Goal: Task Accomplishment & Management: Manage account settings

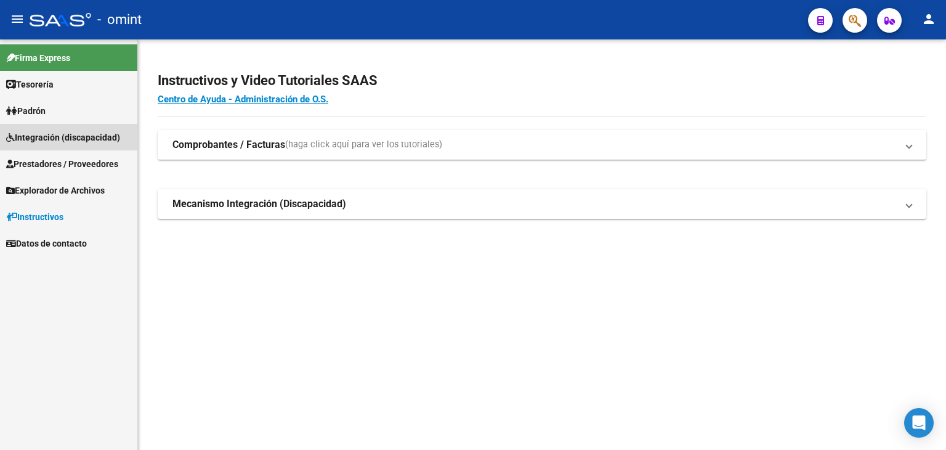
click at [34, 135] on span "Integración (discapacidad)" at bounding box center [63, 138] width 114 height 14
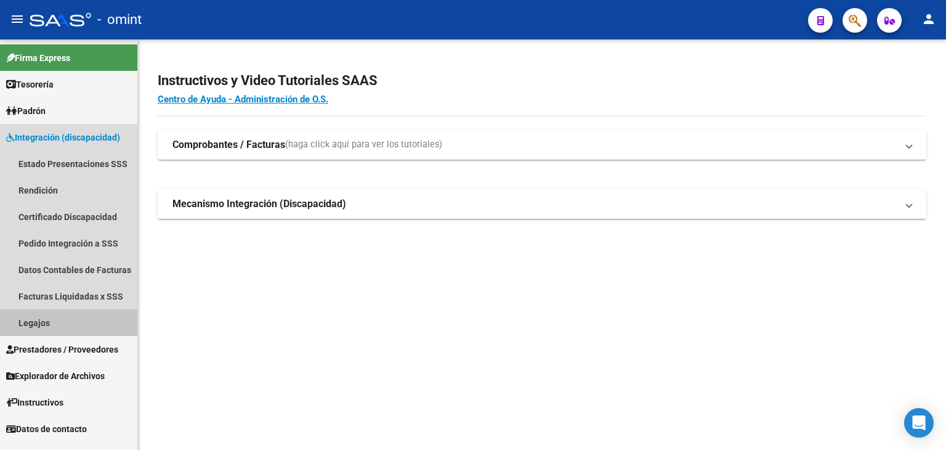
click at [28, 325] on link "Legajos" at bounding box center [68, 322] width 137 height 26
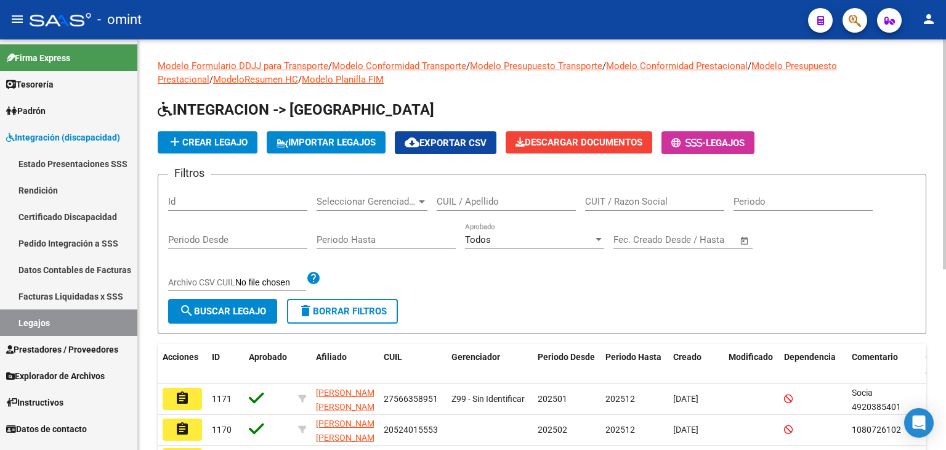
click at [464, 208] on div "CUIL / Apellido" at bounding box center [506, 197] width 139 height 26
paste input "27501347766"
type input "27501347766"
click at [225, 304] on button "search Buscar Legajo" at bounding box center [222, 311] width 109 height 25
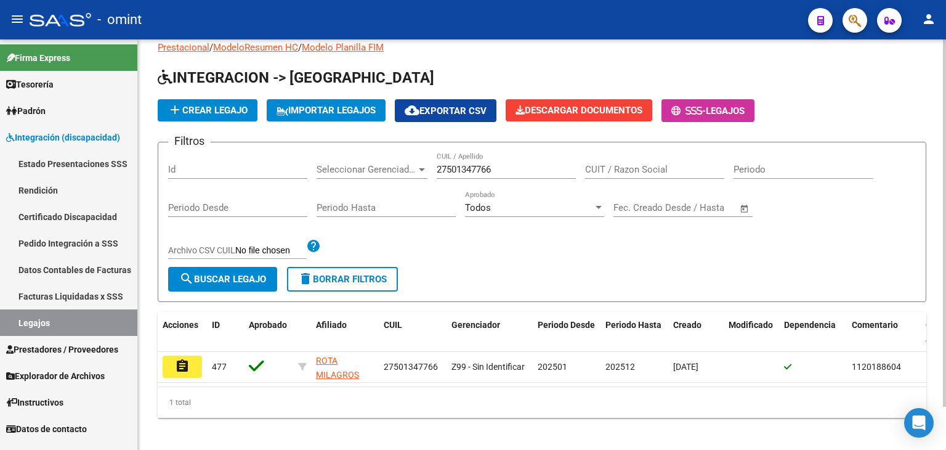
scroll to position [48, 0]
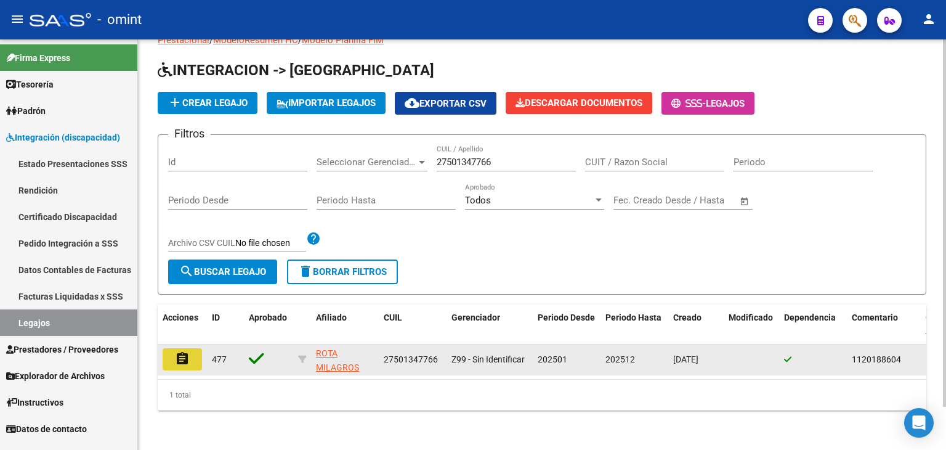
click at [182, 351] on mat-icon "assignment" at bounding box center [182, 358] width 15 height 15
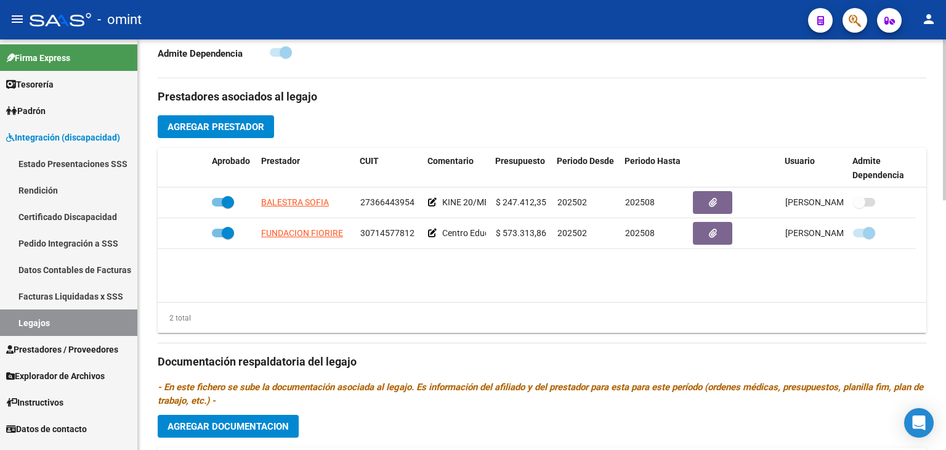
scroll to position [431, 0]
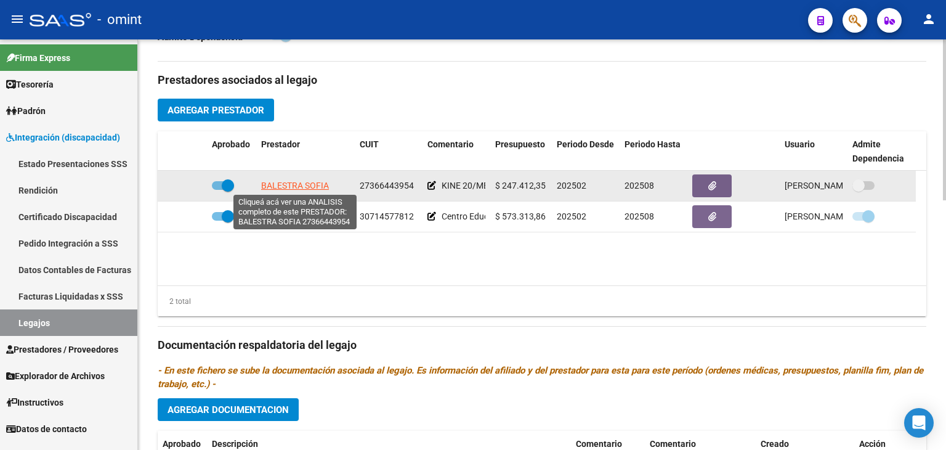
click at [290, 184] on span "BALESTRA SOFIA" at bounding box center [295, 185] width 68 height 10
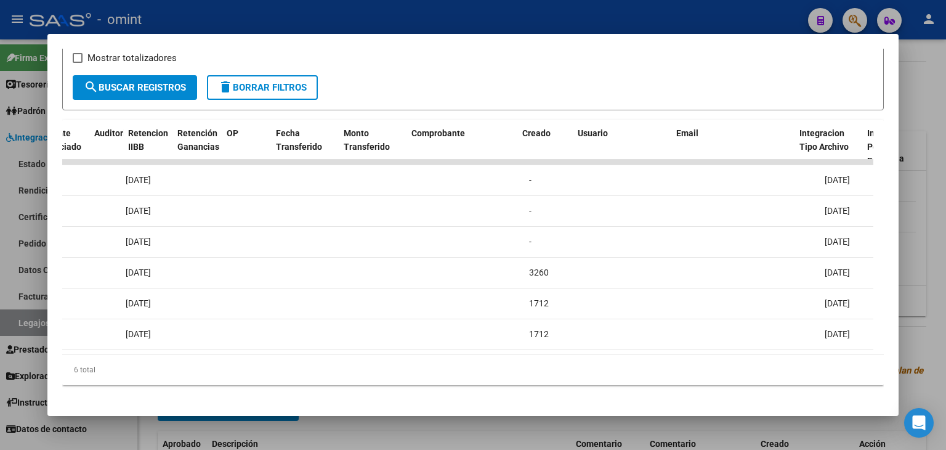
scroll to position [0, 0]
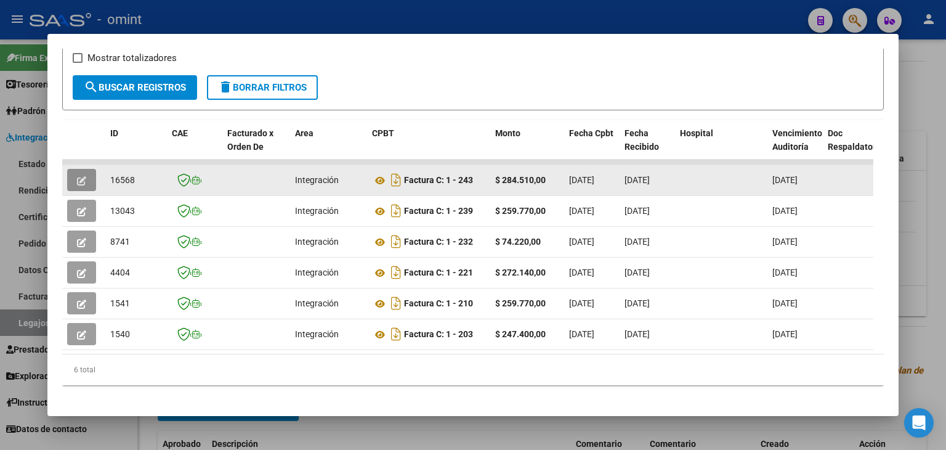
click at [78, 182] on icon "button" at bounding box center [81, 180] width 9 height 9
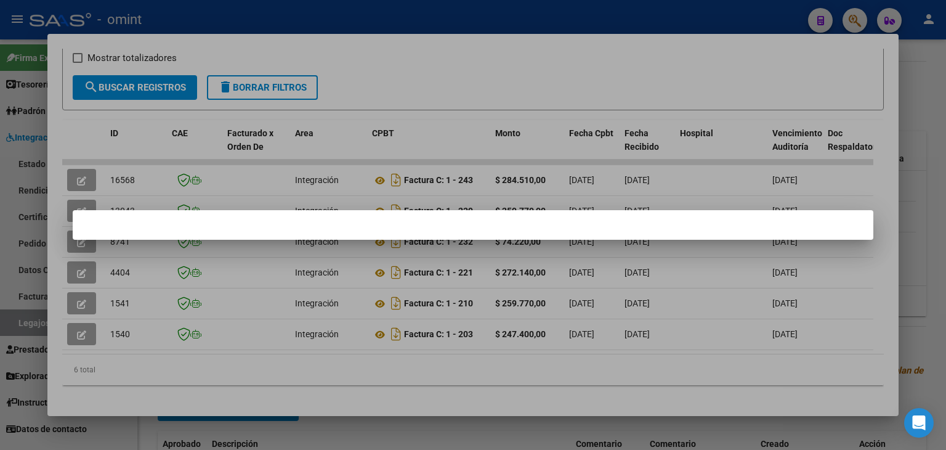
click at [386, 136] on div at bounding box center [473, 225] width 946 height 450
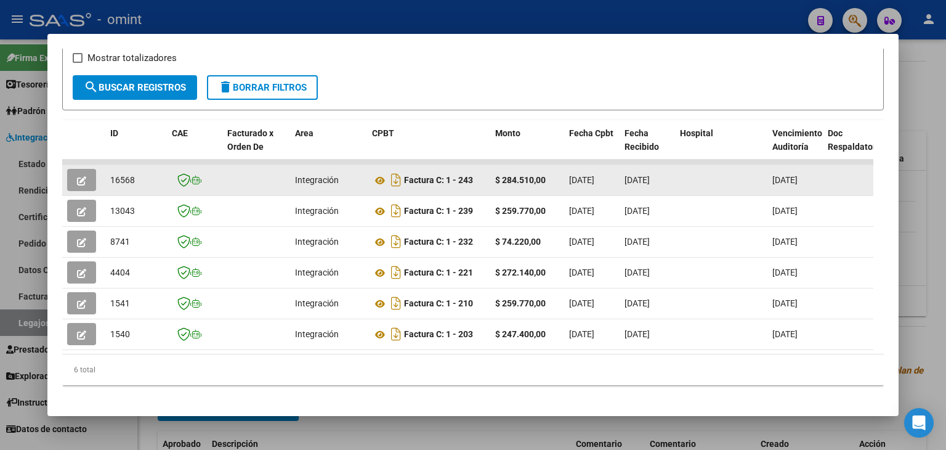
click at [83, 178] on icon "button" at bounding box center [81, 180] width 9 height 9
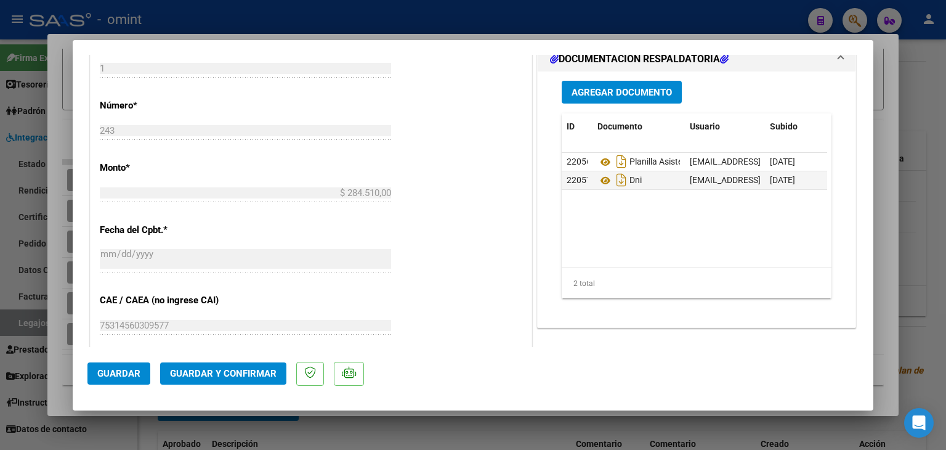
scroll to position [588, 0]
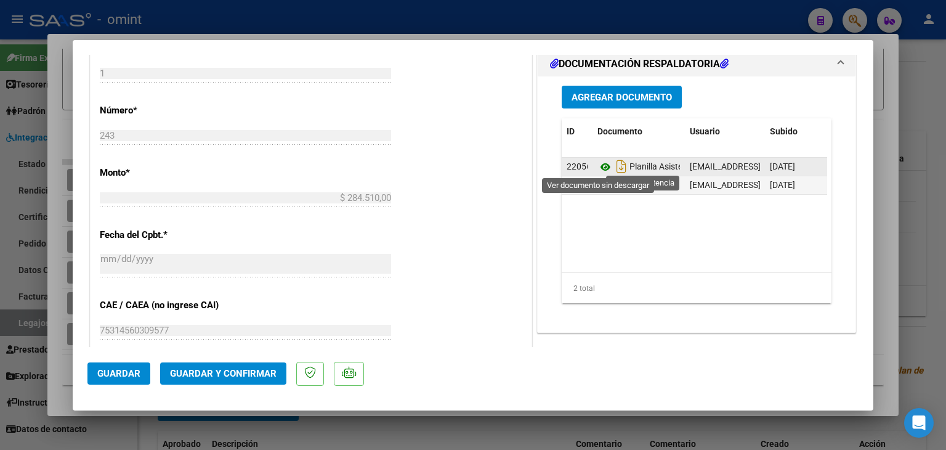
click at [599, 167] on icon at bounding box center [605, 167] width 16 height 15
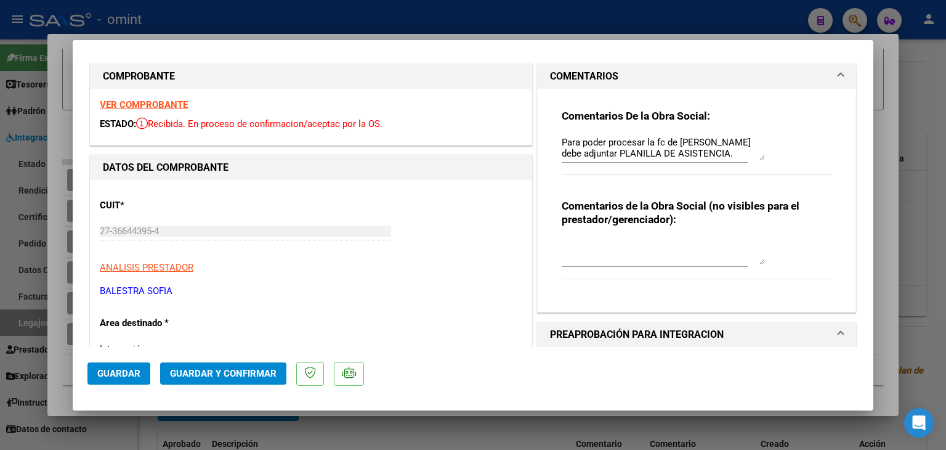
scroll to position [0, 0]
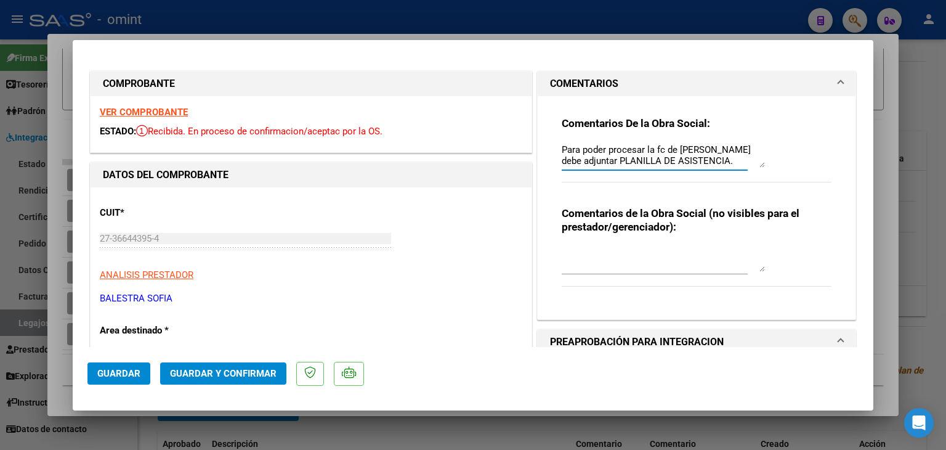
drag, startPoint x: 682, startPoint y: 161, endPoint x: 479, endPoint y: 134, distance: 205.0
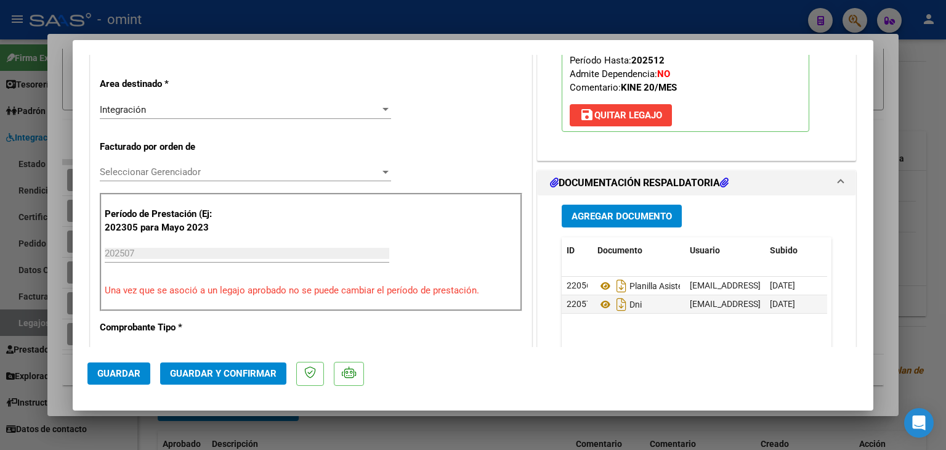
scroll to position [123, 0]
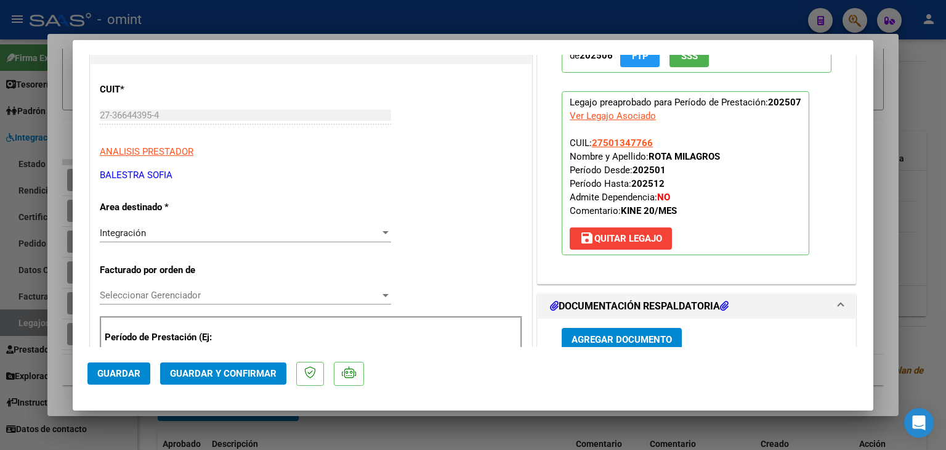
click at [143, 293] on span "Seleccionar Gerenciador" at bounding box center [240, 294] width 280 height 11
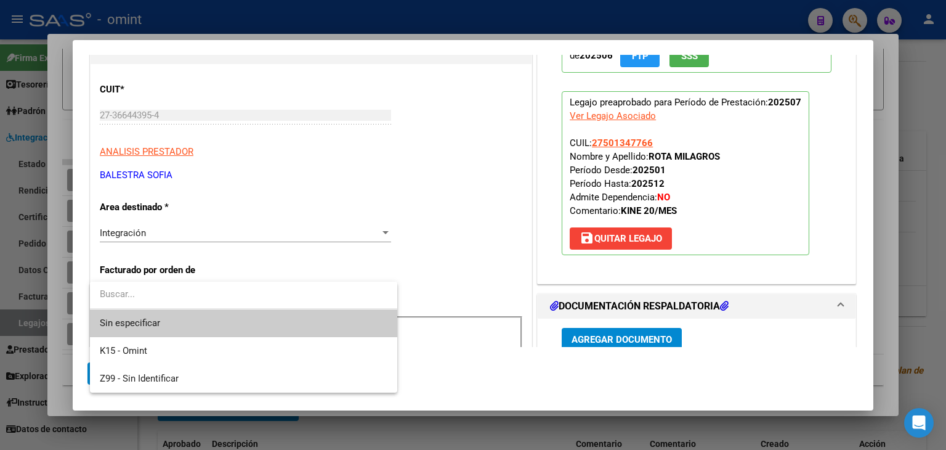
click at [153, 319] on span "Sin especificar" at bounding box center [244, 323] width 288 height 28
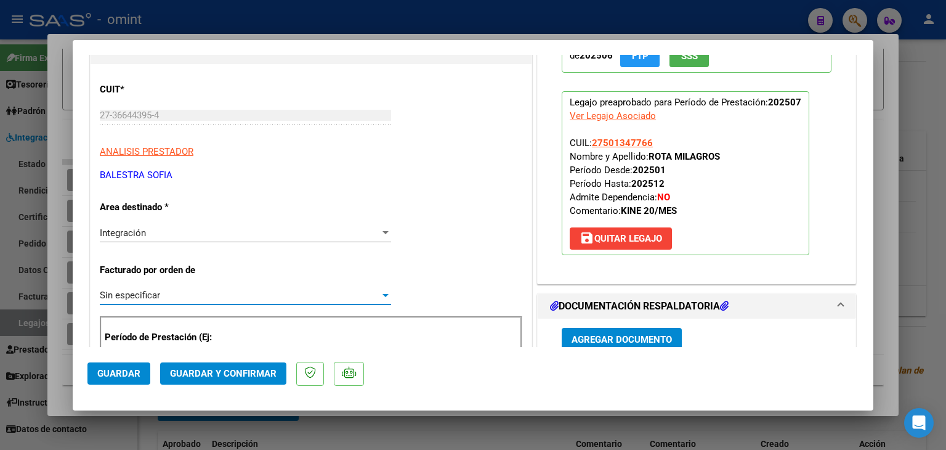
click at [251, 366] on button "Guardar y Confirmar" at bounding box center [223, 373] width 126 height 22
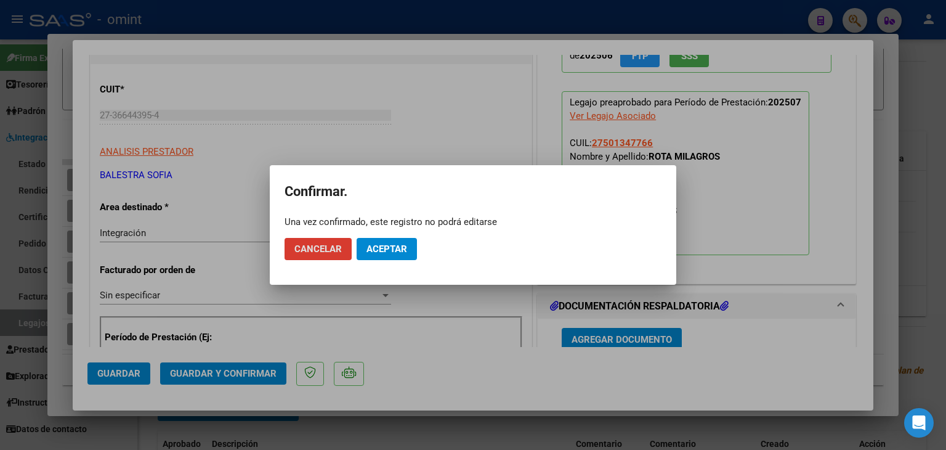
click at [404, 249] on span "Aceptar" at bounding box center [386, 248] width 41 height 11
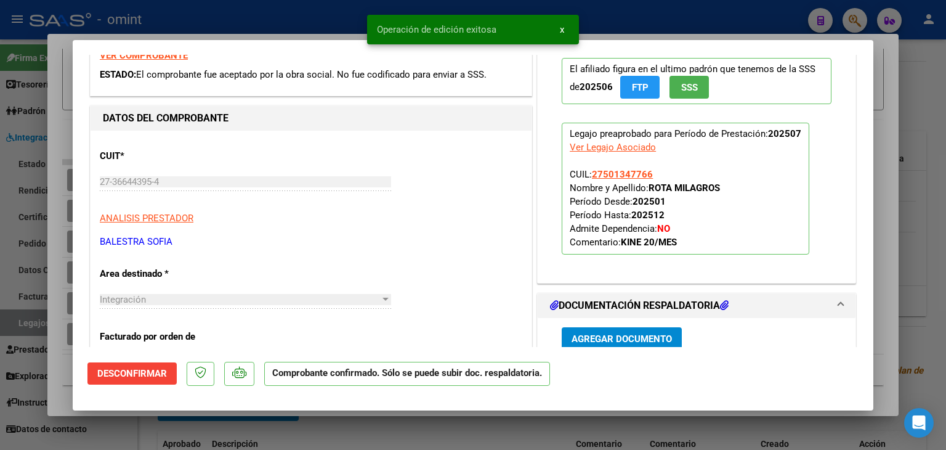
scroll to position [0, 0]
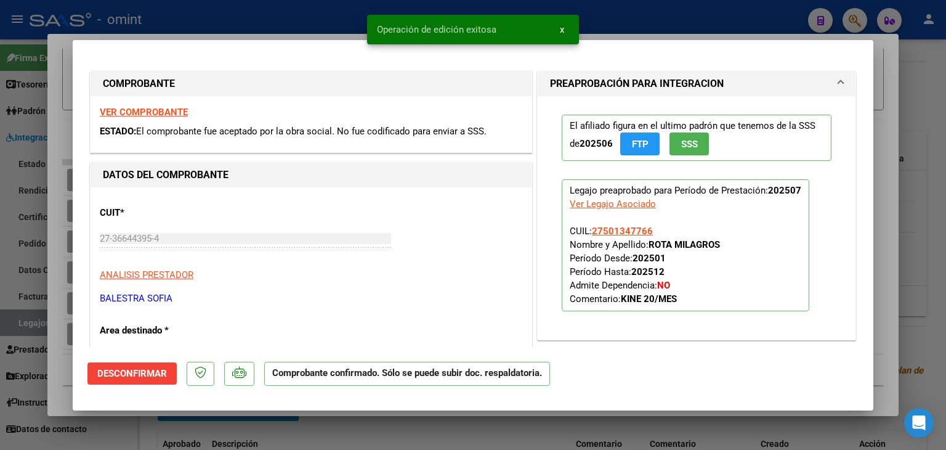
type input "$ 0,00"
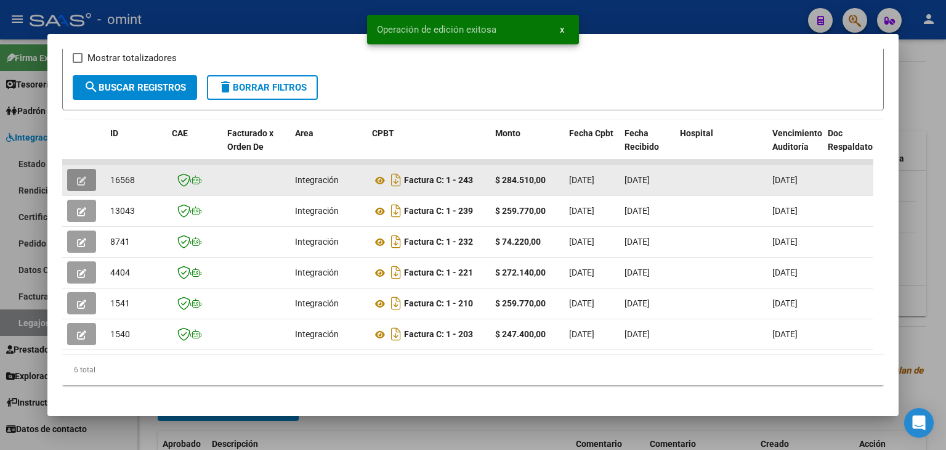
click at [126, 176] on span "16568" at bounding box center [122, 180] width 25 height 10
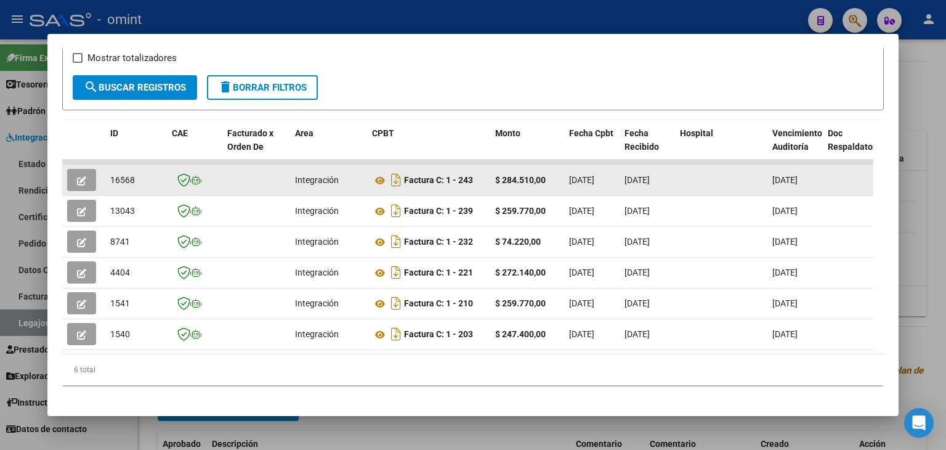
copy span "16568"
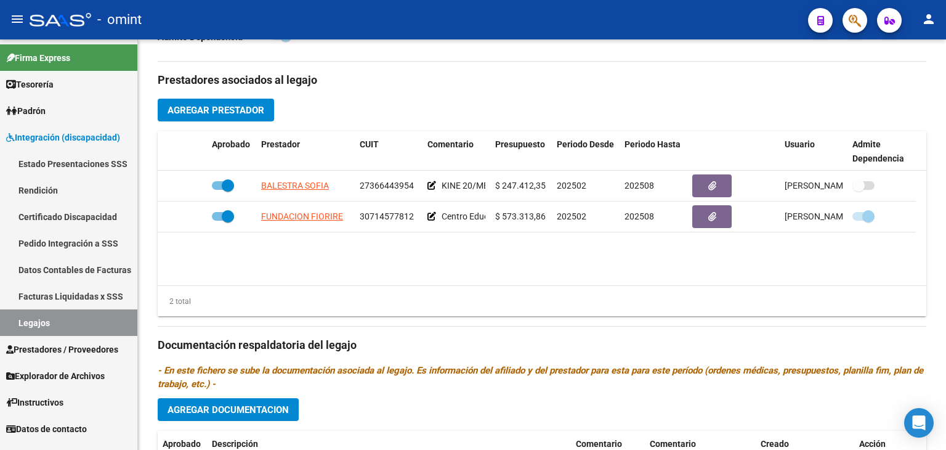
click at [59, 351] on span "Prestadores / Proveedores" at bounding box center [62, 349] width 112 height 14
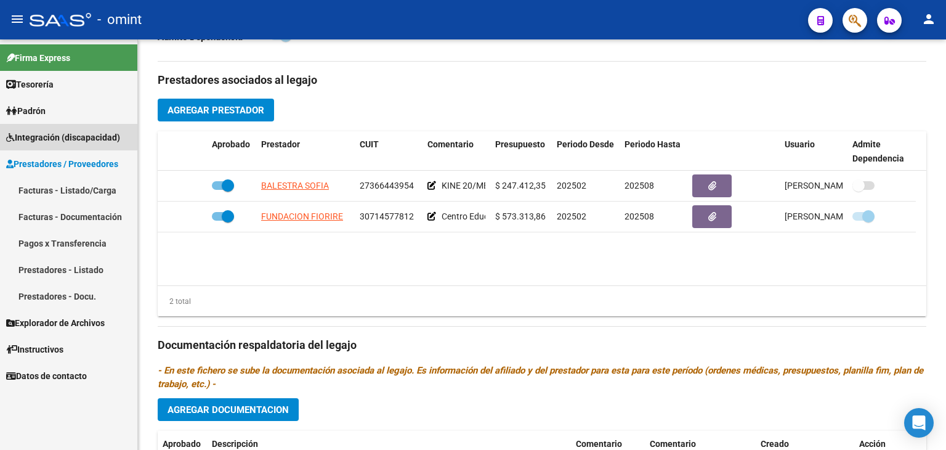
click at [39, 135] on span "Integración (discapacidad)" at bounding box center [63, 138] width 114 height 14
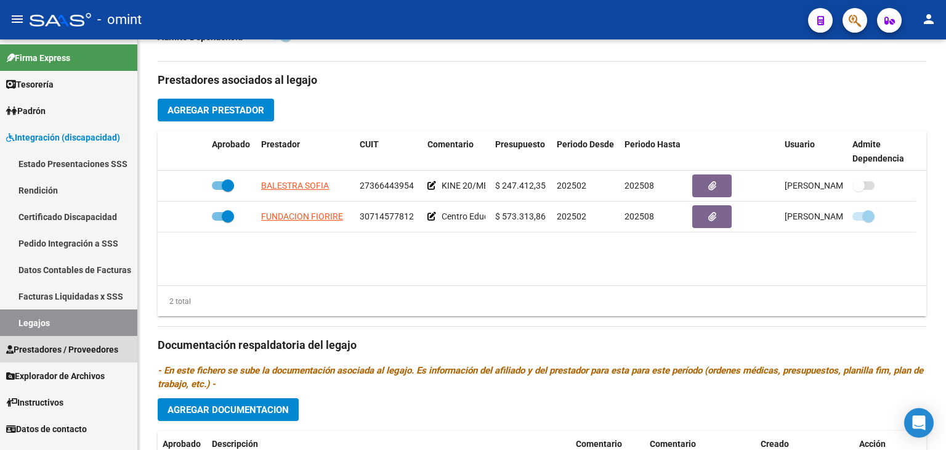
click at [45, 350] on span "Prestadores / Proveedores" at bounding box center [62, 349] width 112 height 14
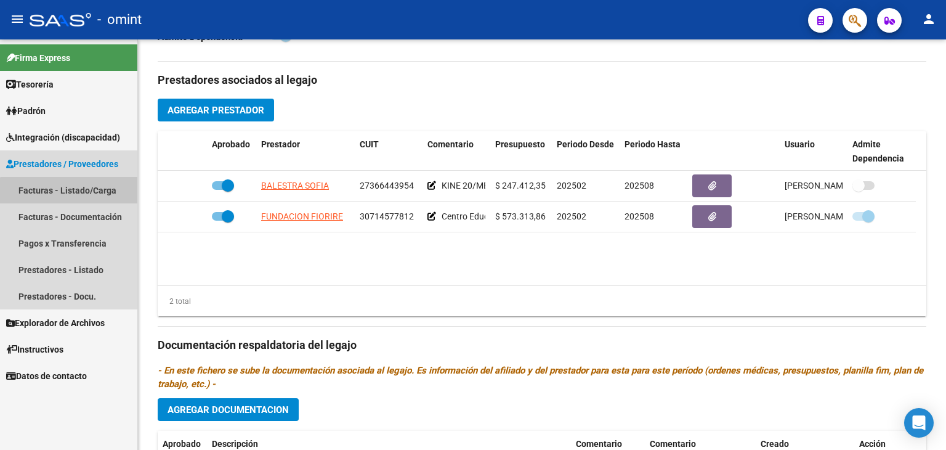
click at [71, 193] on link "Facturas - Listado/Carga" at bounding box center [68, 190] width 137 height 26
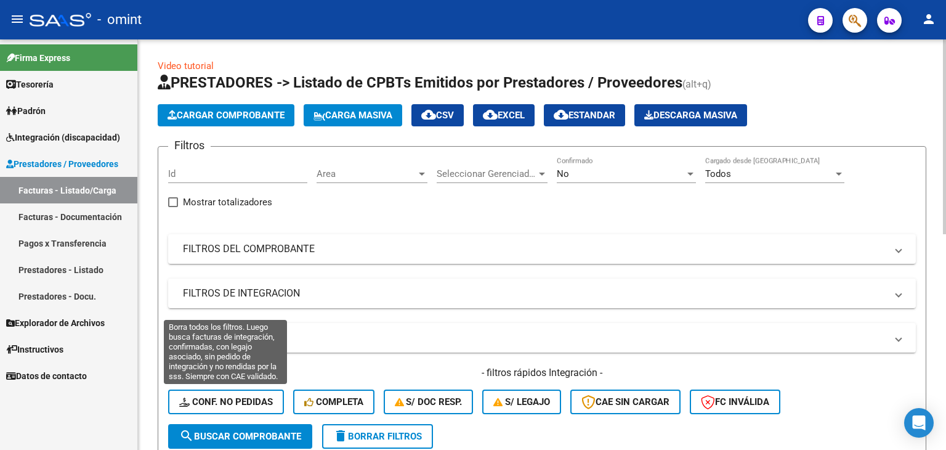
click at [218, 406] on span "Conf. no pedidas" at bounding box center [226, 401] width 94 height 11
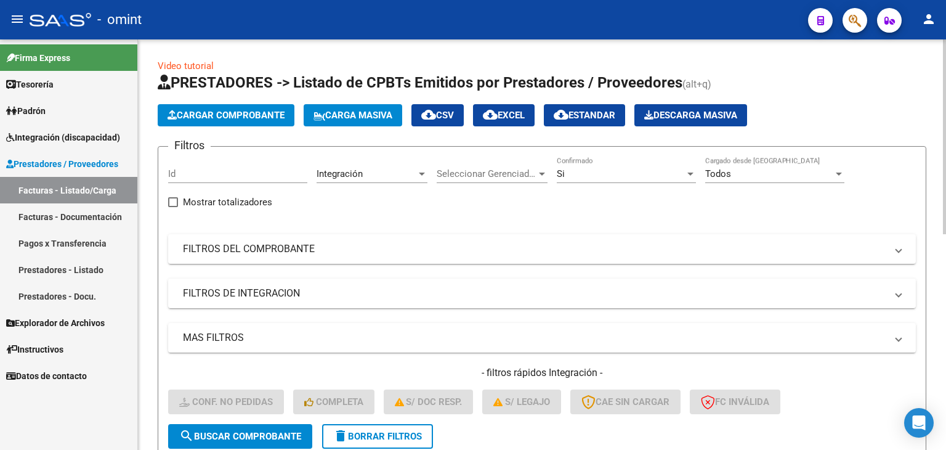
click at [204, 173] on input "Id" at bounding box center [237, 173] width 139 height 11
paste input "16568"
type input "16568"
click at [240, 431] on span "search Buscar Comprobante" at bounding box center [240, 435] width 122 height 11
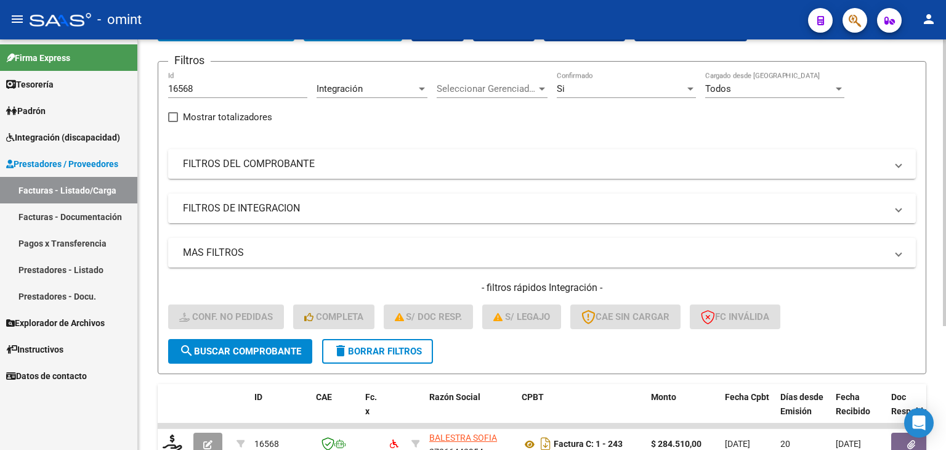
scroll to position [177, 0]
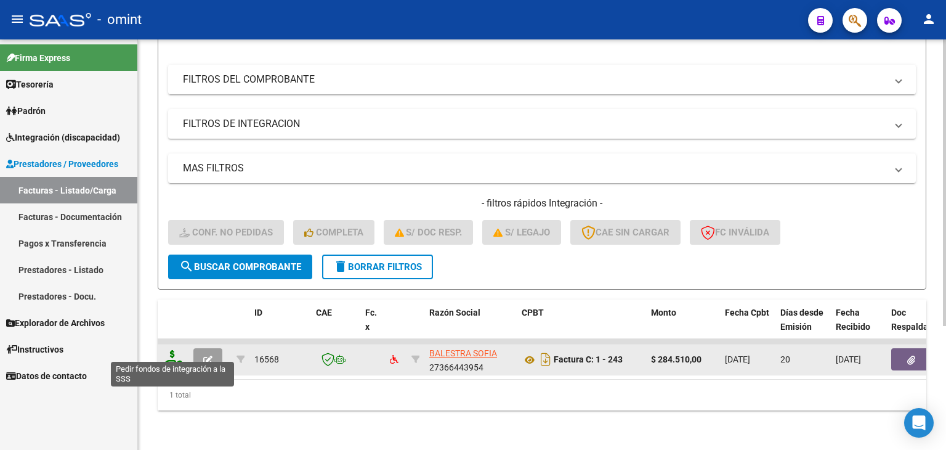
click at [174, 350] on icon at bounding box center [173, 358] width 20 height 17
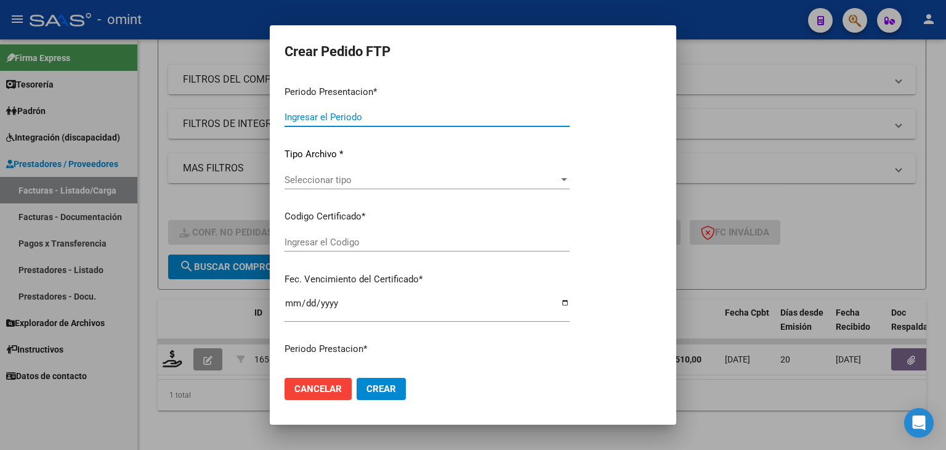
type input "202507"
type input "$ 284.510,00"
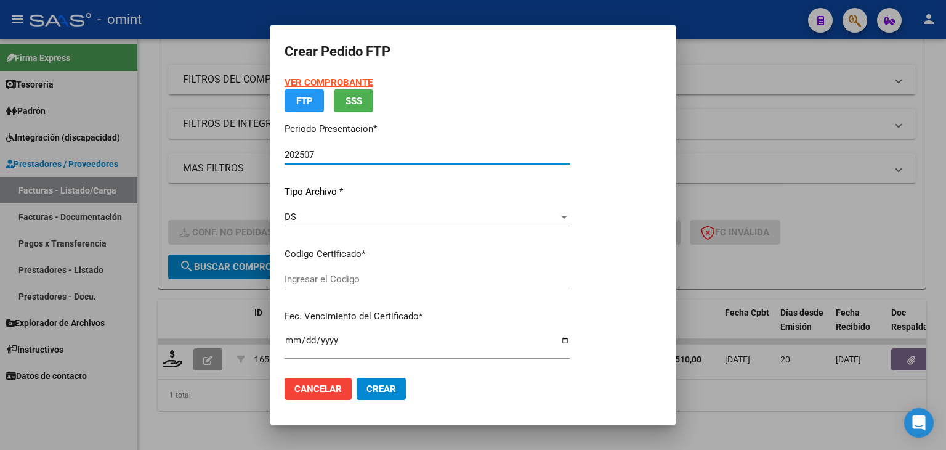
type input "4202899325"
type input "2032-08-02"
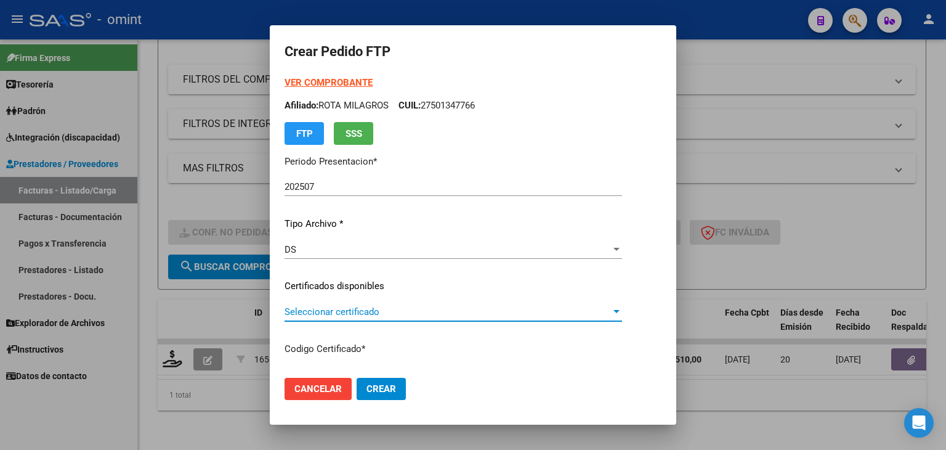
click at [325, 309] on span "Seleccionar certificado" at bounding box center [448, 311] width 326 height 11
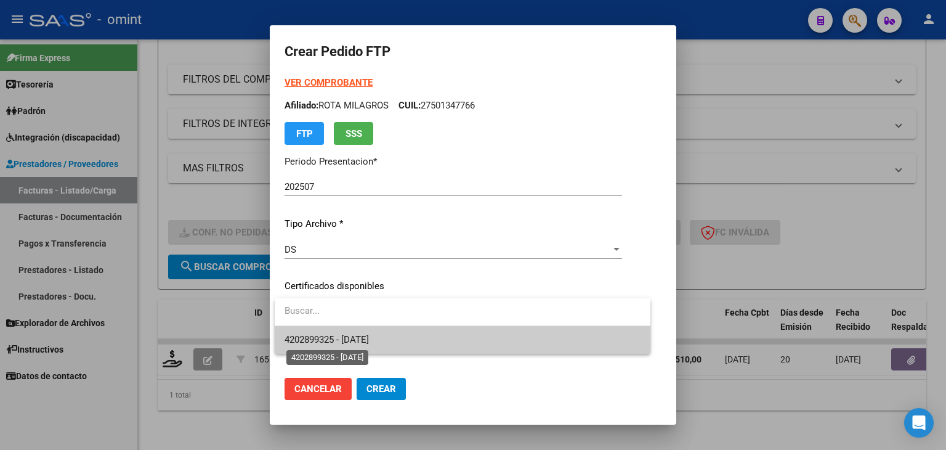
click at [330, 338] on span "4202899325 - 2032-08-02" at bounding box center [327, 339] width 84 height 11
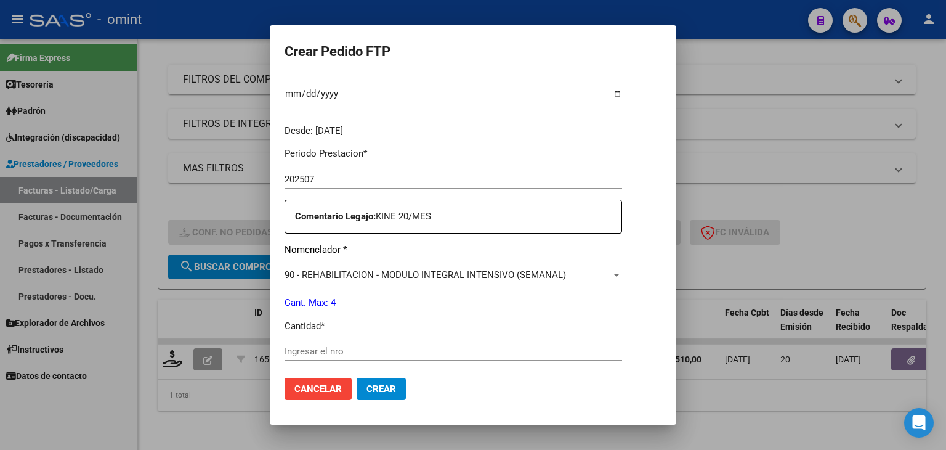
scroll to position [370, 0]
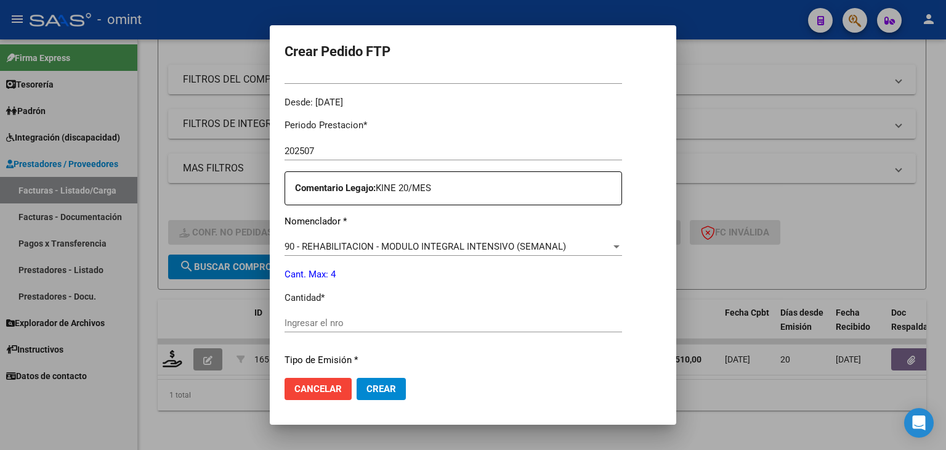
click at [330, 321] on input "Ingresar el nro" at bounding box center [453, 322] width 337 height 11
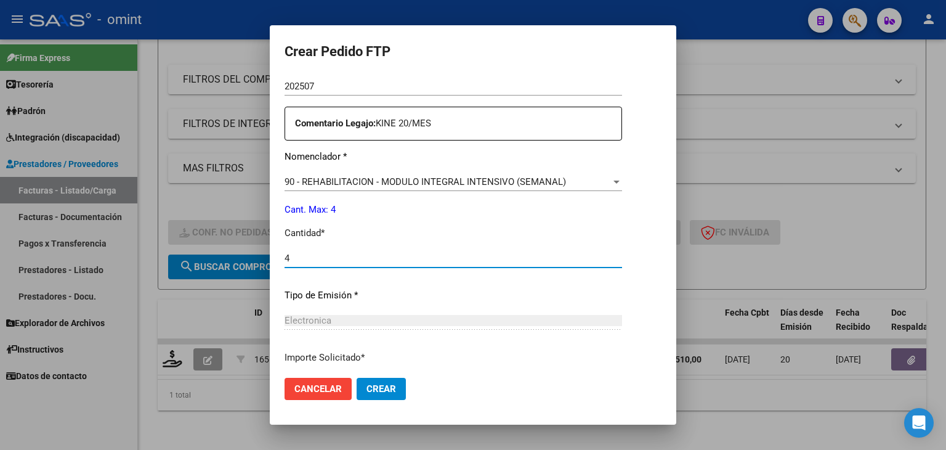
scroll to position [532, 0]
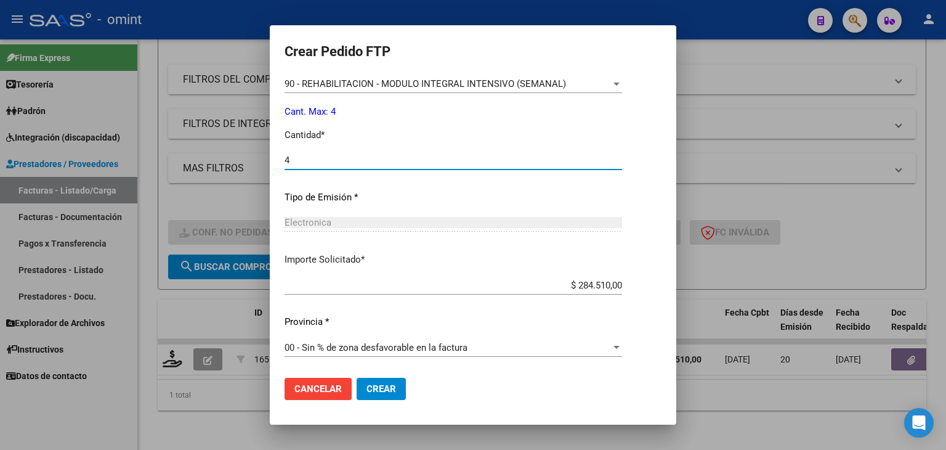
type input "4"
click at [371, 382] on button "Crear" at bounding box center [381, 389] width 49 height 22
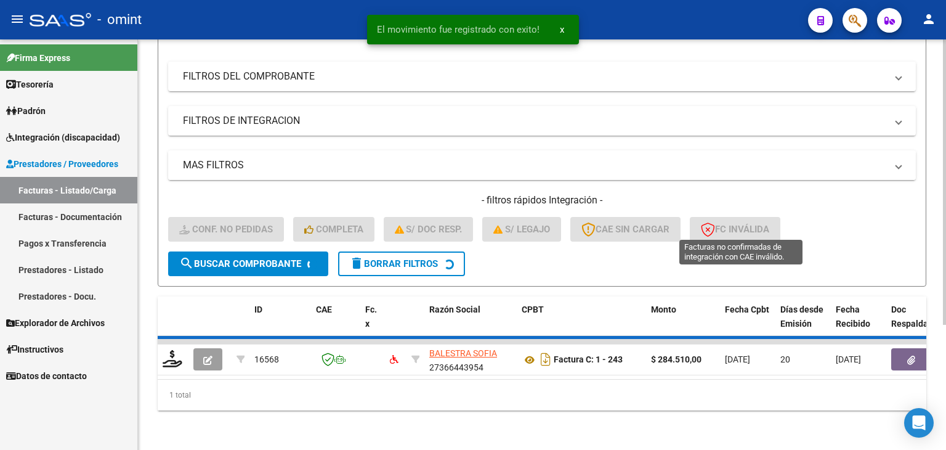
scroll to position [158, 0]
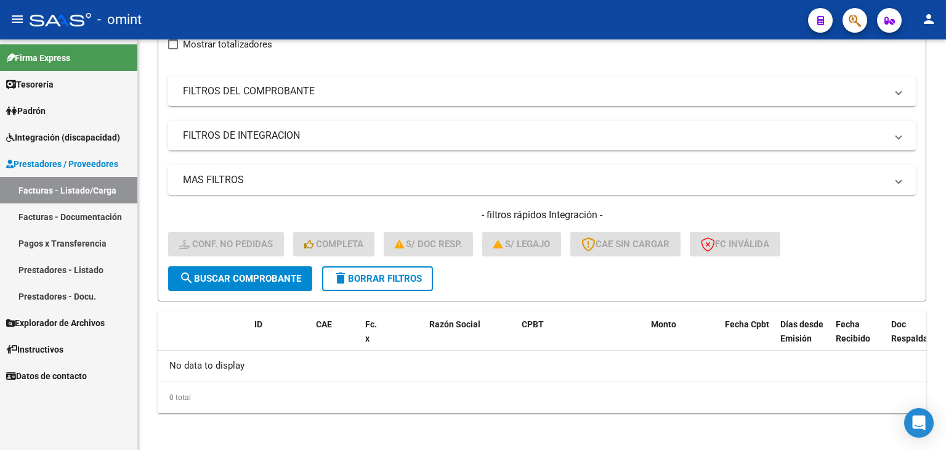
click at [41, 111] on span "Padrón" at bounding box center [25, 111] width 39 height 14
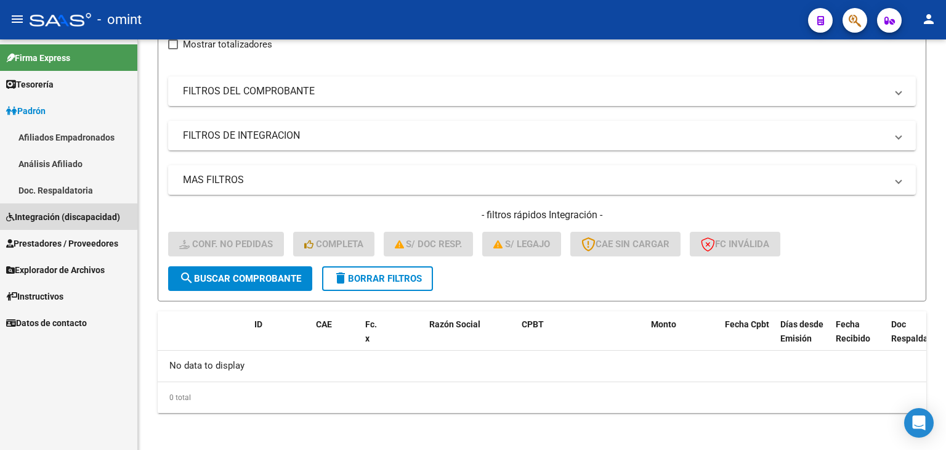
click at [47, 215] on span "Integración (discapacidad)" at bounding box center [63, 217] width 114 height 14
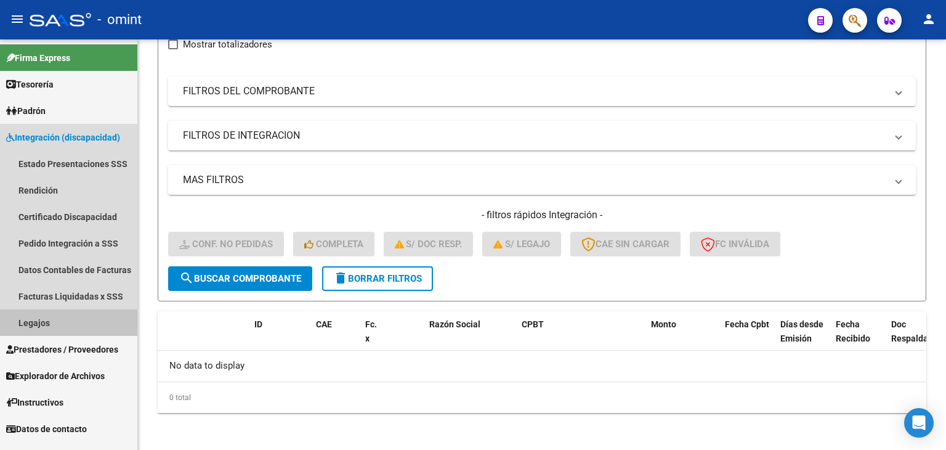
click at [46, 322] on link "Legajos" at bounding box center [68, 322] width 137 height 26
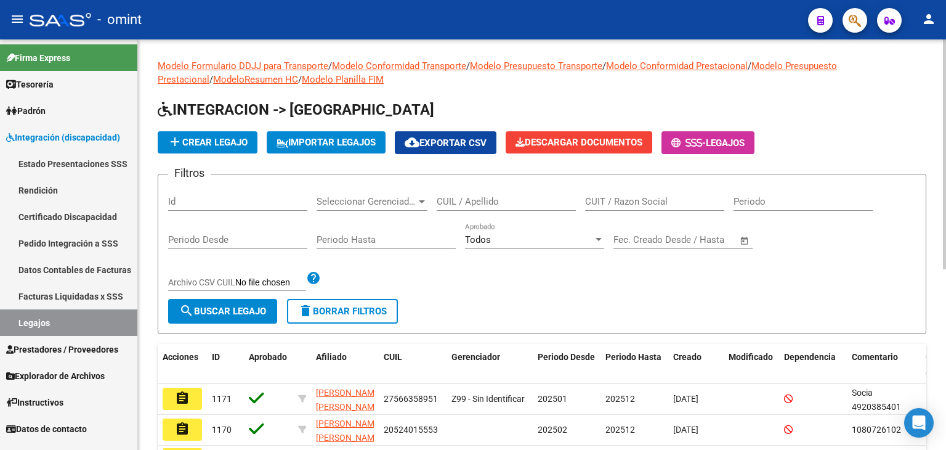
click at [474, 205] on input "CUIL / Apellido" at bounding box center [506, 201] width 139 height 11
paste input "20535207446"
type input "20535207446"
click at [244, 312] on span "search Buscar Legajo" at bounding box center [222, 310] width 87 height 11
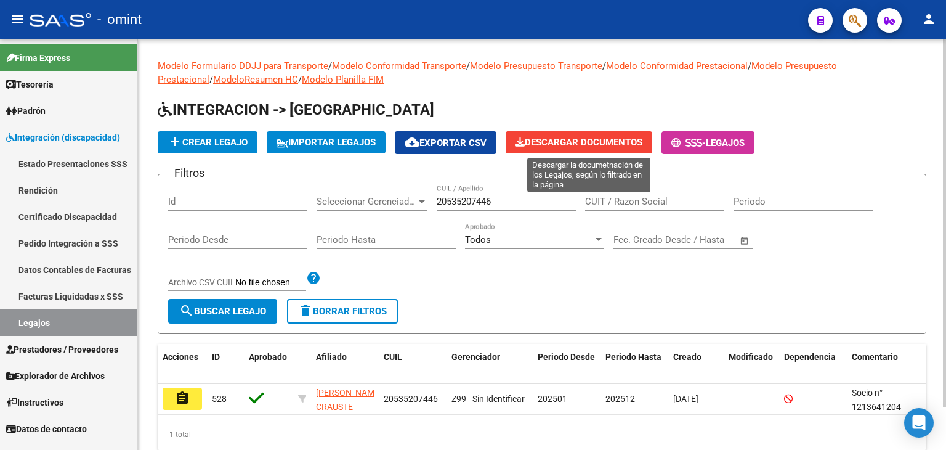
scroll to position [48, 0]
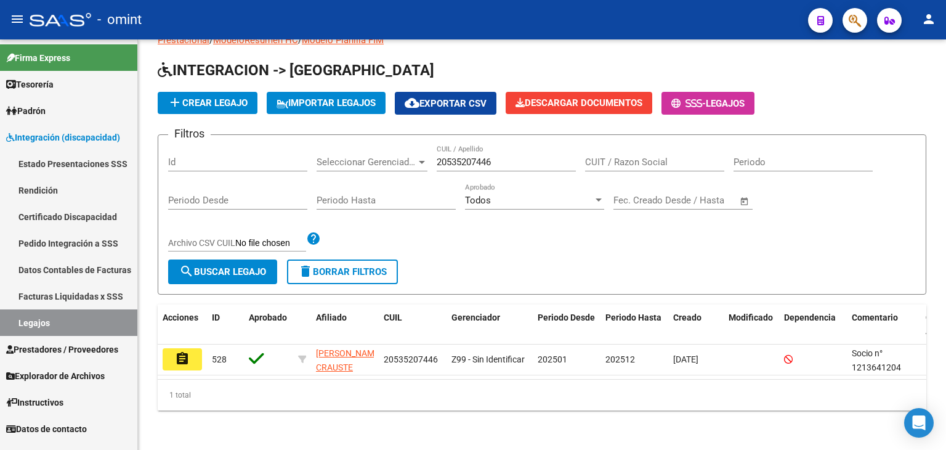
click at [175, 348] on button "assignment" at bounding box center [182, 359] width 39 height 22
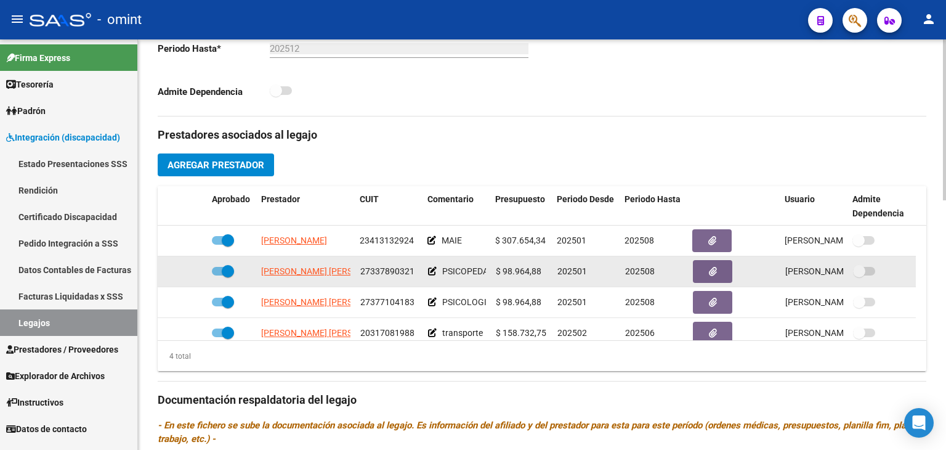
scroll to position [431, 0]
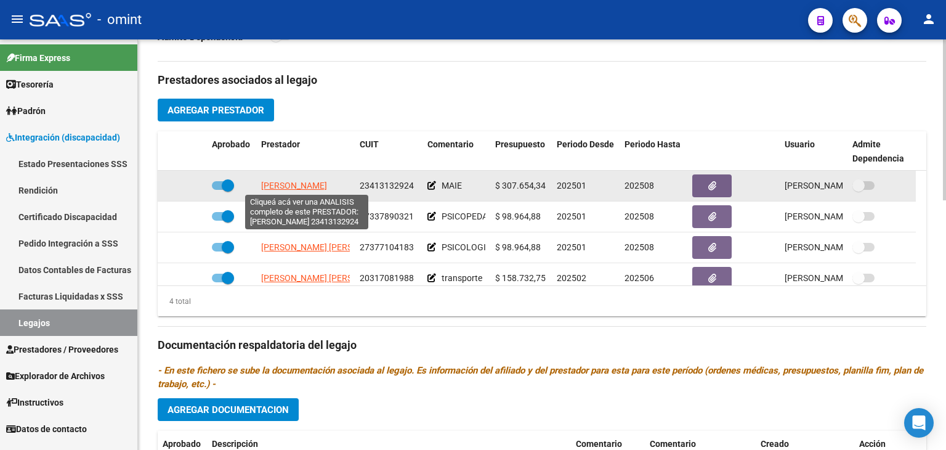
click at [276, 185] on span "RICARDO CAMILA IVON" at bounding box center [294, 185] width 66 height 10
type textarea "23413132924"
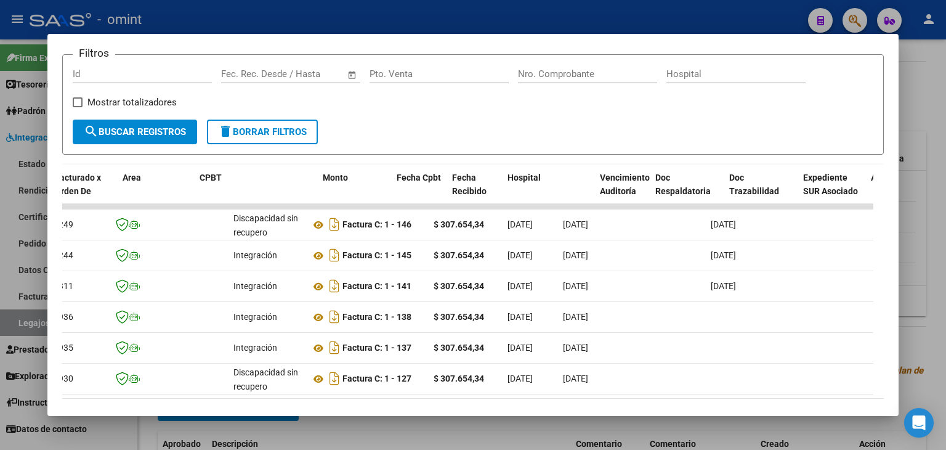
scroll to position [0, 0]
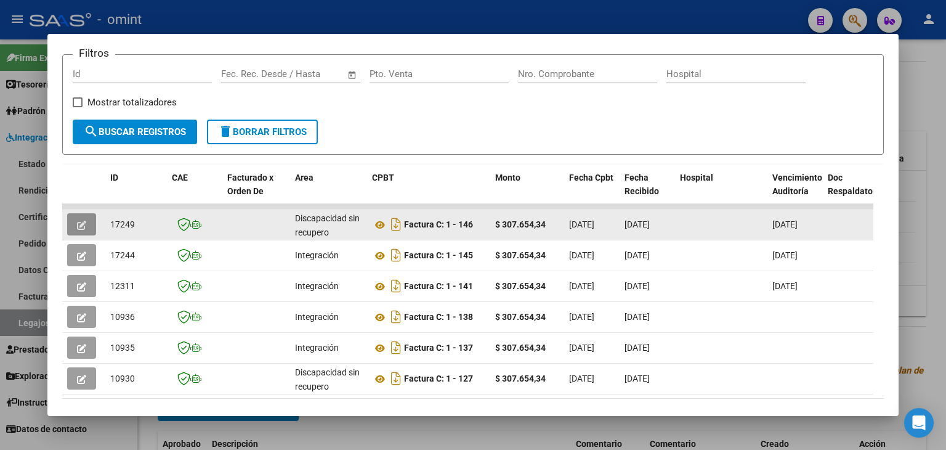
click at [75, 222] on button "button" at bounding box center [81, 224] width 29 height 22
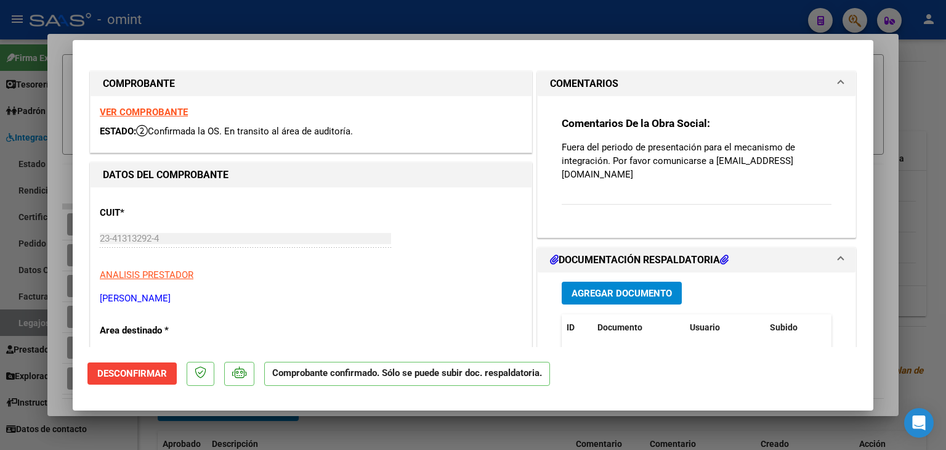
type input "$ 0,00"
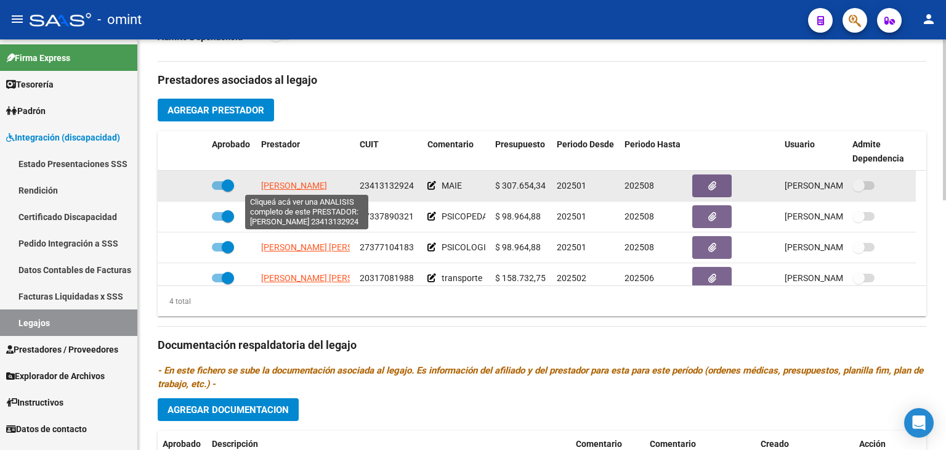
click at [287, 181] on span "RICARDO CAMILA IVON" at bounding box center [294, 185] width 66 height 10
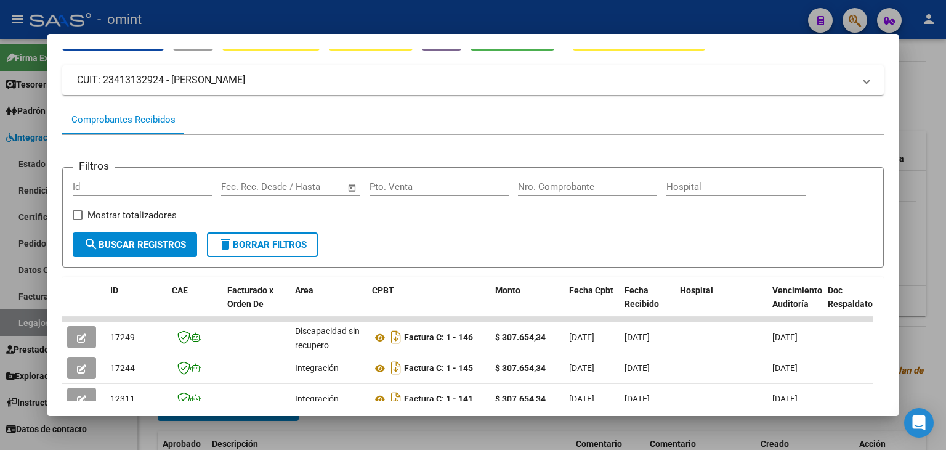
scroll to position [126, 0]
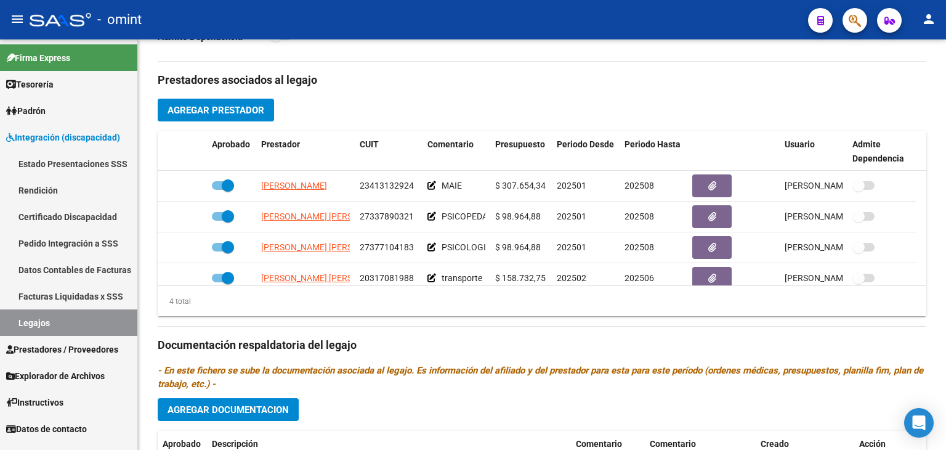
drag, startPoint x: 76, startPoint y: 316, endPoint x: 108, endPoint y: 317, distance: 32.0
click at [76, 316] on link "Legajos" at bounding box center [68, 322] width 137 height 26
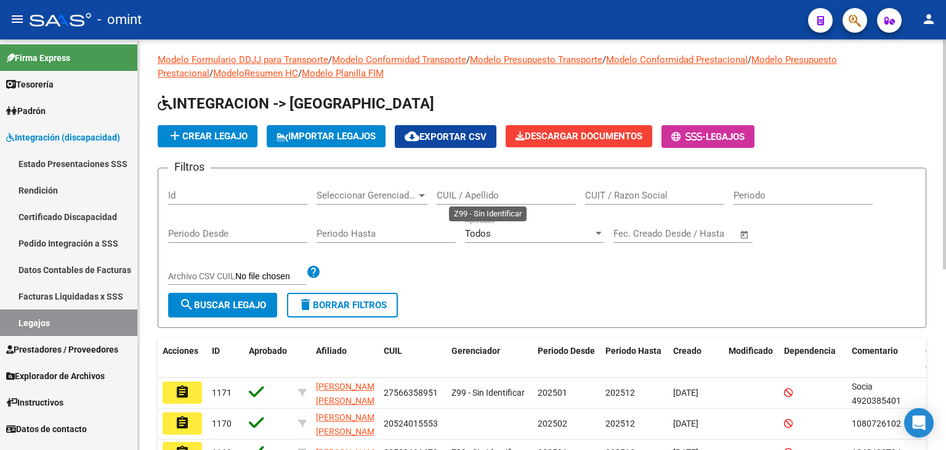
scroll to position [322, 0]
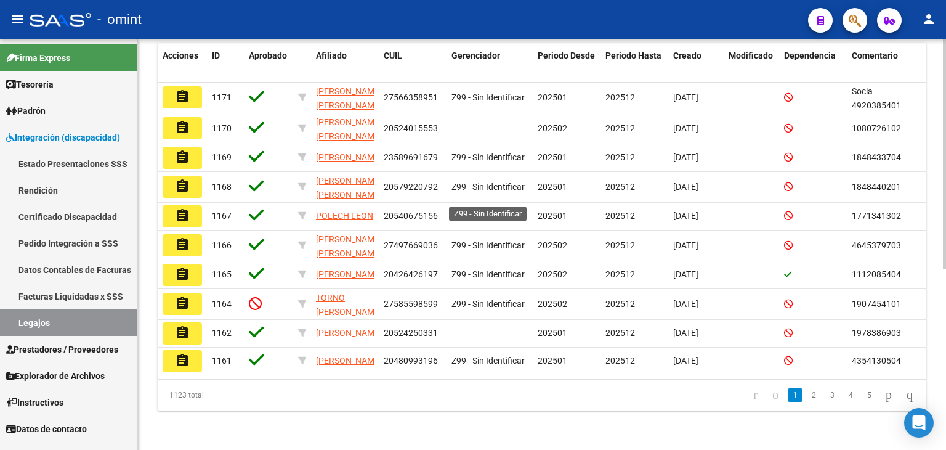
click at [464, 211] on span "Z99 - Sin Identificar" at bounding box center [487, 216] width 73 height 10
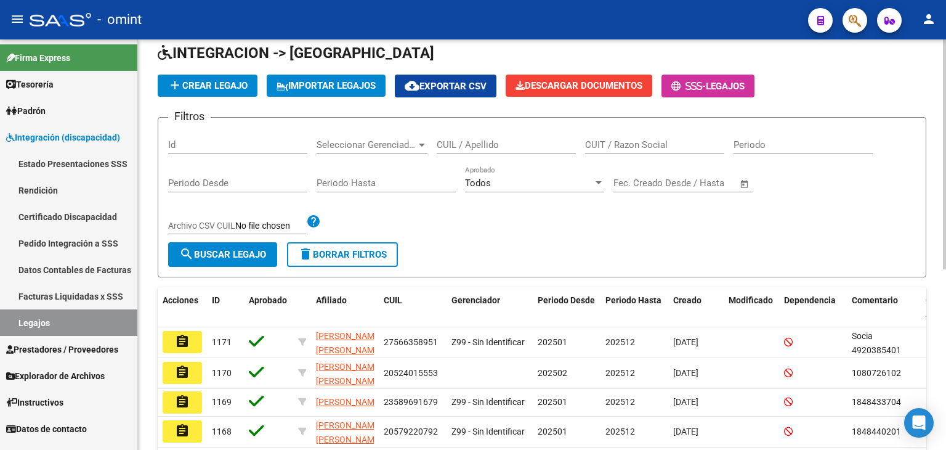
scroll to position [0, 0]
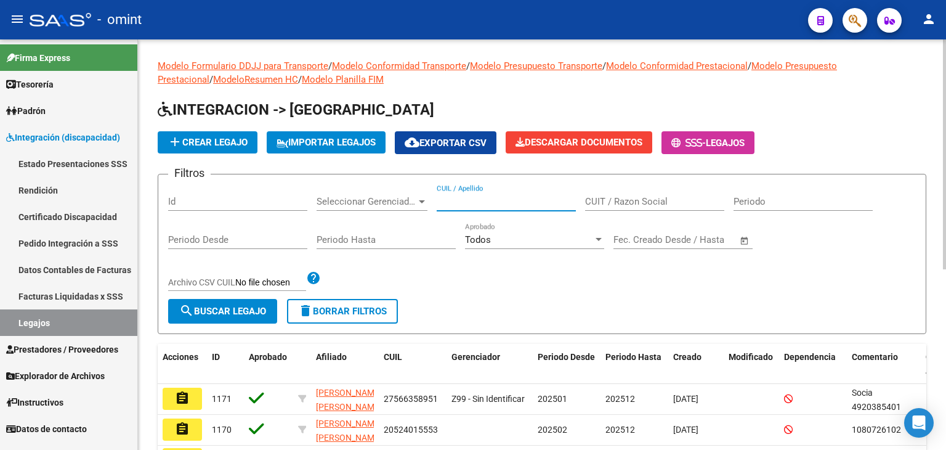
click at [485, 200] on input "CUIL / Apellido" at bounding box center [506, 201] width 139 height 11
paste input "20558713594"
type input "20558713594"
click at [243, 305] on span "search Buscar Legajo" at bounding box center [222, 310] width 87 height 11
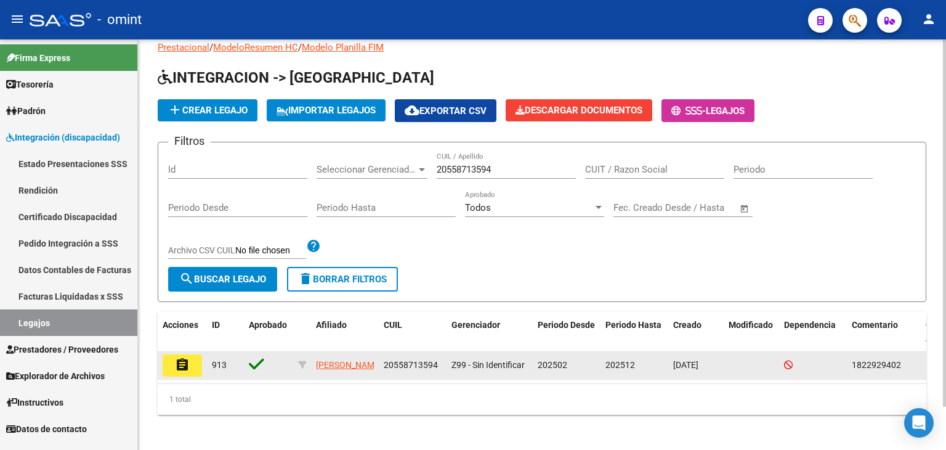
scroll to position [48, 0]
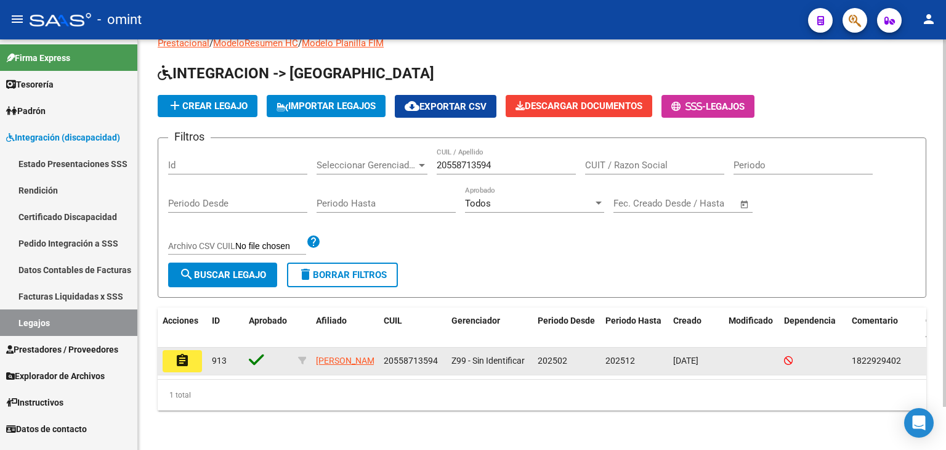
click at [180, 353] on mat-icon "assignment" at bounding box center [182, 360] width 15 height 15
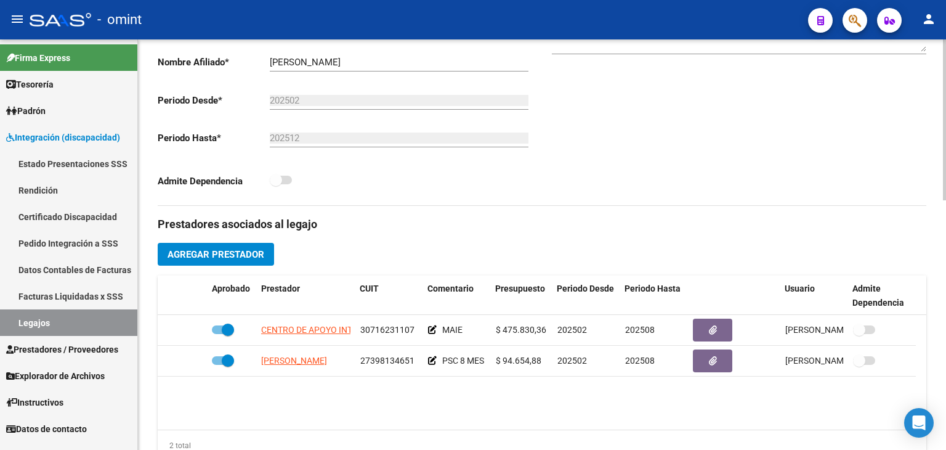
scroll to position [308, 0]
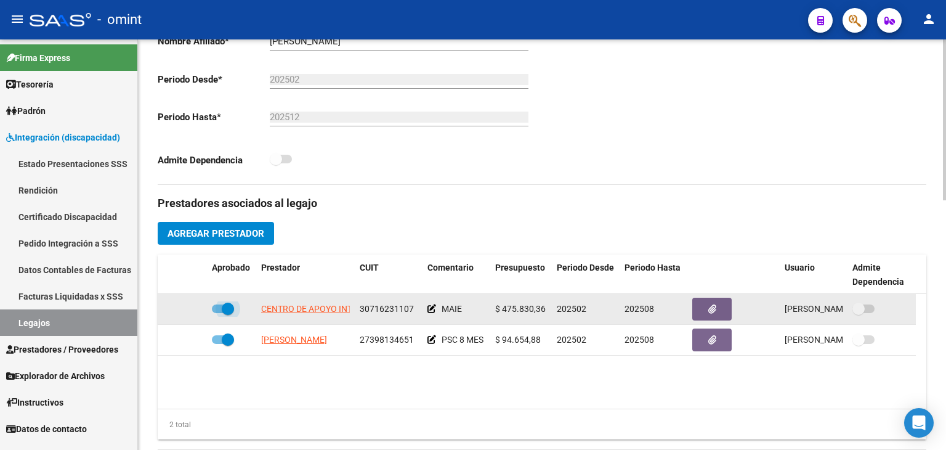
click at [219, 306] on span at bounding box center [223, 308] width 22 height 9
click at [218, 313] on input "checkbox" at bounding box center [217, 313] width 1 height 1
checkbox input "false"
click at [188, 305] on icon at bounding box center [189, 308] width 9 height 9
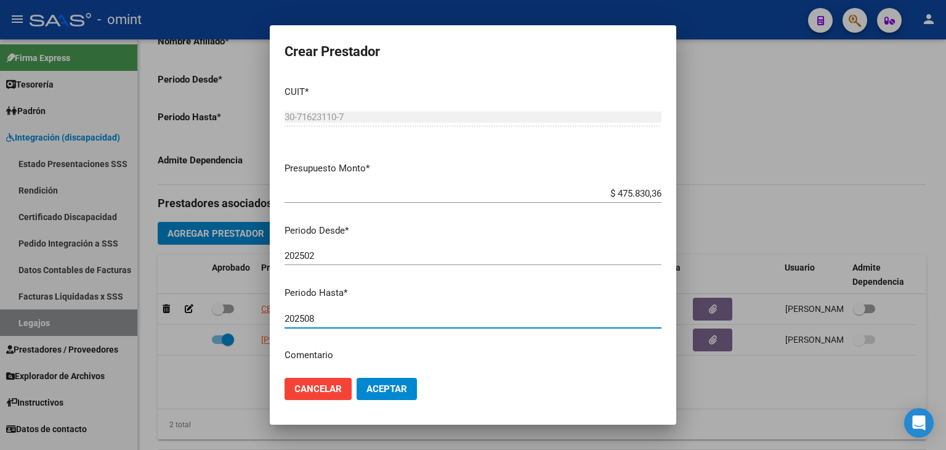
click at [336, 318] on input "202508" at bounding box center [473, 318] width 377 height 11
type input "202512"
click at [387, 389] on span "Aceptar" at bounding box center [386, 388] width 41 height 11
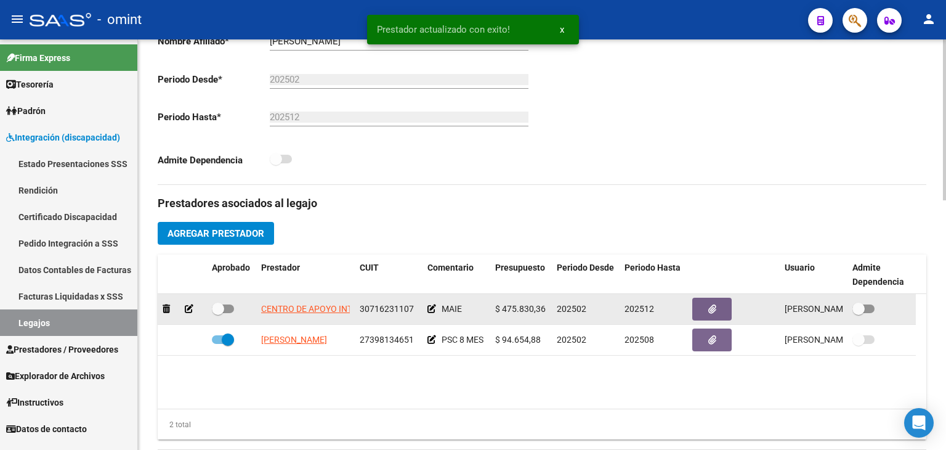
click at [216, 309] on span at bounding box center [218, 308] width 12 height 12
click at [217, 313] on input "checkbox" at bounding box center [217, 313] width 1 height 1
checkbox input "true"
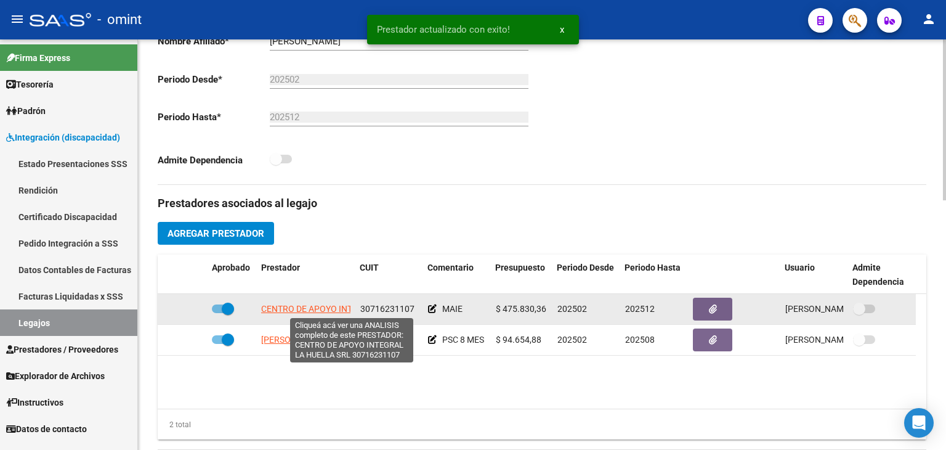
click at [315, 304] on span "CENTRO DE APOYO INTEGRAL LA HUELLA SRL" at bounding box center [352, 309] width 182 height 10
type textarea "30716231107"
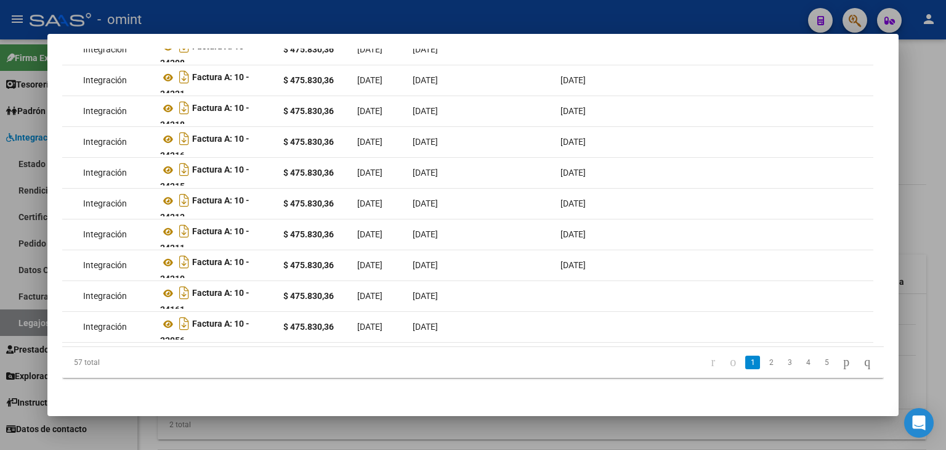
scroll to position [0, 0]
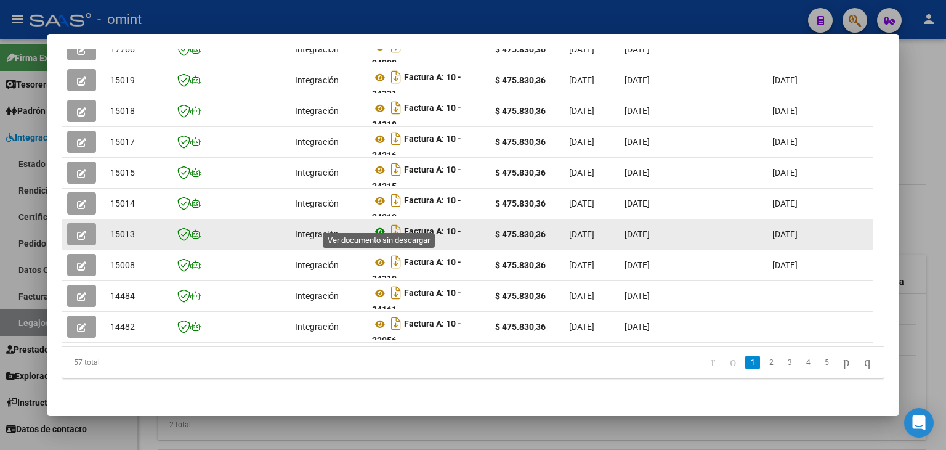
click at [376, 224] on icon at bounding box center [380, 231] width 16 height 15
click at [118, 229] on span "15013" at bounding box center [122, 234] width 25 height 10
copy span "15013"
click at [84, 230] on icon "button" at bounding box center [81, 234] width 9 height 9
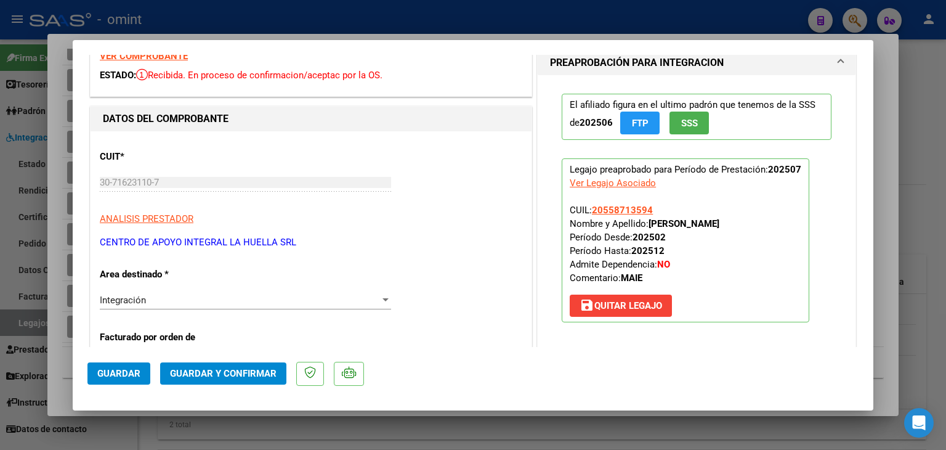
scroll to position [246, 0]
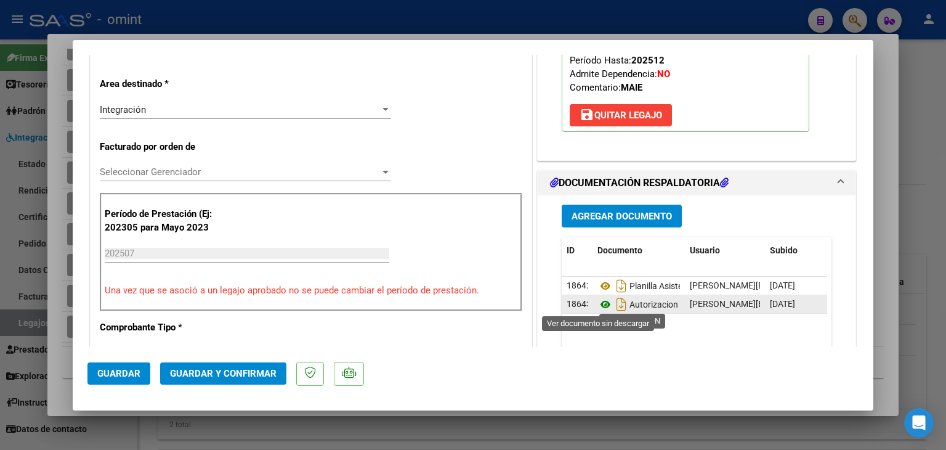
click at [600, 306] on icon at bounding box center [605, 304] width 16 height 15
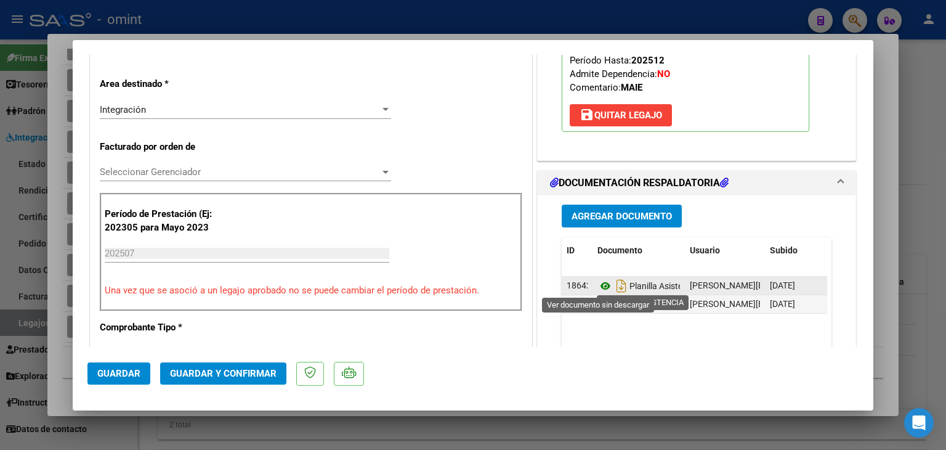
click at [597, 283] on icon at bounding box center [605, 285] width 16 height 15
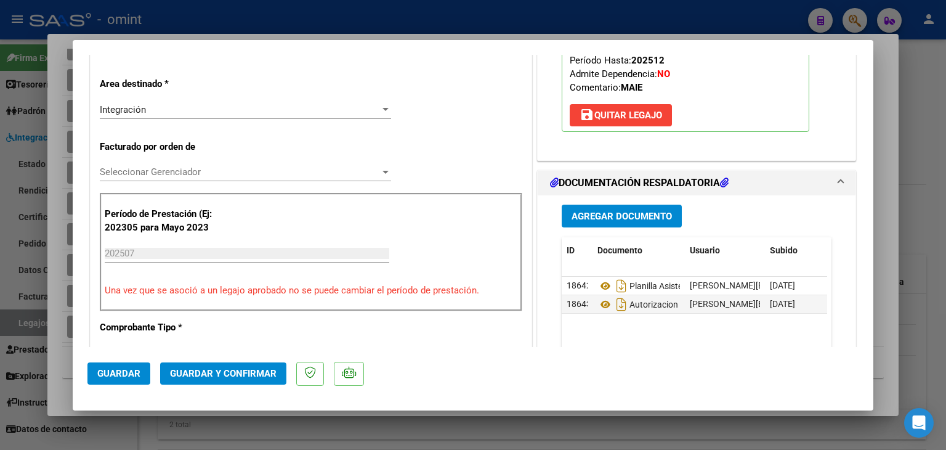
click at [150, 176] on span "Seleccionar Gerenciador" at bounding box center [240, 171] width 280 height 11
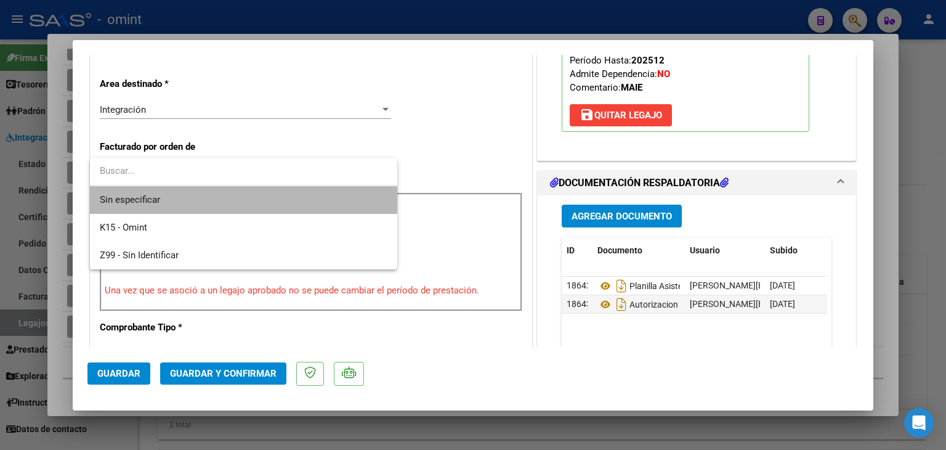
drag, startPoint x: 148, startPoint y: 192, endPoint x: 152, endPoint y: 234, distance: 42.7
click at [148, 192] on span "Sin especificar" at bounding box center [244, 200] width 288 height 28
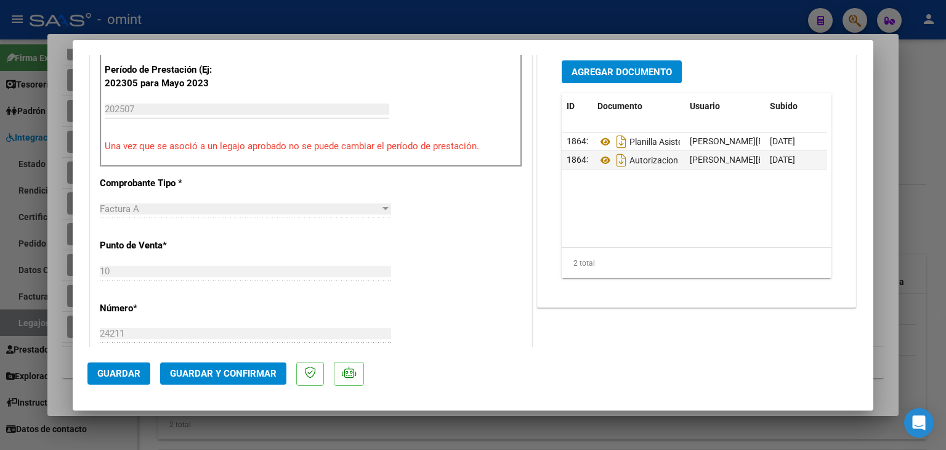
scroll to position [493, 0]
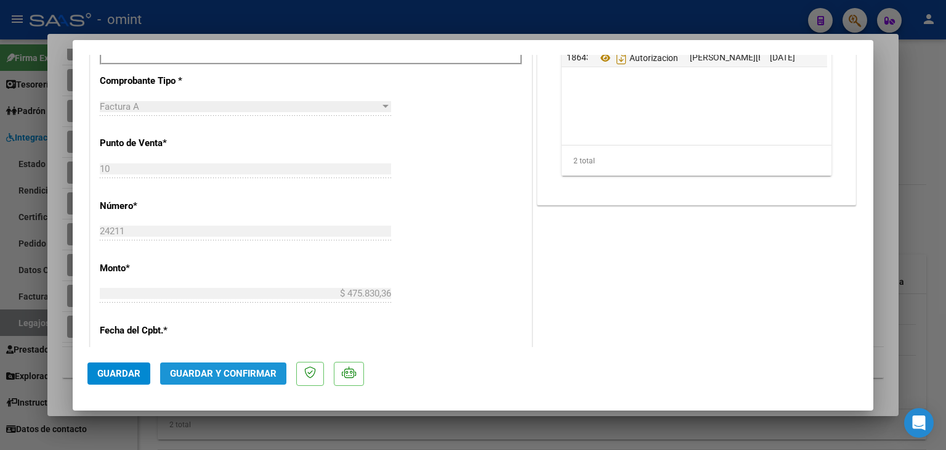
click at [231, 371] on span "Guardar y Confirmar" at bounding box center [223, 373] width 107 height 11
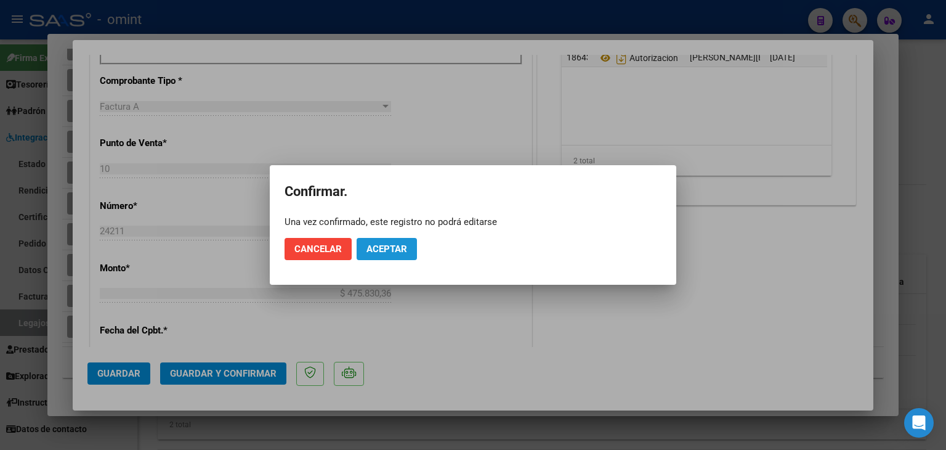
drag, startPoint x: 392, startPoint y: 243, endPoint x: 396, endPoint y: 3, distance: 239.6
click at [392, 242] on button "Aceptar" at bounding box center [387, 249] width 60 height 22
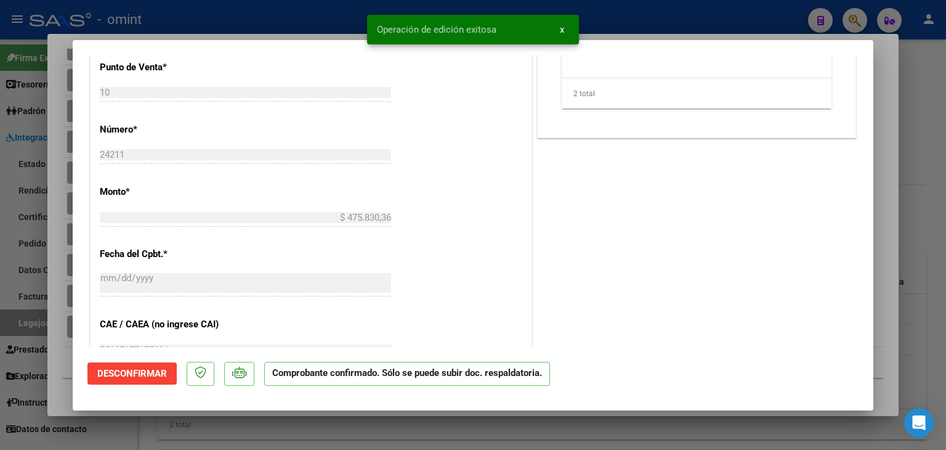
type input "$ 0,00"
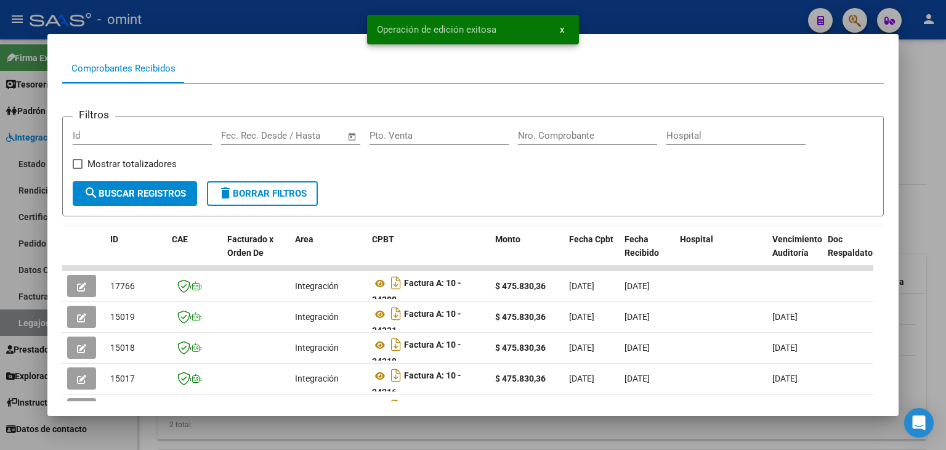
scroll to position [116, 0]
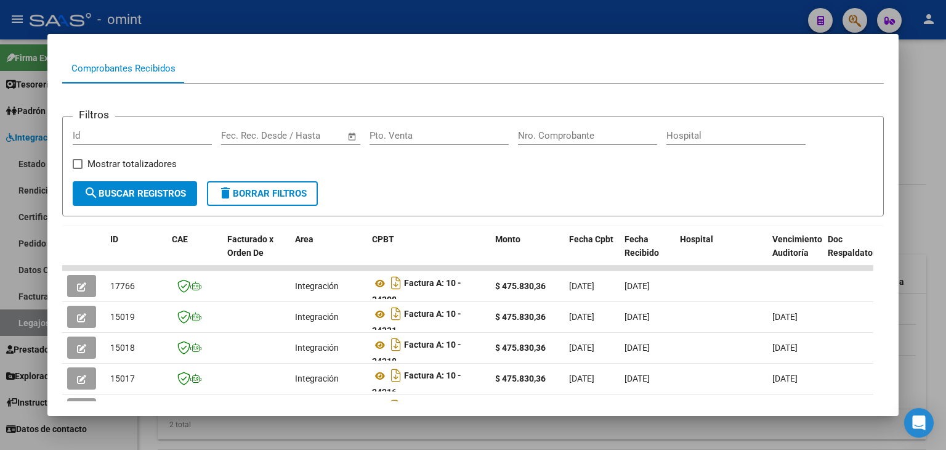
click at [710, 54] on div "Comprobantes Recibidos" at bounding box center [473, 69] width 822 height 30
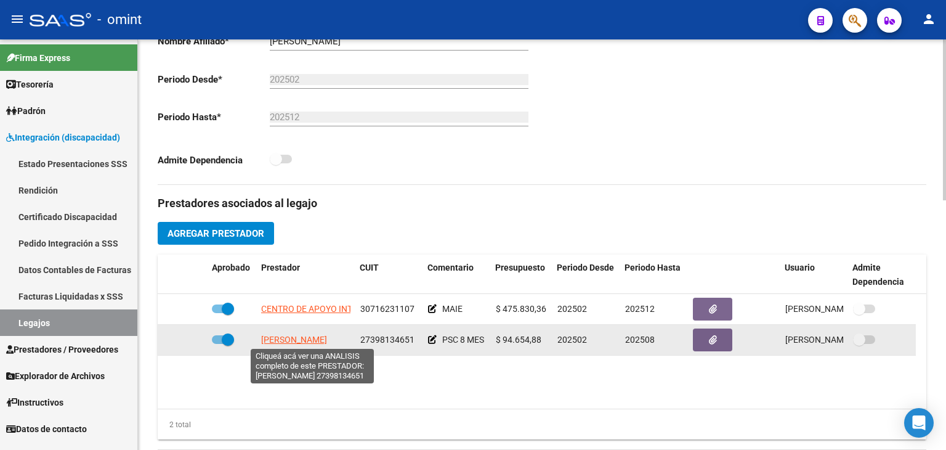
click at [313, 339] on span "GOMEZ MILAGROS BELEN" at bounding box center [294, 339] width 66 height 10
type textarea "27398134651"
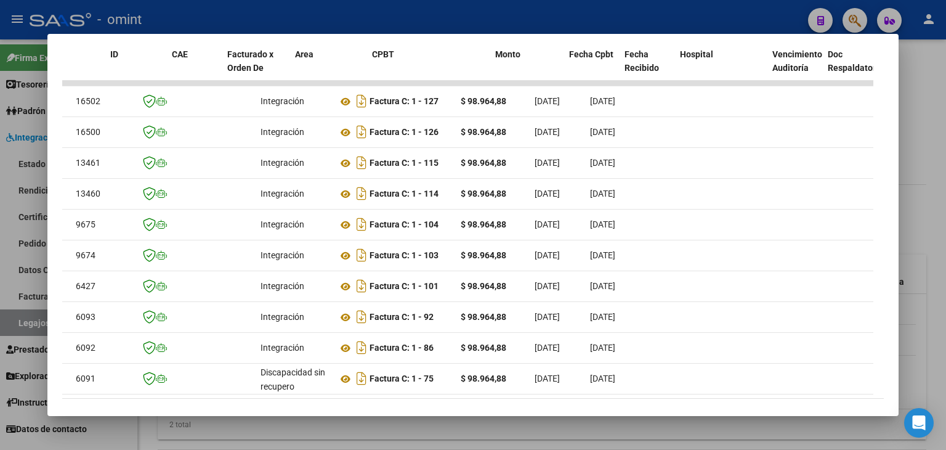
scroll to position [0, 0]
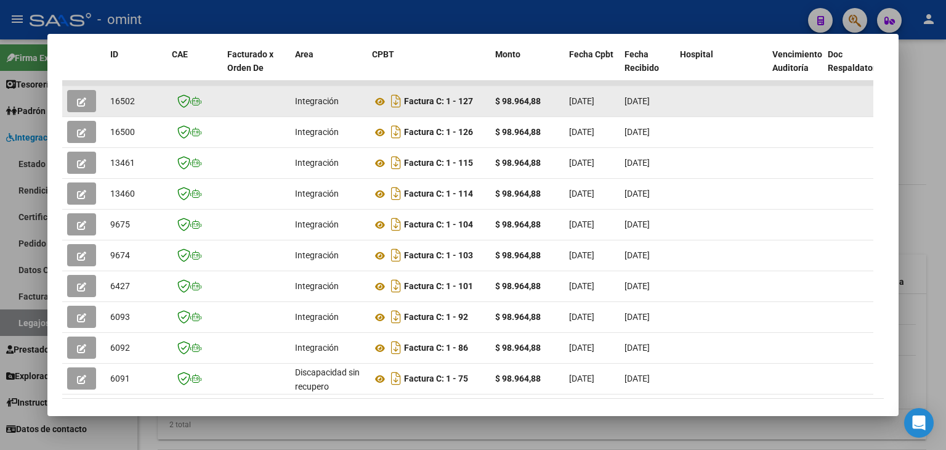
click at [79, 102] on icon "button" at bounding box center [81, 101] width 9 height 9
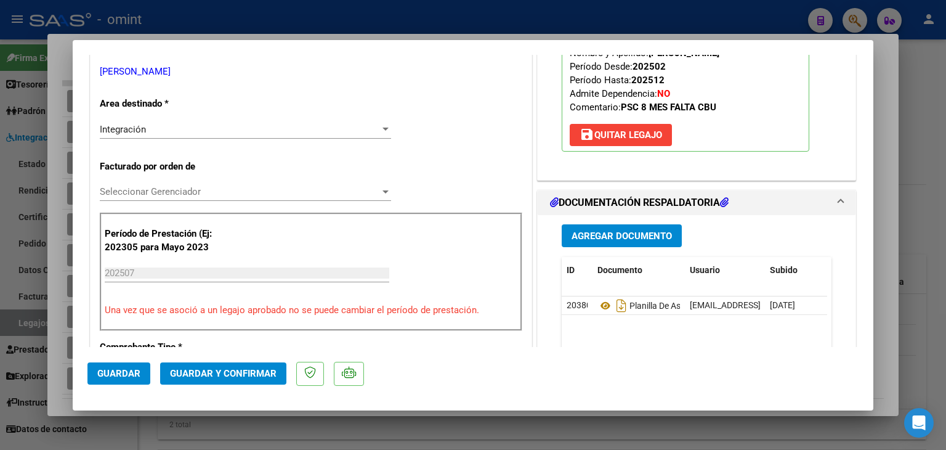
scroll to position [246, 0]
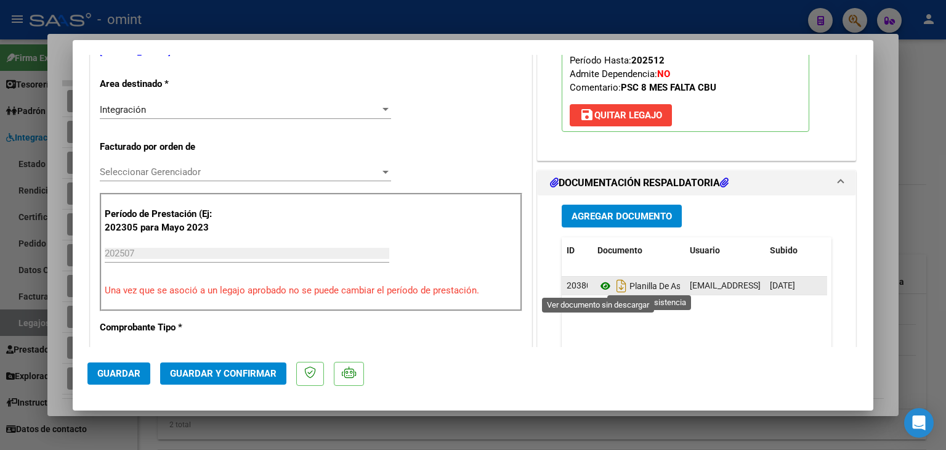
click at [598, 286] on icon at bounding box center [605, 285] width 16 height 15
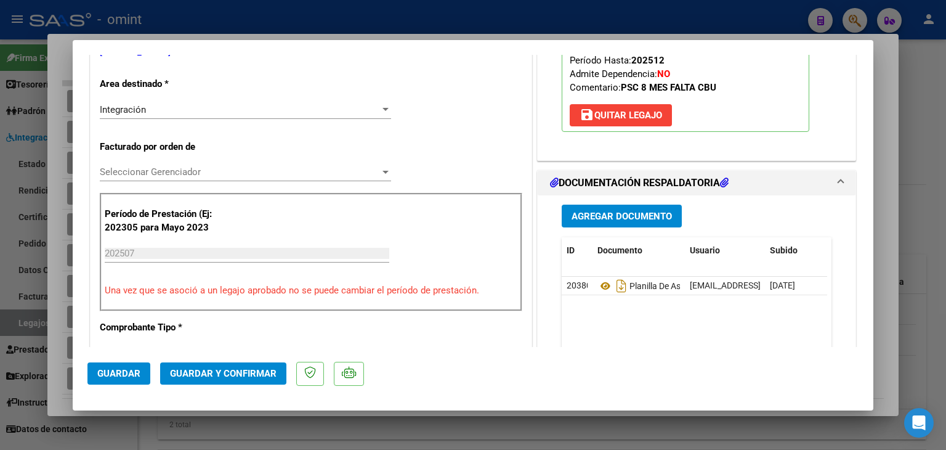
type input "$ 0,00"
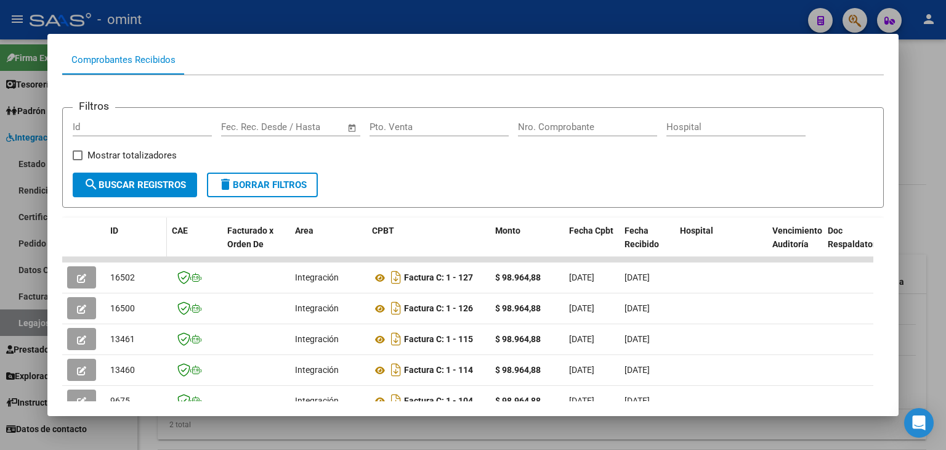
scroll to position [116, 0]
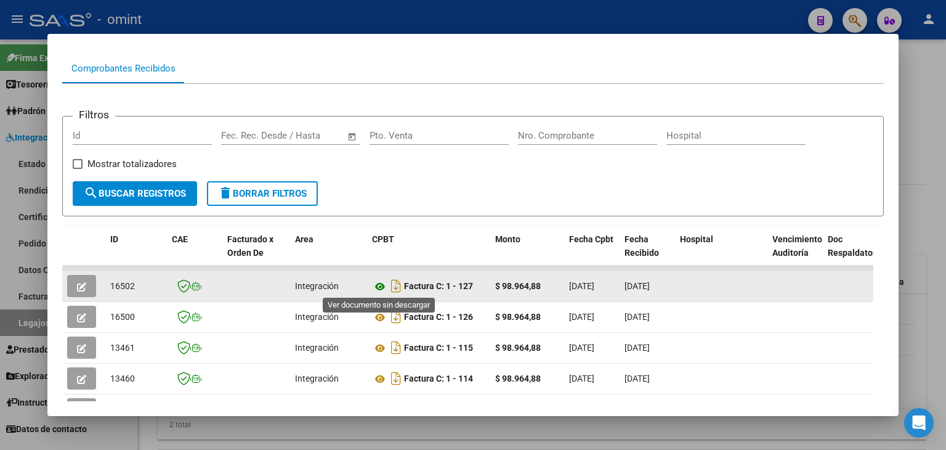
click at [374, 286] on icon at bounding box center [380, 286] width 16 height 15
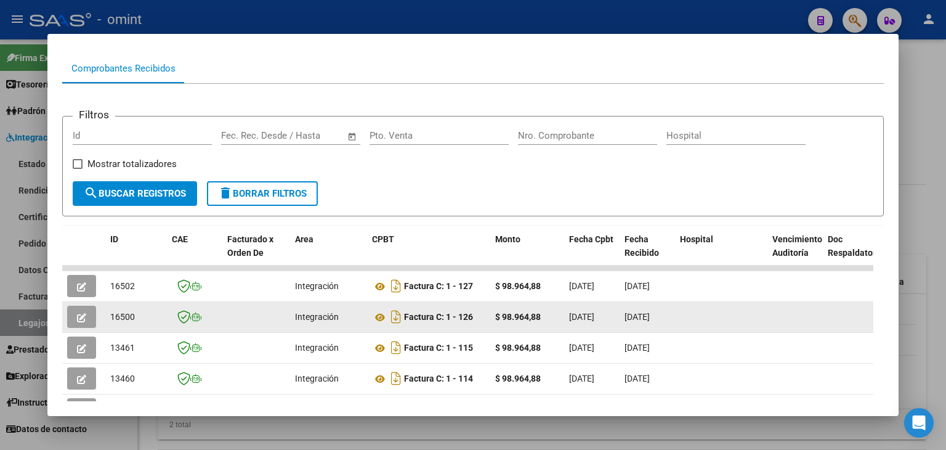
scroll to position [177, 0]
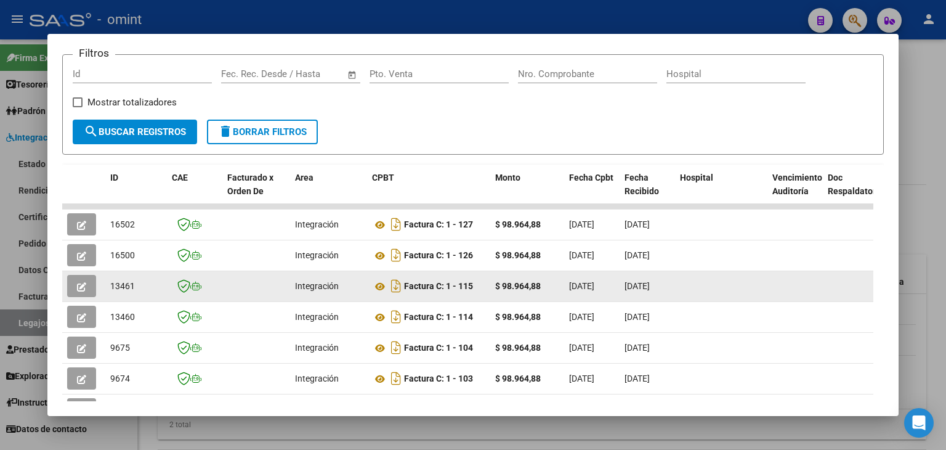
click at [83, 280] on span "button" at bounding box center [81, 285] width 9 height 11
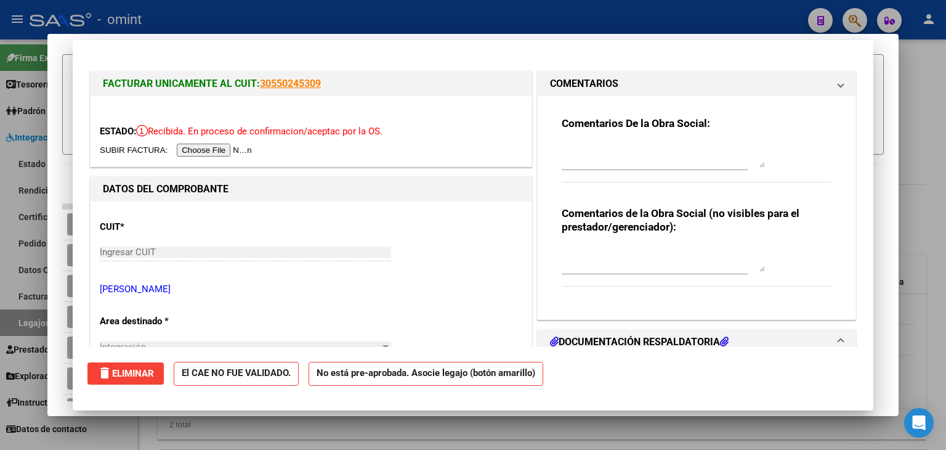
type input "$ 0,00"
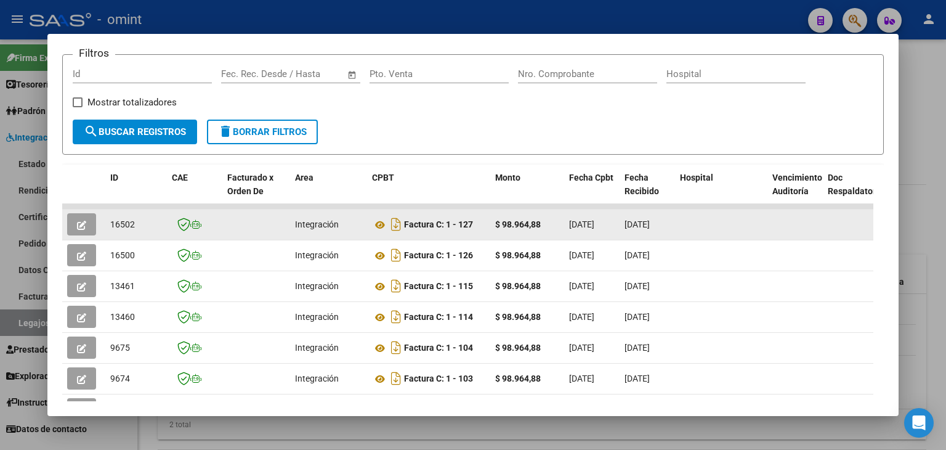
click at [117, 222] on span "16502" at bounding box center [122, 224] width 25 height 10
drag, startPoint x: 118, startPoint y: 222, endPoint x: 102, endPoint y: 222, distance: 15.4
click at [103, 222] on datatable-body-cell at bounding box center [83, 224] width 43 height 30
click at [119, 221] on span "16502" at bounding box center [122, 224] width 25 height 10
click at [119, 222] on span "16502" at bounding box center [122, 224] width 25 height 10
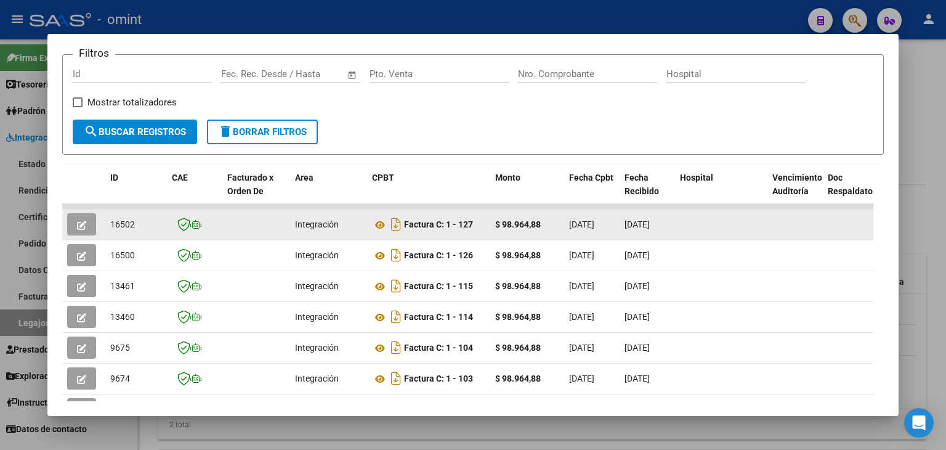
click at [119, 222] on span "16502" at bounding box center [122, 224] width 25 height 10
copy span "16502"
click at [81, 222] on icon "button" at bounding box center [81, 224] width 9 height 9
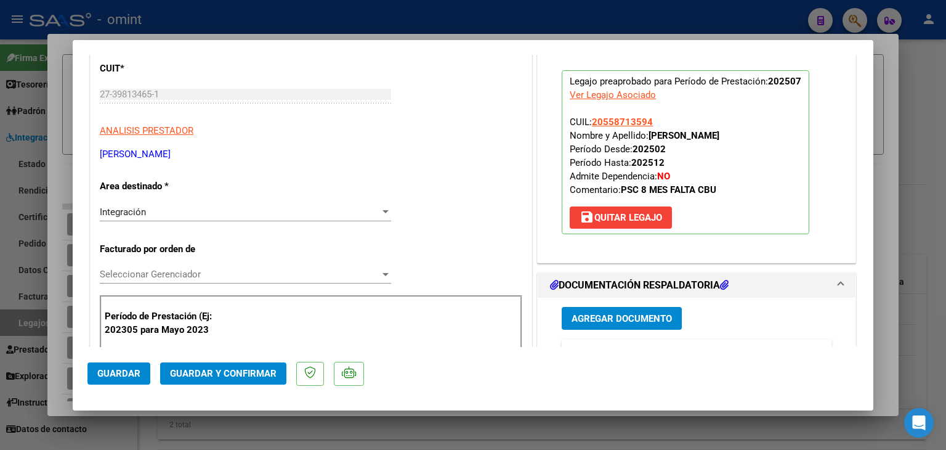
scroll to position [123, 0]
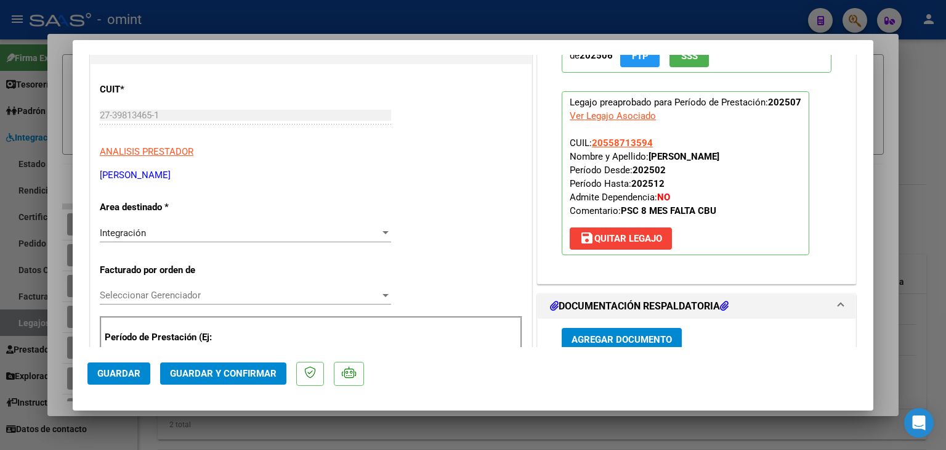
click at [130, 293] on span "Seleccionar Gerenciador" at bounding box center [240, 294] width 280 height 11
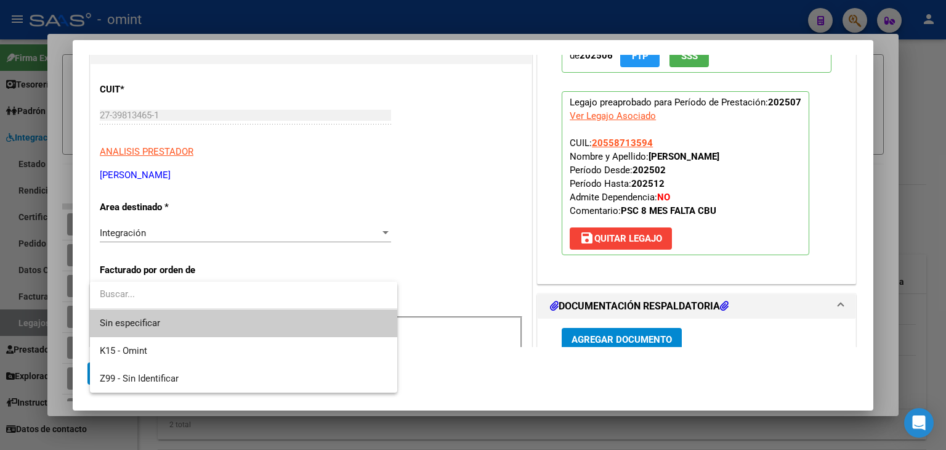
click at [140, 321] on span "Sin especificar" at bounding box center [244, 323] width 288 height 28
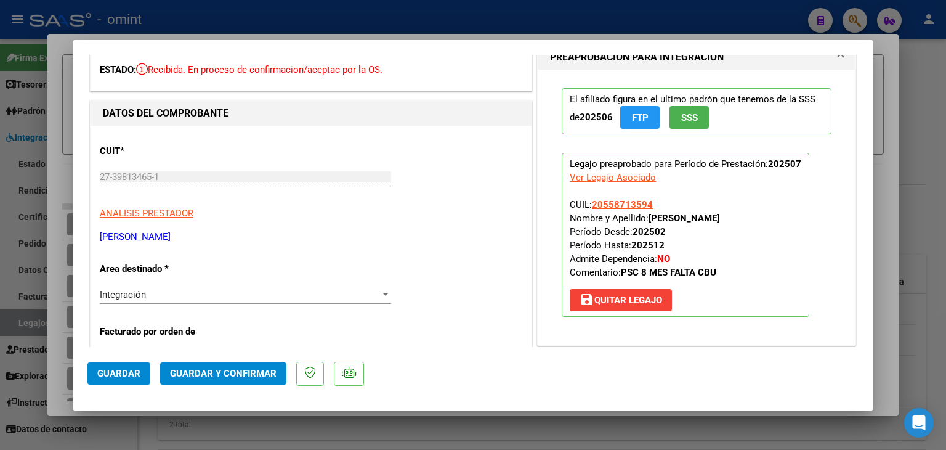
scroll to position [0, 0]
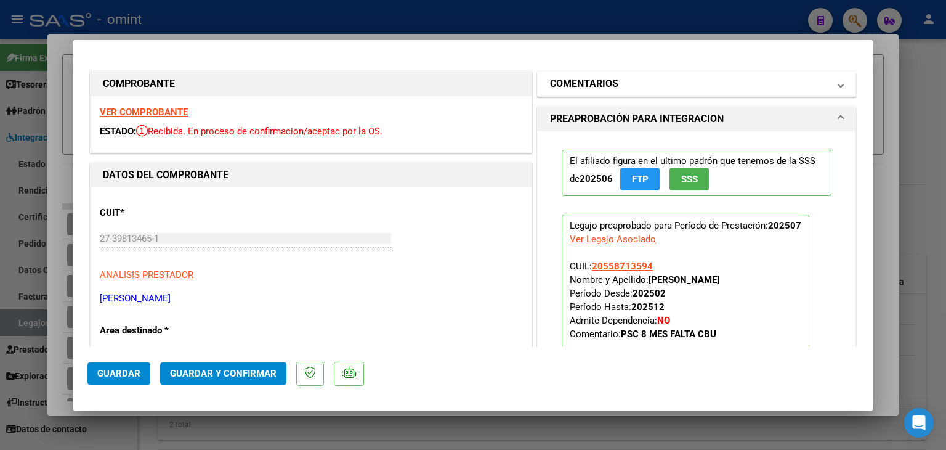
click at [576, 86] on h1 "COMENTARIOS" at bounding box center [584, 83] width 68 height 15
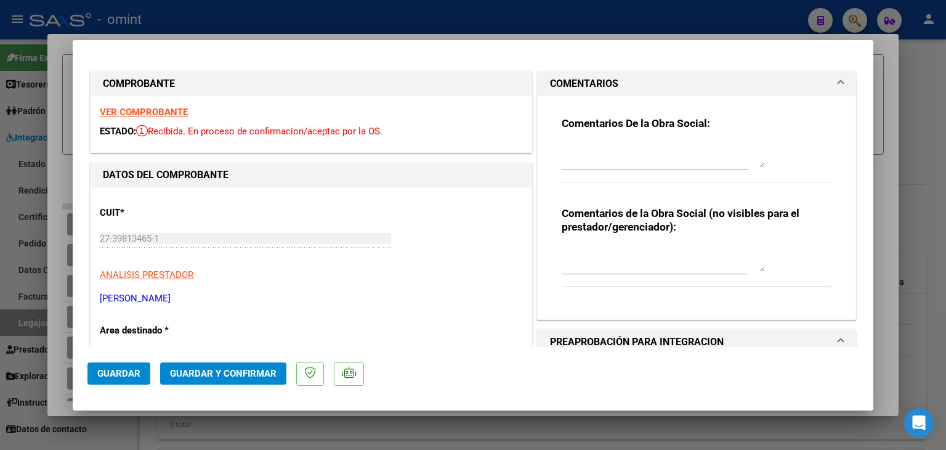
click at [581, 163] on textarea at bounding box center [663, 155] width 203 height 25
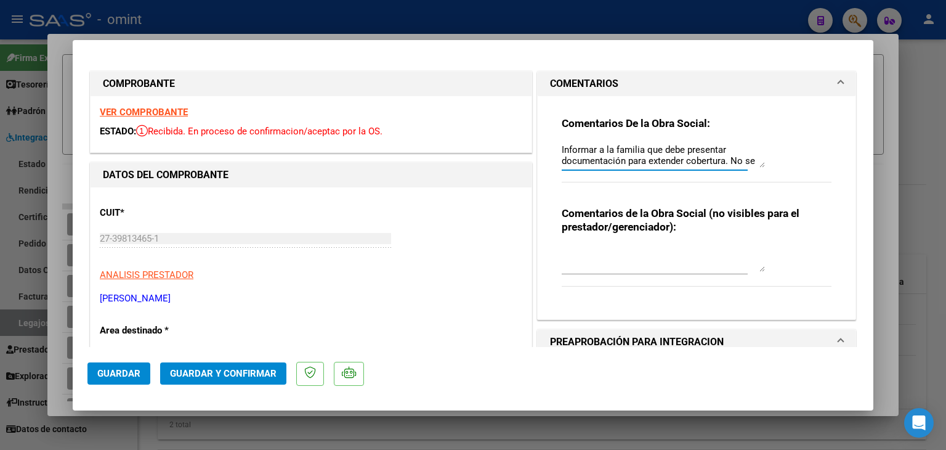
type textarea "Informar a la familia que debe presentar documentación para extender cobertura.…"
click at [207, 368] on span "Guardar y Confirmar" at bounding box center [223, 373] width 107 height 11
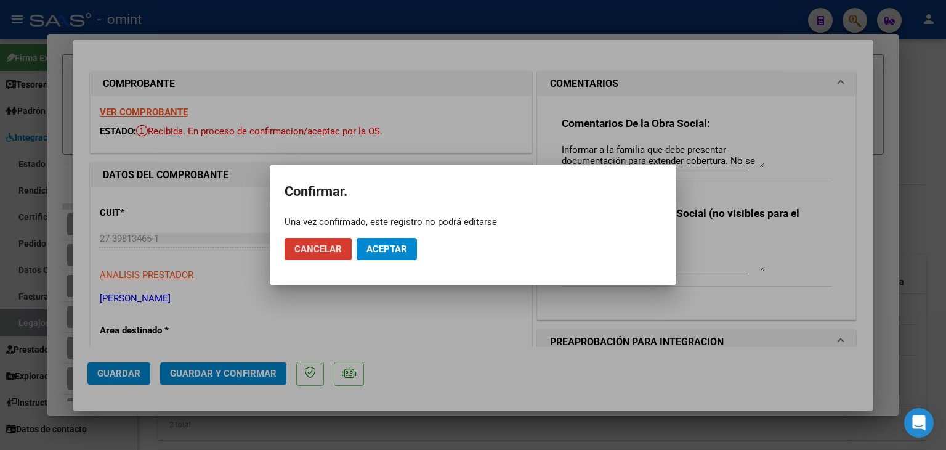
click at [397, 242] on button "Aceptar" at bounding box center [387, 249] width 60 height 22
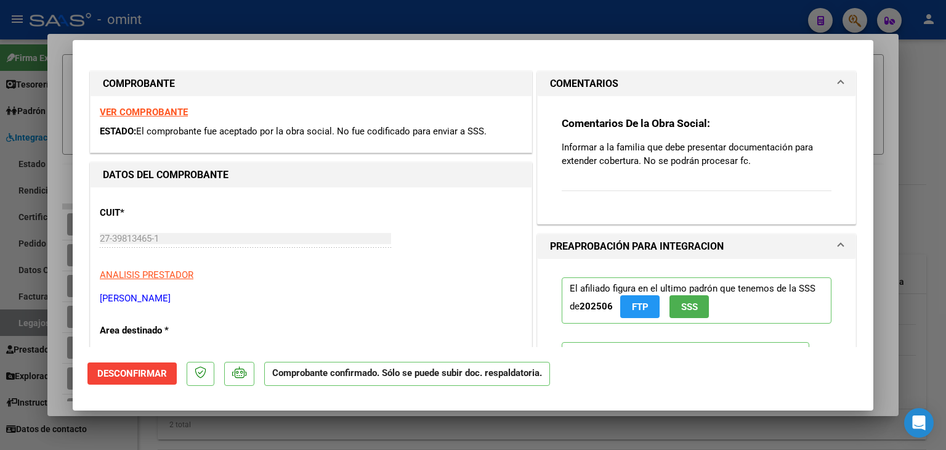
click at [321, 208] on div "CUIT * 27-39813465-1 Ingresar CUIT ANALISIS PRESTADOR GOMEZ MILAGROS BELEN ARCA…" at bounding box center [311, 250] width 422 height 108
type input "$ 0,00"
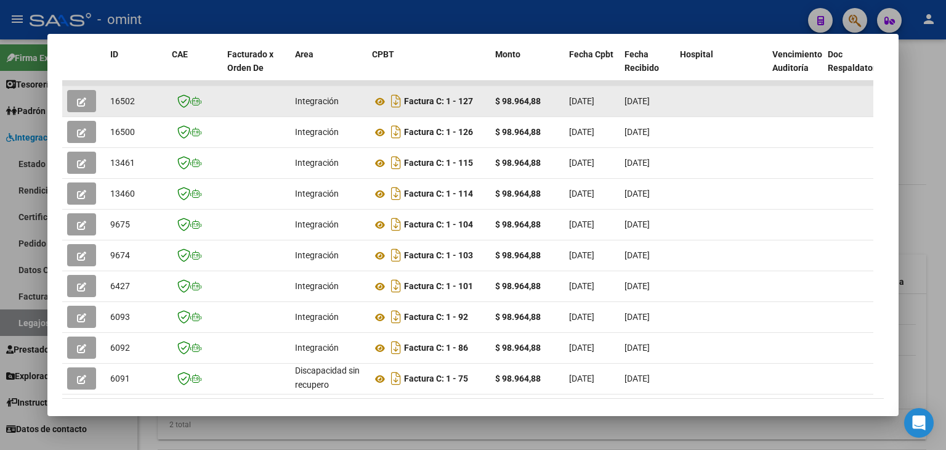
click at [111, 101] on span "16502" at bounding box center [122, 101] width 25 height 10
click at [116, 99] on span "16502" at bounding box center [122, 101] width 25 height 10
copy span "16502"
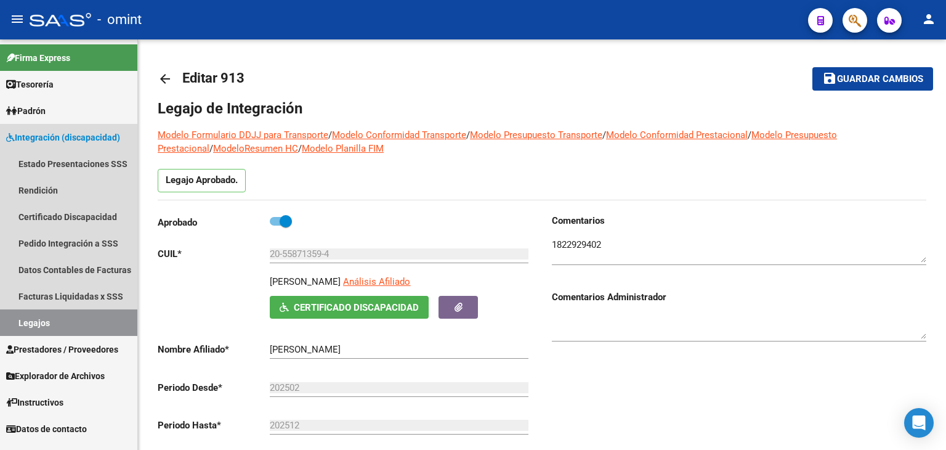
click at [44, 323] on link "Legajos" at bounding box center [68, 322] width 137 height 26
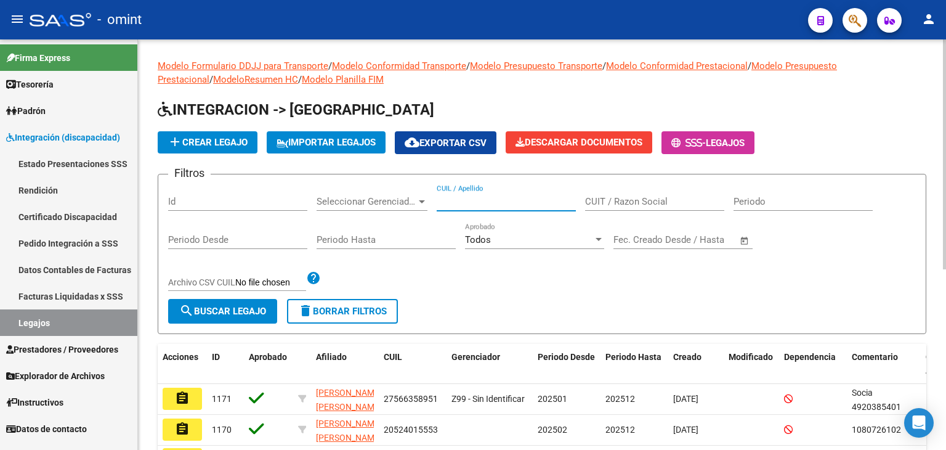
paste input "20-55067179-5"
click at [492, 200] on input "20-55067179-5" at bounding box center [506, 201] width 139 height 11
click at [503, 201] on input "20-550671795" at bounding box center [506, 201] width 139 height 11
type input "20550671795"
click at [219, 309] on span "search Buscar Legajo" at bounding box center [222, 310] width 87 height 11
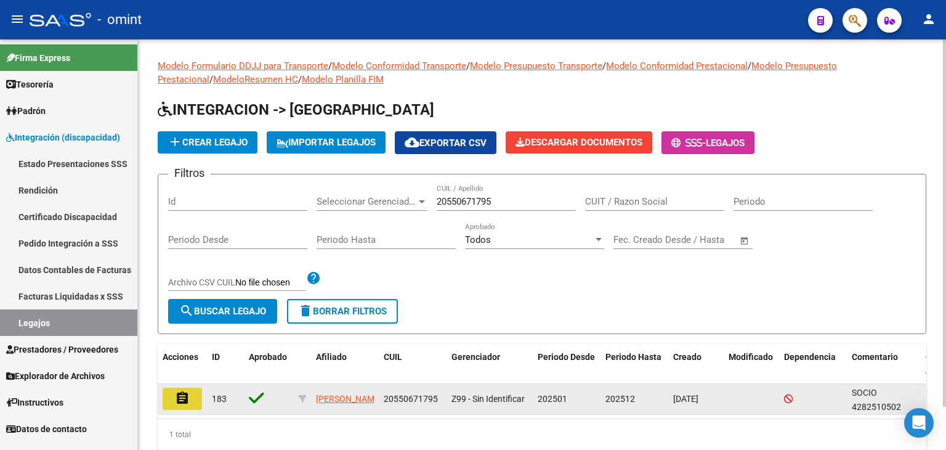
click at [188, 390] on mat-icon "assignment" at bounding box center [182, 397] width 15 height 15
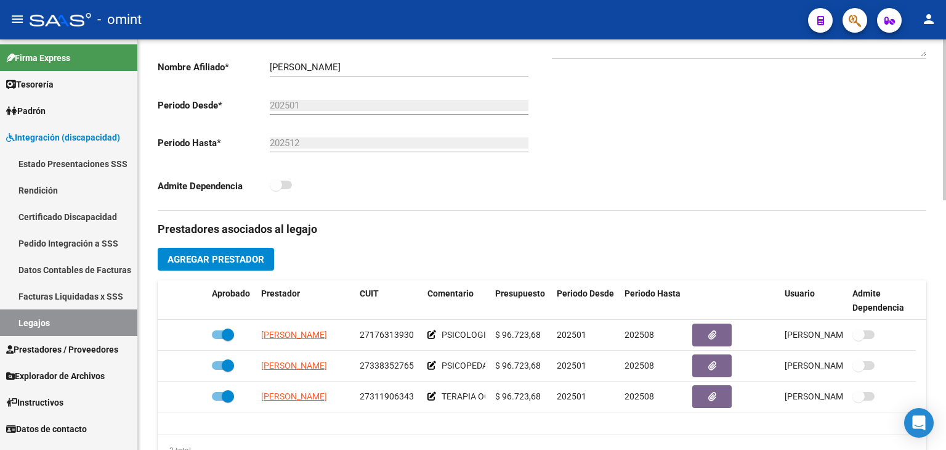
scroll to position [266, 0]
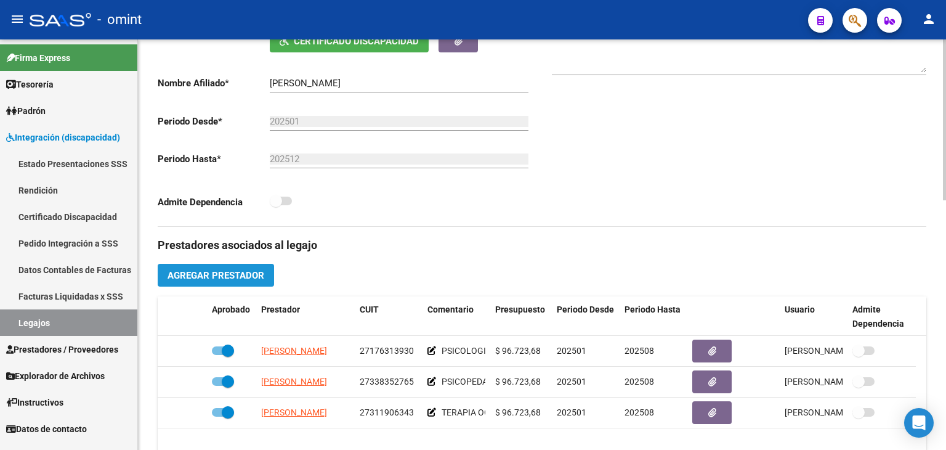
click at [251, 272] on span "Agregar Prestador" at bounding box center [216, 275] width 97 height 11
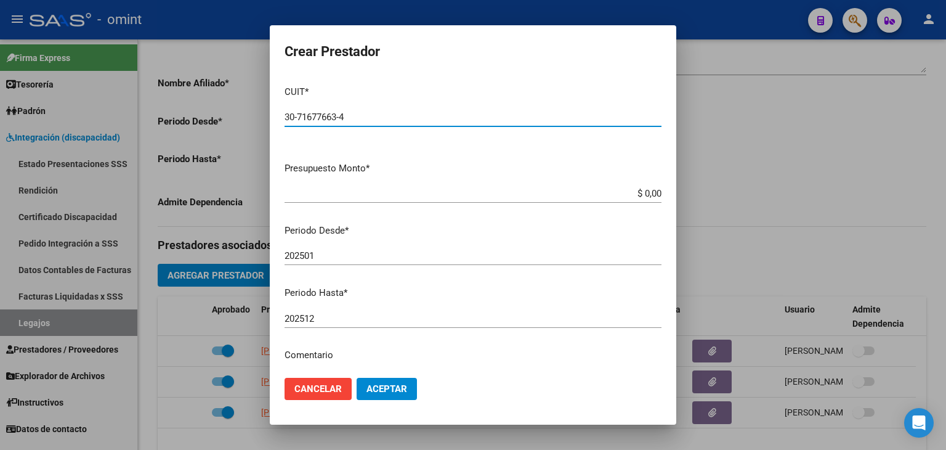
type input "30-71677663-4"
click at [648, 190] on input "$ 0,00" at bounding box center [473, 193] width 377 height 11
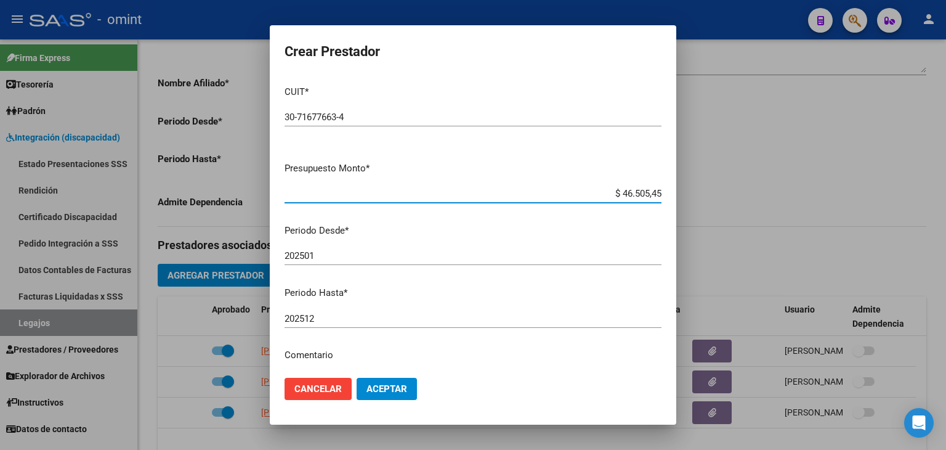
type input "$ 465.054,55"
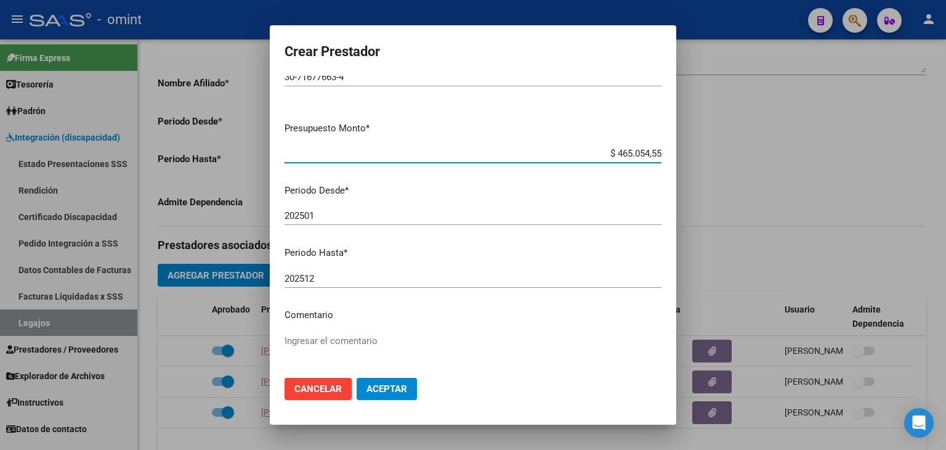
scroll to position [62, 0]
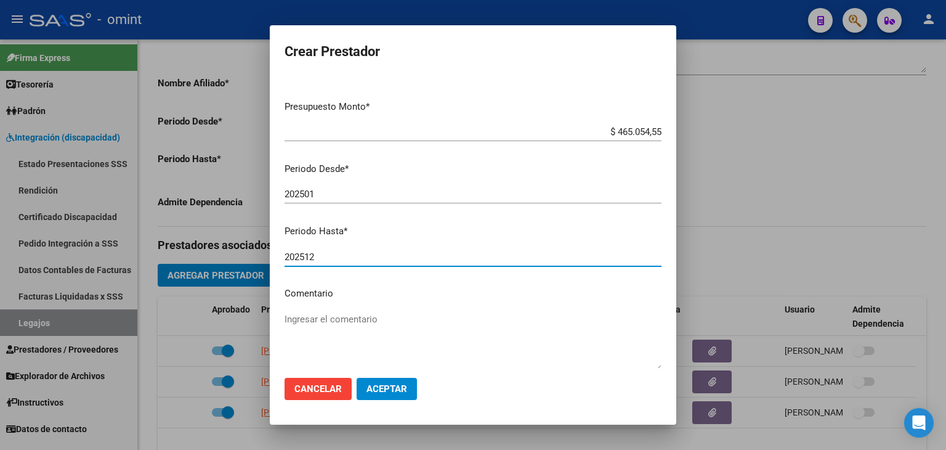
click at [344, 254] on input "202512" at bounding box center [473, 256] width 377 height 11
type input "2025"
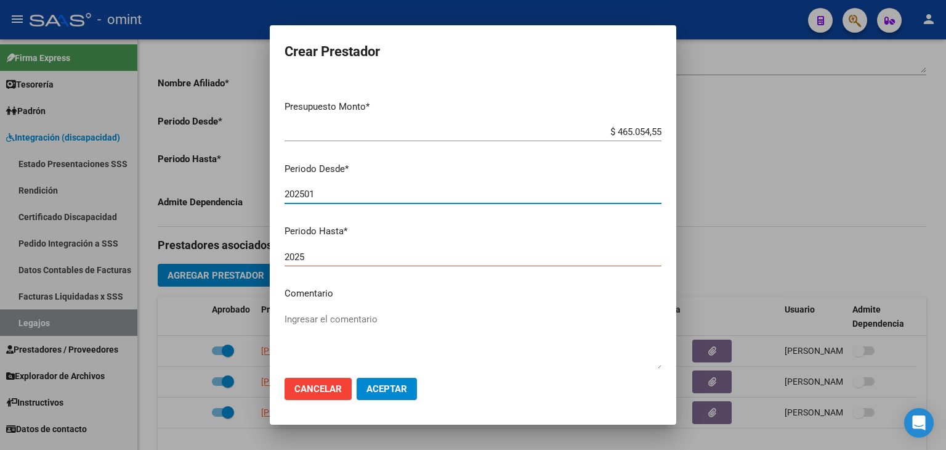
click at [321, 192] on input "202501" at bounding box center [473, 193] width 377 height 11
type input "202502"
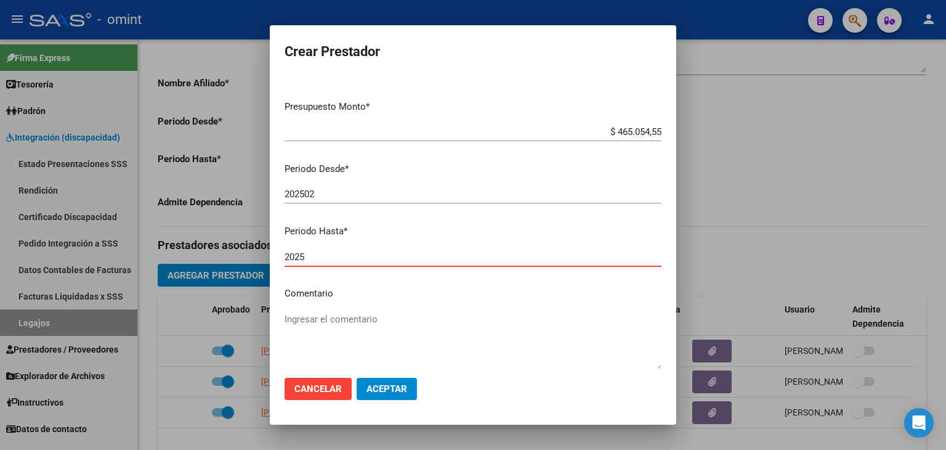
click at [315, 252] on input "2025" at bounding box center [473, 256] width 377 height 11
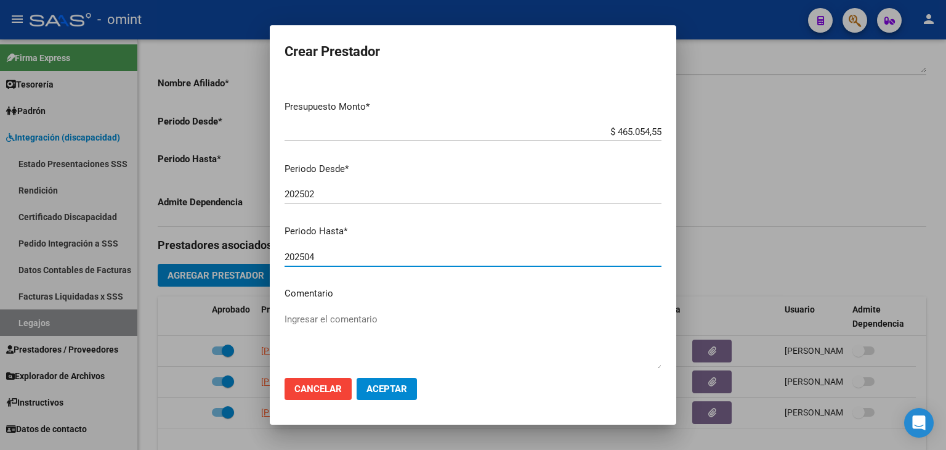
scroll to position [130, 0]
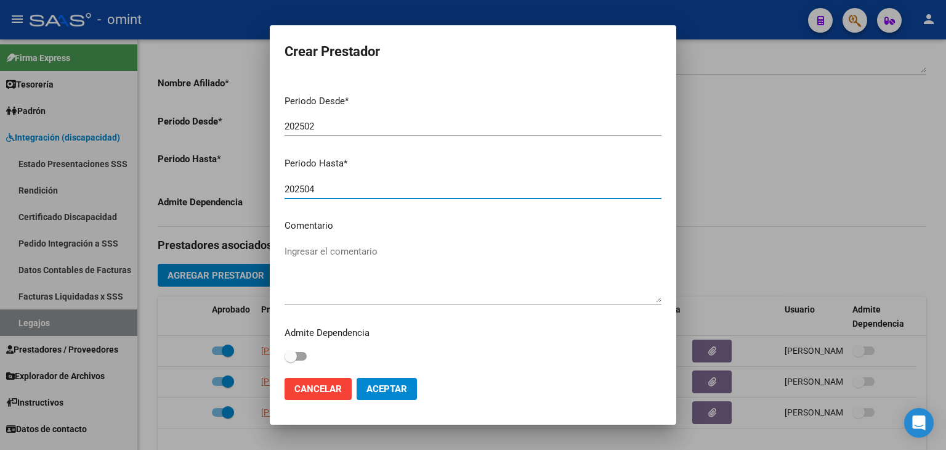
type input "202504"
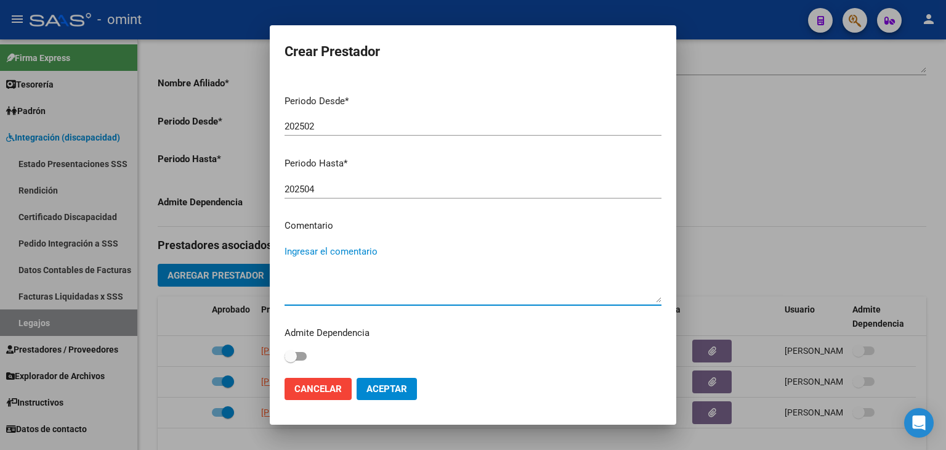
click at [350, 264] on textarea "Ingresar el comentario" at bounding box center [473, 273] width 377 height 58
type textarea "MAIE EQUIPO"
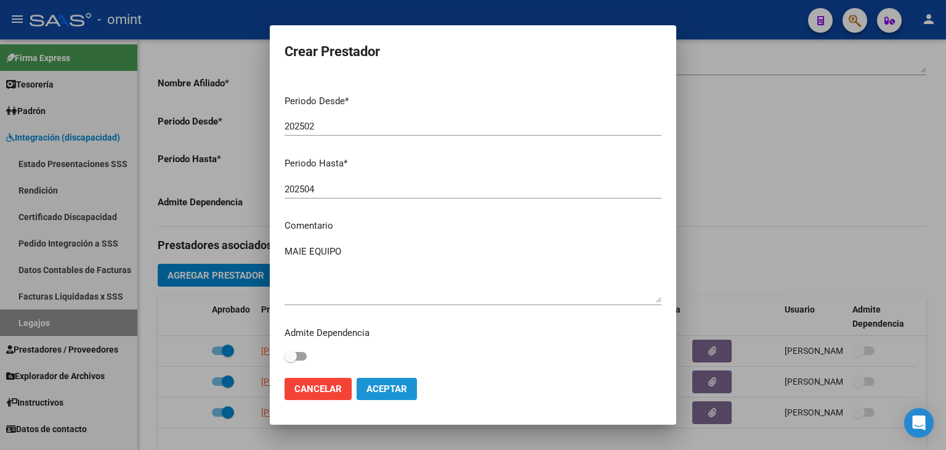
drag, startPoint x: 402, startPoint y: 385, endPoint x: 431, endPoint y: 179, distance: 207.8
click at [402, 384] on span "Aceptar" at bounding box center [386, 388] width 41 height 11
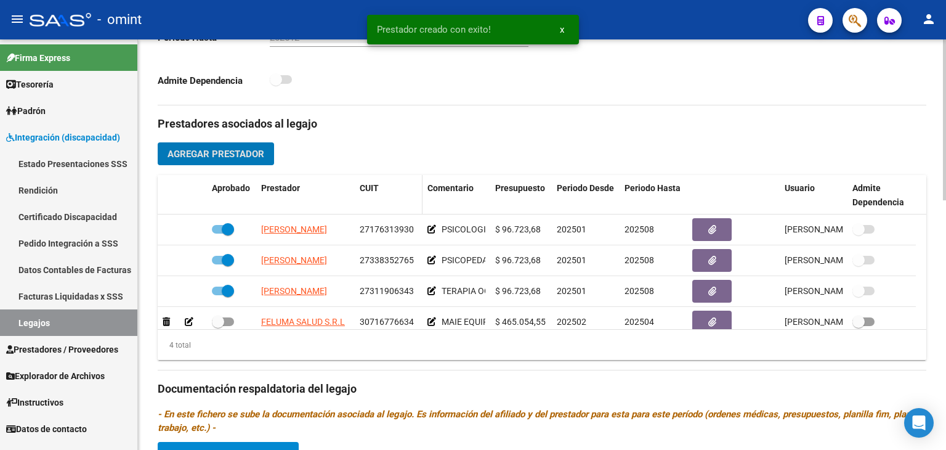
scroll to position [389, 0]
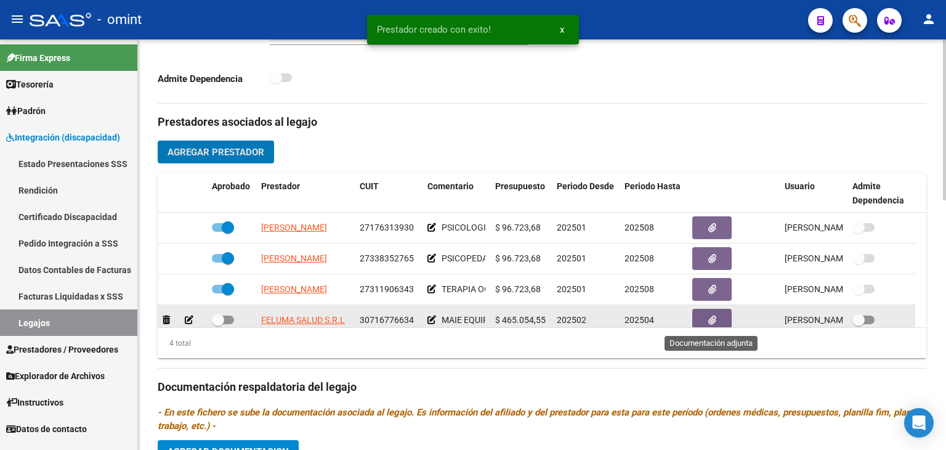
click at [707, 316] on button "button" at bounding box center [711, 320] width 39 height 23
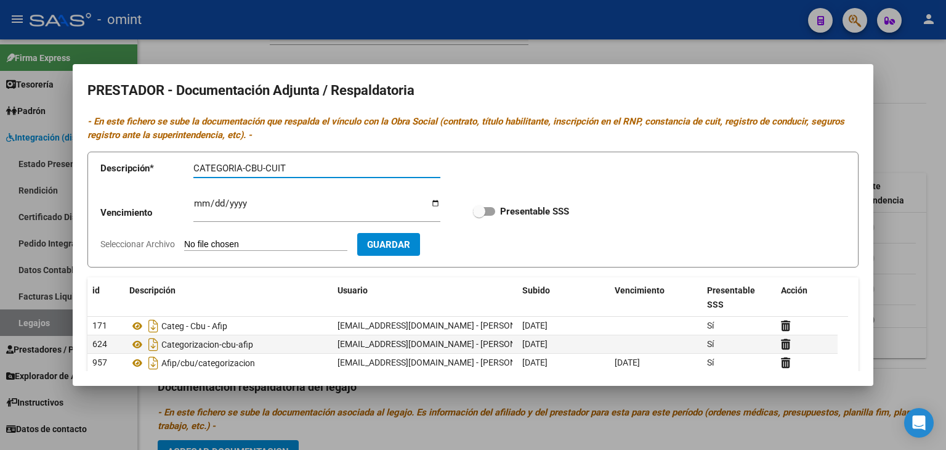
type input "CATEGORIA-CBU-CUIT"
click at [192, 201] on app-form-text-field "Vencimiento Ingresar vencimiento" at bounding box center [279, 214] width 358 height 38
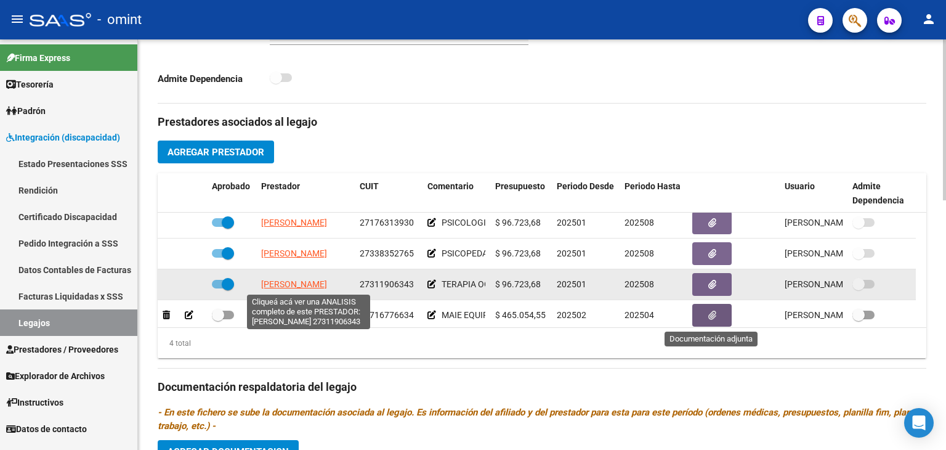
scroll to position [0, 0]
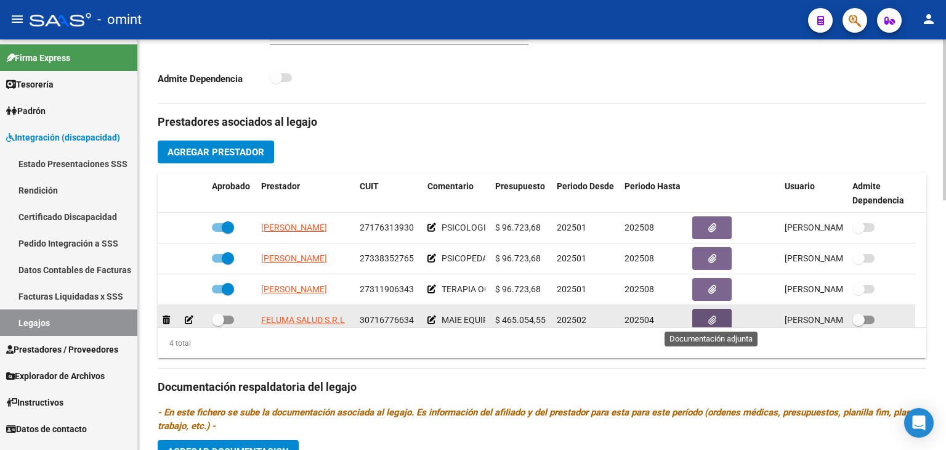
click at [225, 319] on span at bounding box center [223, 319] width 22 height 9
click at [218, 324] on input "checkbox" at bounding box center [217, 324] width 1 height 1
checkbox input "true"
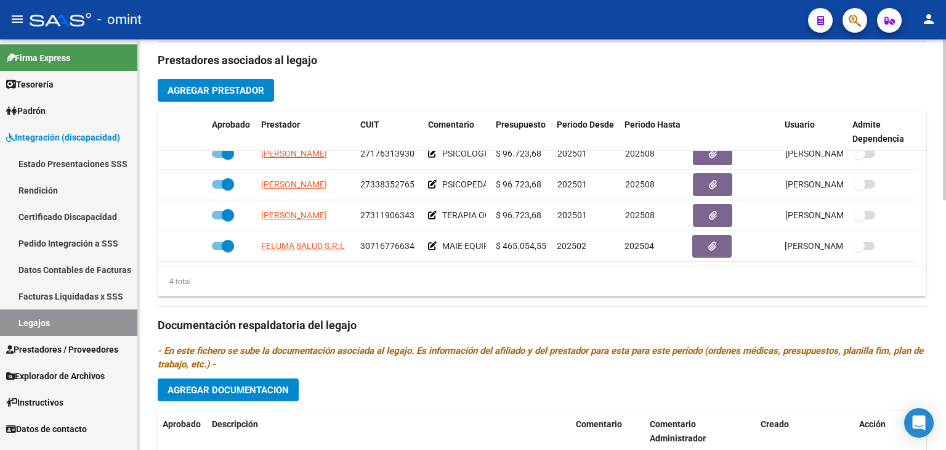
scroll to position [636, 0]
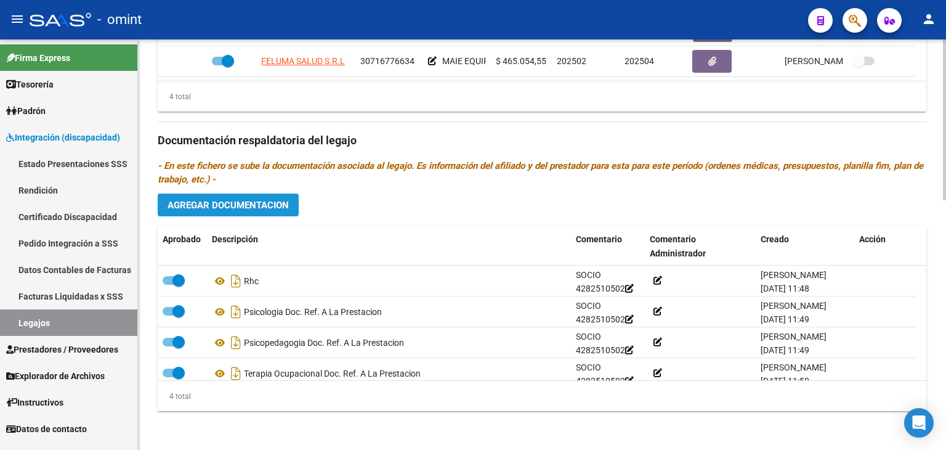
click at [254, 206] on span "Agregar Documentacion" at bounding box center [228, 205] width 121 height 11
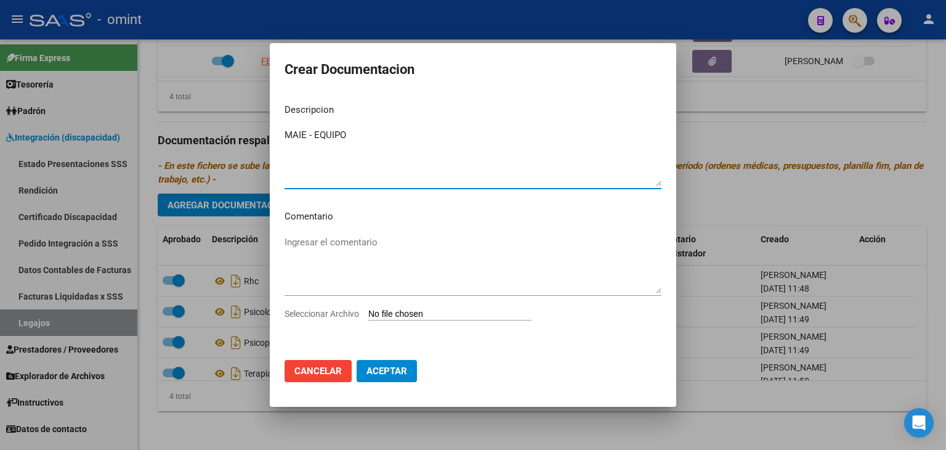
type textarea "MAIE - EQUIPO"
click at [357, 247] on textarea "Ingresar el comentario" at bounding box center [473, 264] width 377 height 58
click at [428, 312] on input "Seleccionar Archivo" at bounding box center [449, 315] width 163 height 12
type input "C:\fakepath\Feluma PRESTACIONAL.pdf"
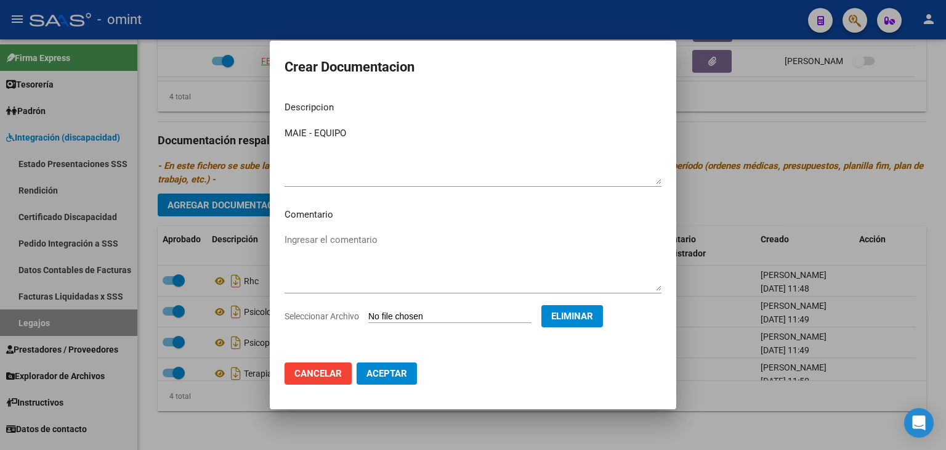
click at [406, 373] on span "Aceptar" at bounding box center [386, 373] width 41 height 11
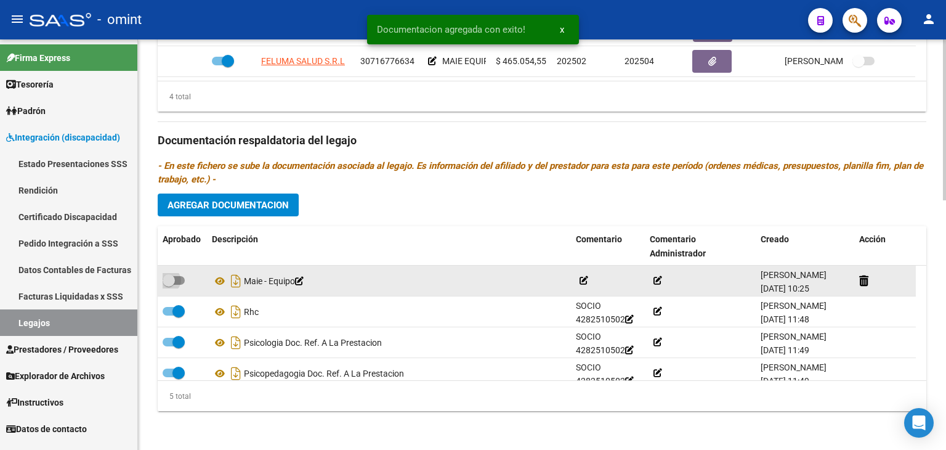
click at [181, 279] on span at bounding box center [174, 280] width 22 height 9
click at [169, 285] on input "checkbox" at bounding box center [168, 285] width 1 height 1
checkbox input "true"
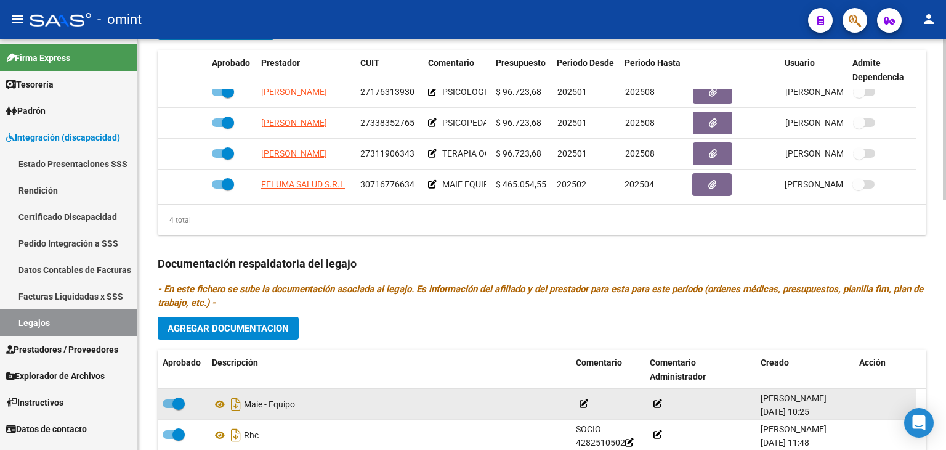
scroll to position [451, 0]
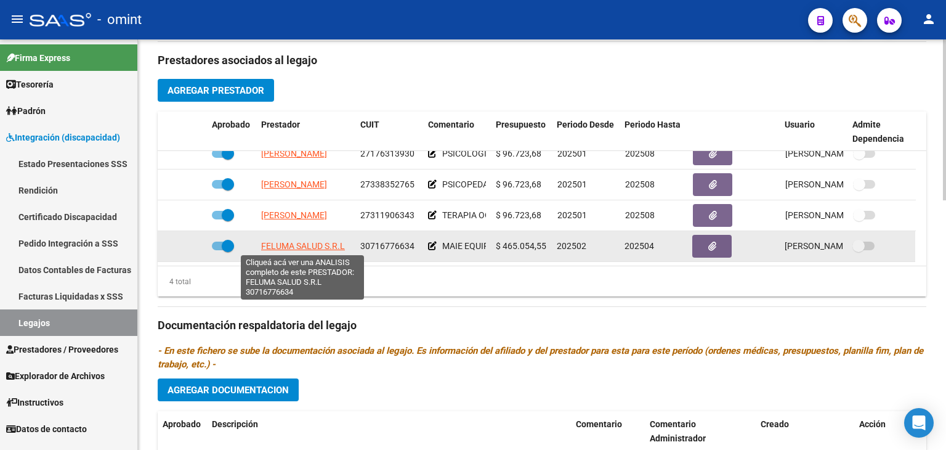
click at [269, 242] on span "FELUMA SALUD S.R.L" at bounding box center [303, 246] width 84 height 10
type textarea "30716776634"
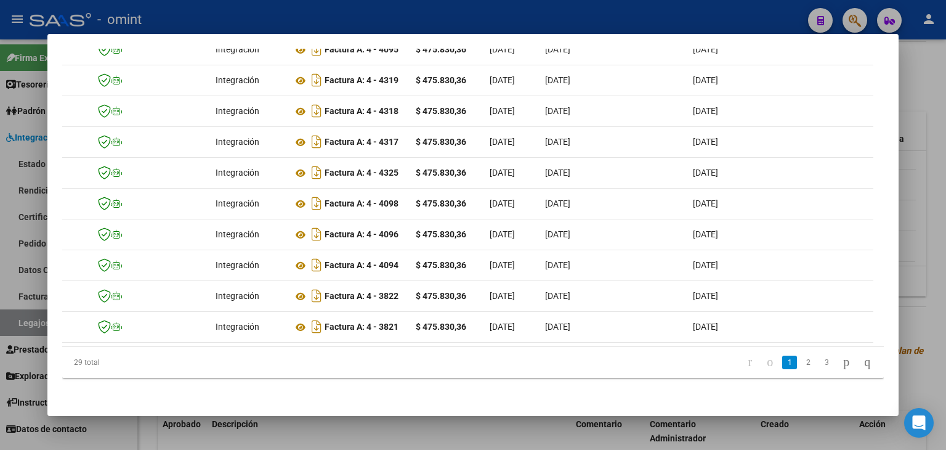
scroll to position [0, 0]
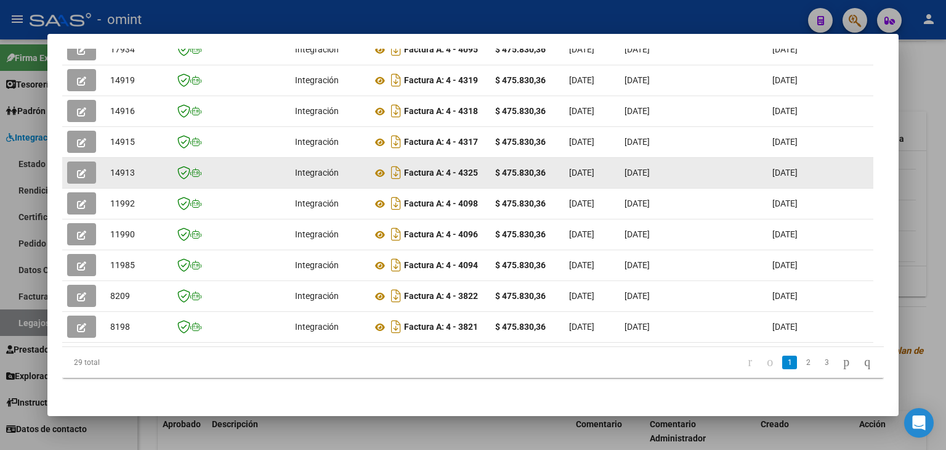
click at [81, 169] on icon "button" at bounding box center [81, 173] width 9 height 9
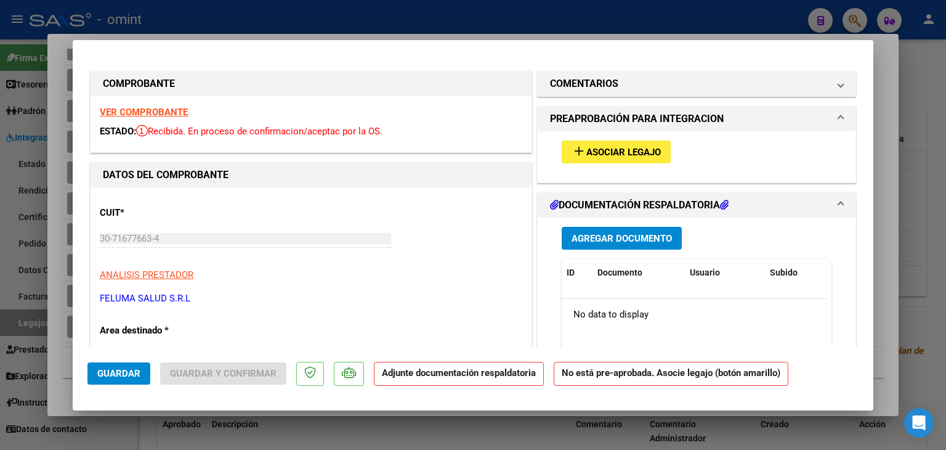
type input "$ 0,00"
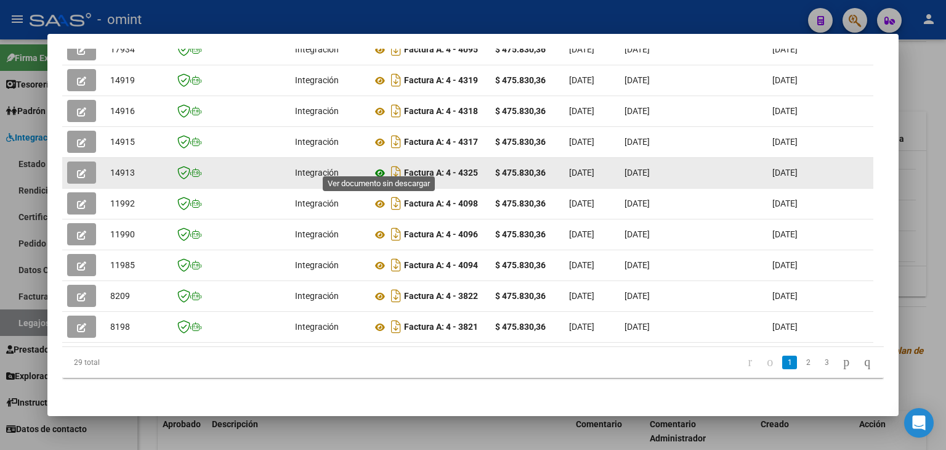
click at [378, 167] on icon at bounding box center [380, 173] width 16 height 15
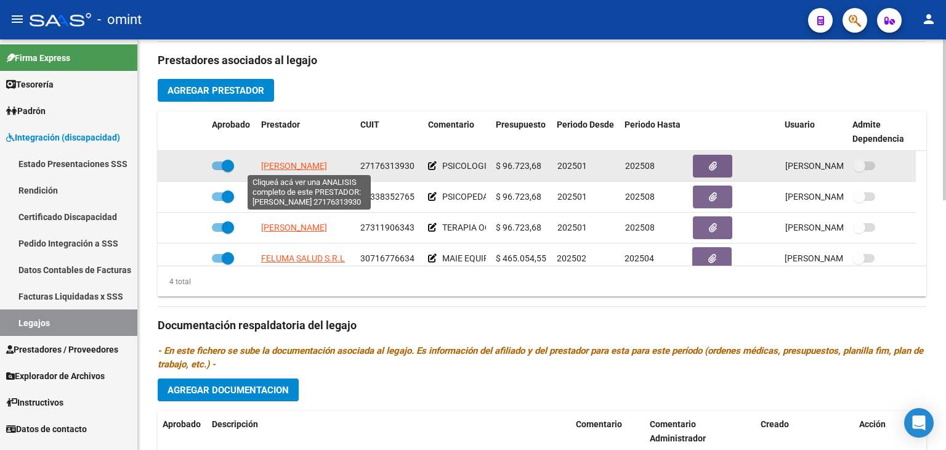
click at [308, 161] on span "[PERSON_NAME]" at bounding box center [294, 166] width 66 height 10
type textarea "27176313930"
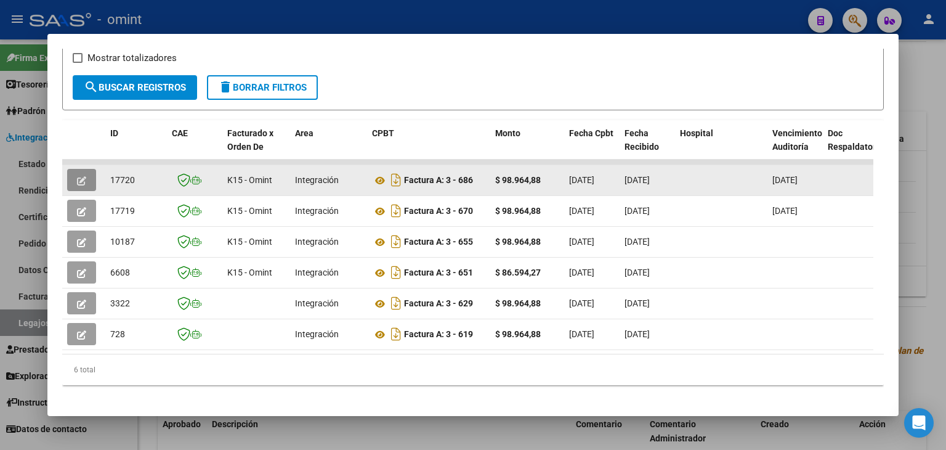
click at [78, 178] on icon "button" at bounding box center [81, 180] width 9 height 9
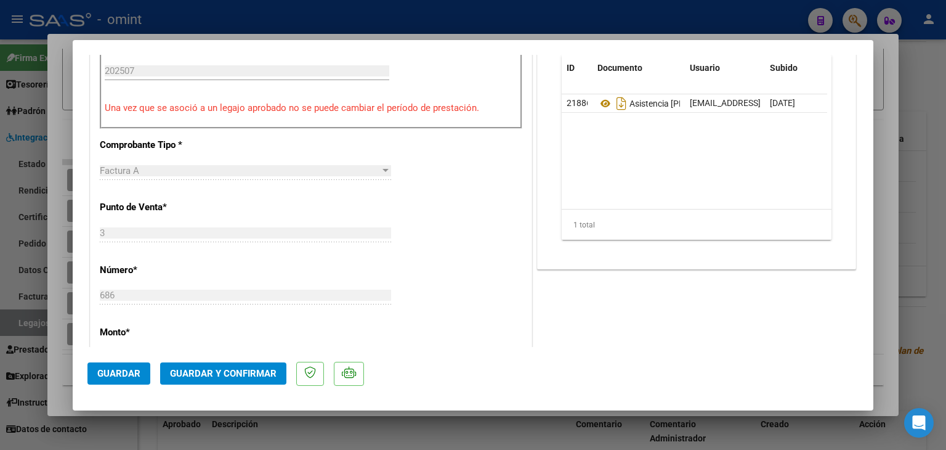
scroll to position [431, 0]
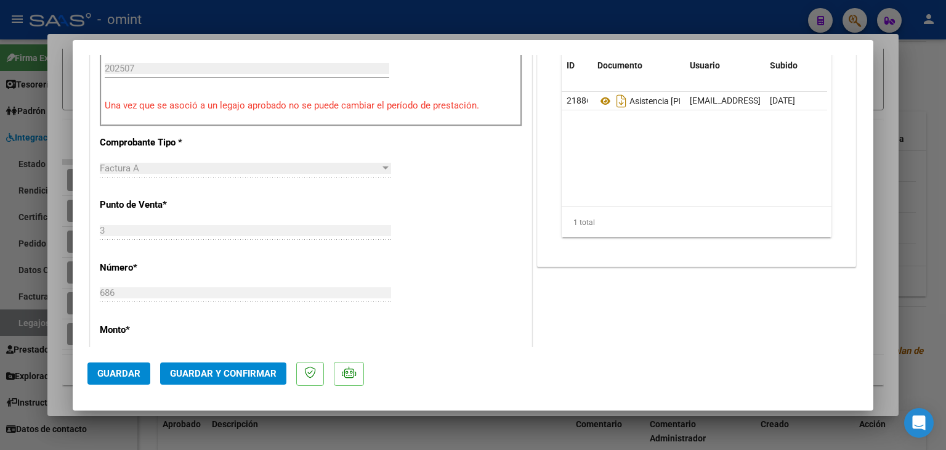
type input "$ 0,00"
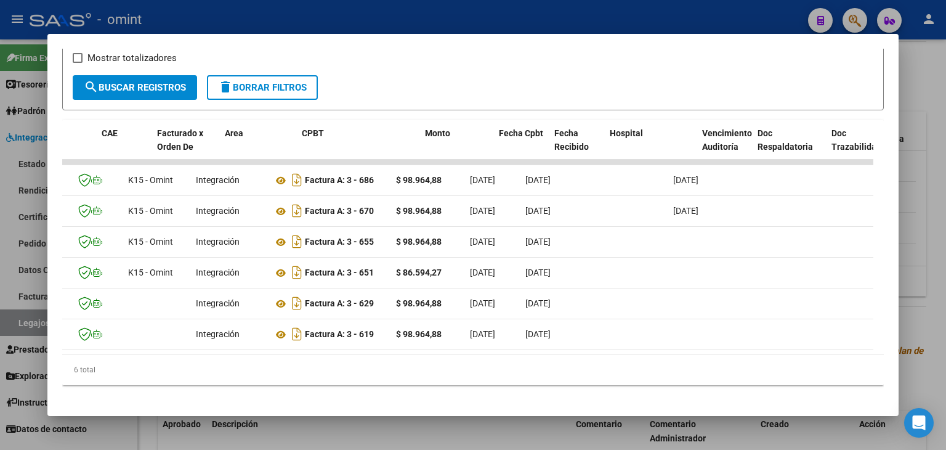
scroll to position [0, 0]
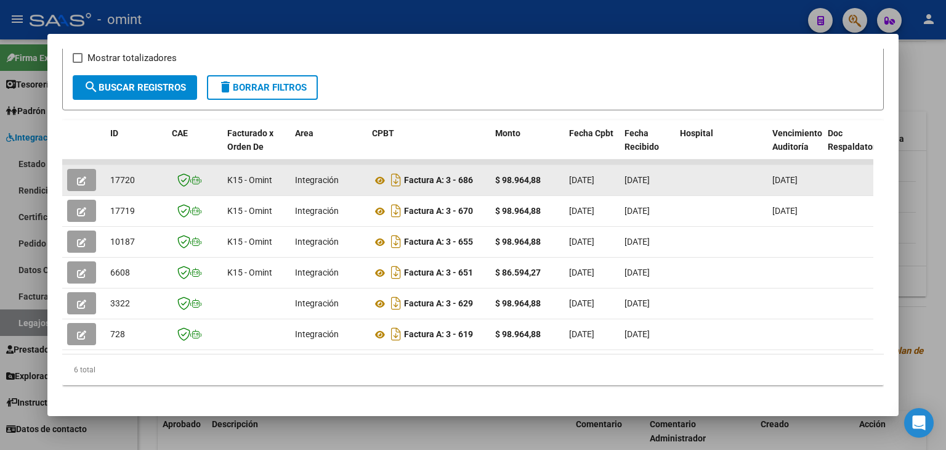
click at [112, 175] on span "17720" at bounding box center [122, 180] width 25 height 10
copy span "17720"
click at [383, 178] on icon at bounding box center [380, 180] width 16 height 15
click at [77, 179] on icon "button" at bounding box center [81, 180] width 9 height 9
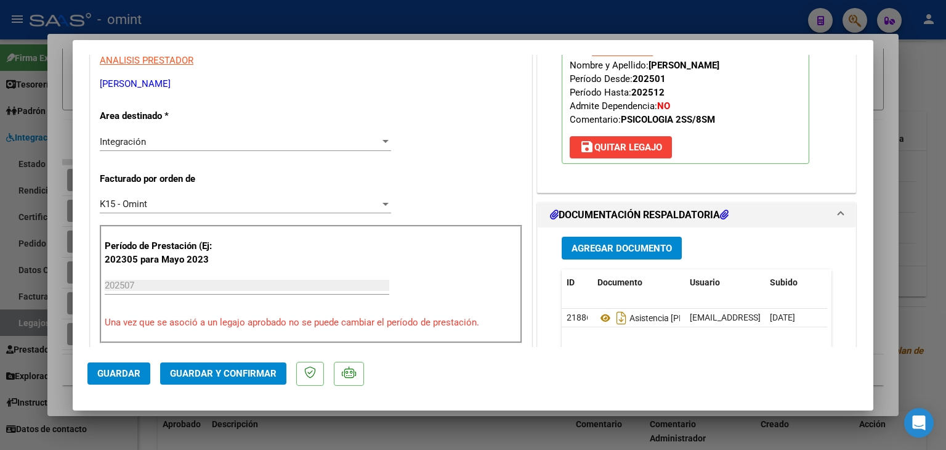
scroll to position [370, 0]
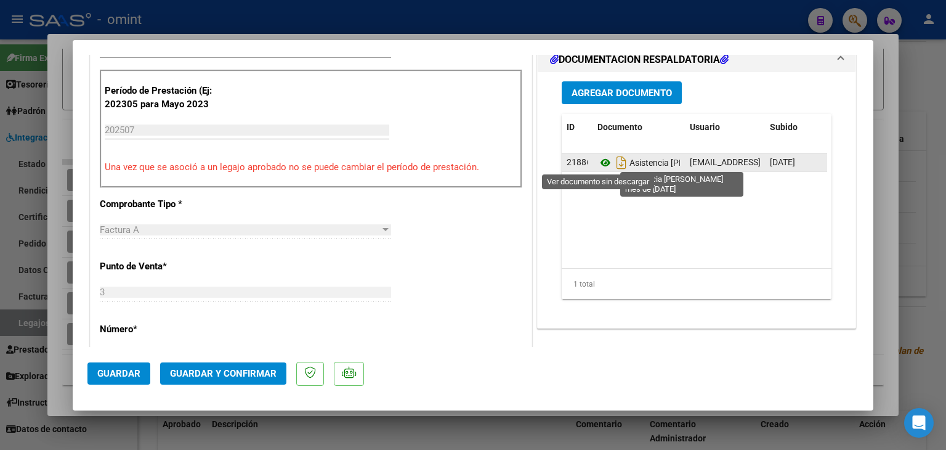
click at [597, 160] on icon at bounding box center [605, 162] width 16 height 15
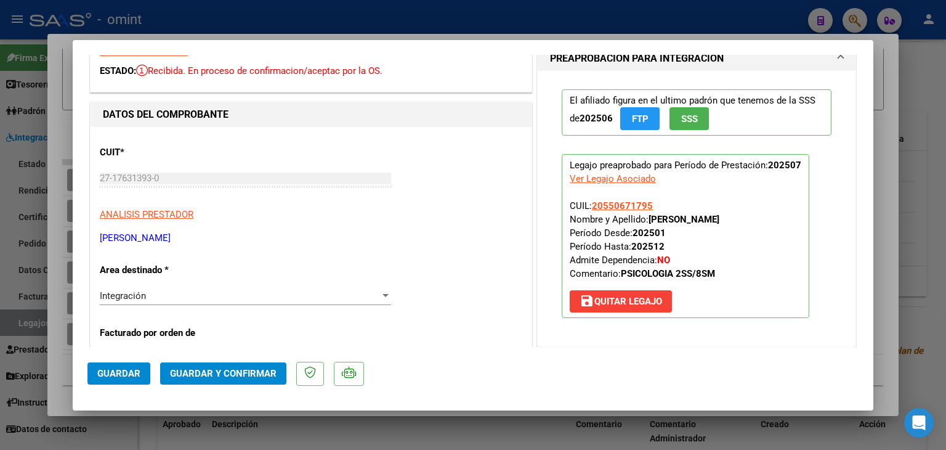
scroll to position [0, 0]
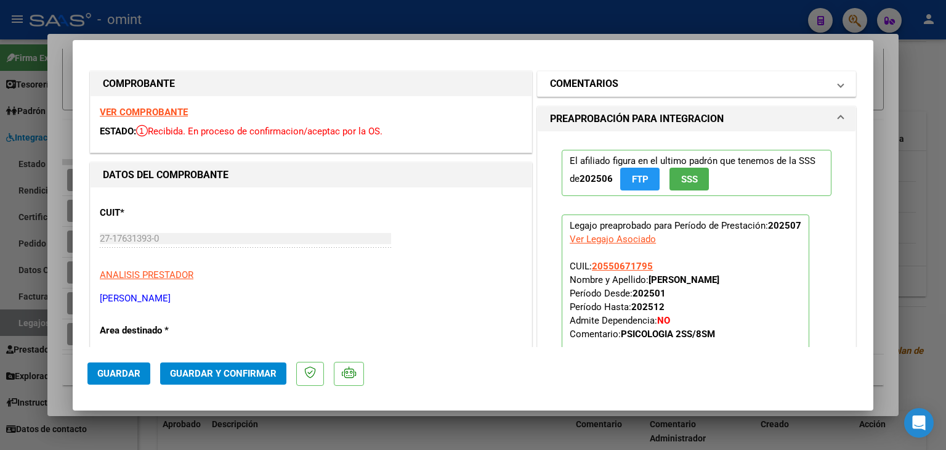
click at [610, 76] on h1 "COMENTARIOS" at bounding box center [584, 83] width 68 height 15
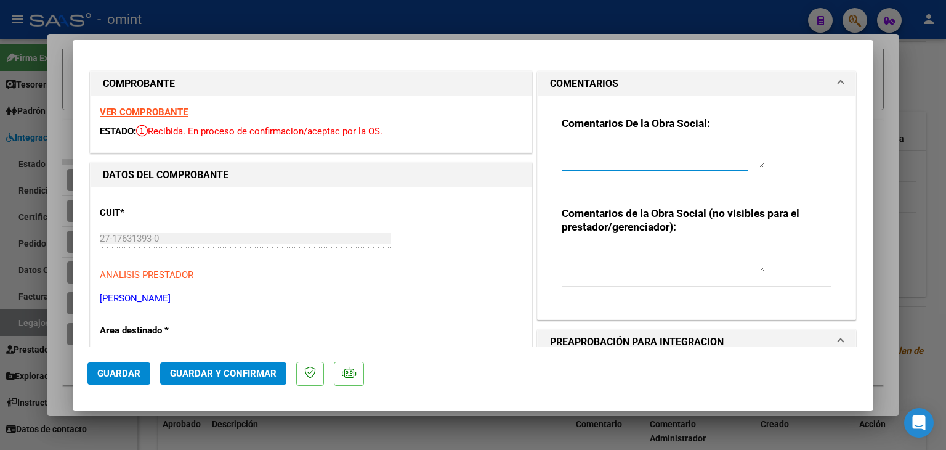
click at [608, 159] on textarea at bounding box center [663, 155] width 203 height 25
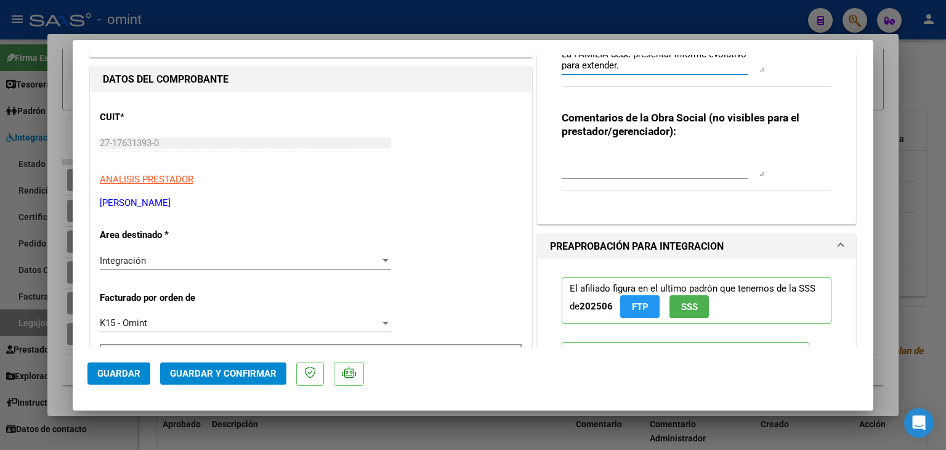
scroll to position [123, 0]
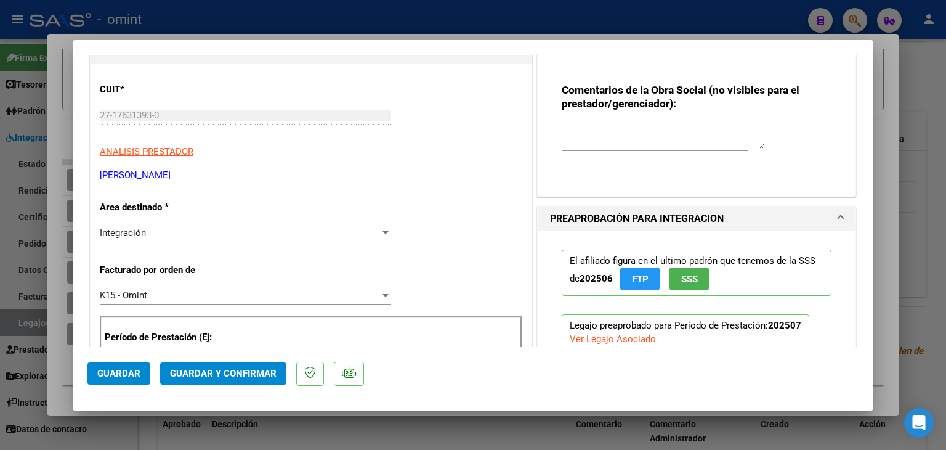
type textarea "La FAMILIA debe presentar informe evolutivo para extender."
click at [137, 230] on span "Integración" at bounding box center [123, 232] width 46 height 11
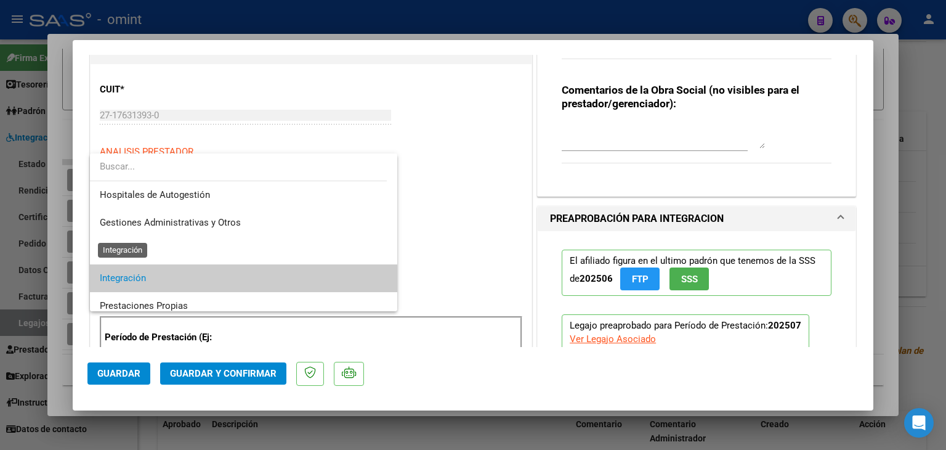
scroll to position [46, 0]
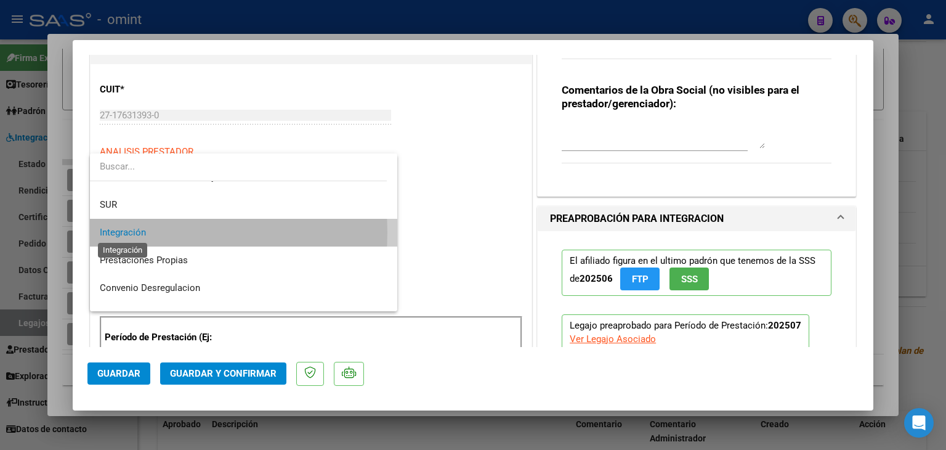
click at [135, 232] on span "Integración" at bounding box center [123, 232] width 46 height 11
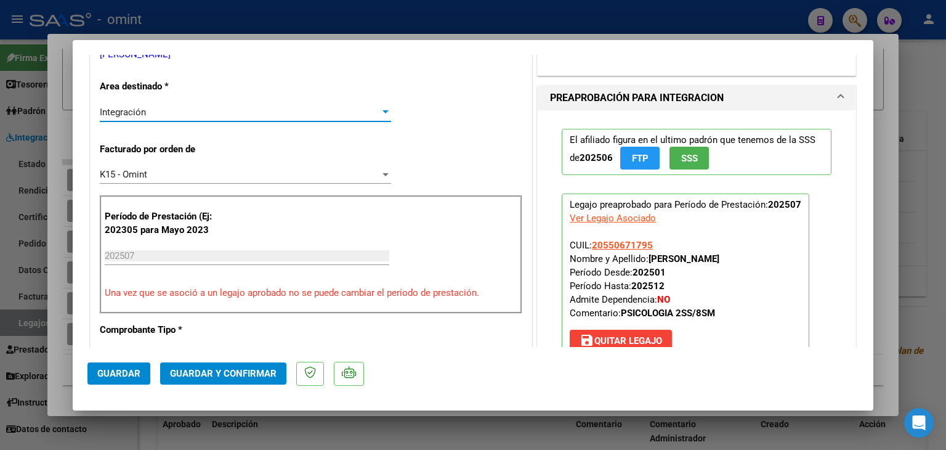
scroll to position [246, 0]
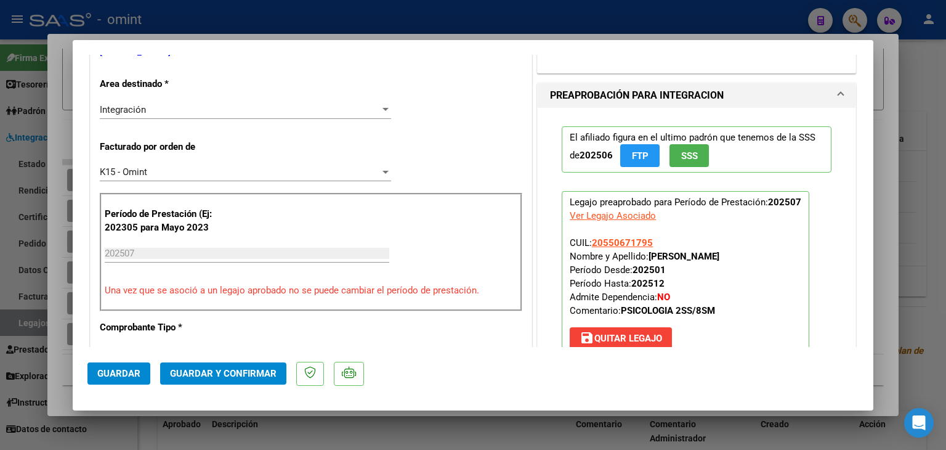
click at [137, 165] on div "K15 - Omint Seleccionar Gerenciador" at bounding box center [245, 172] width 291 height 18
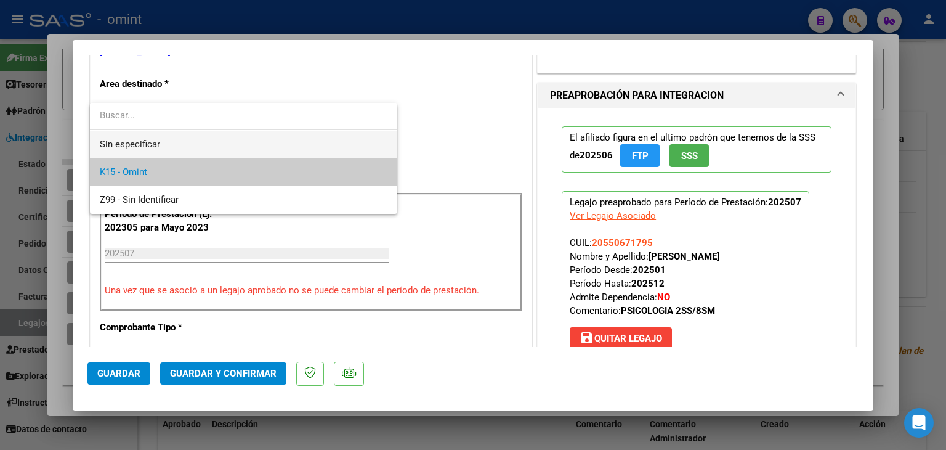
click at [131, 145] on span "Sin especificar" at bounding box center [244, 145] width 288 height 28
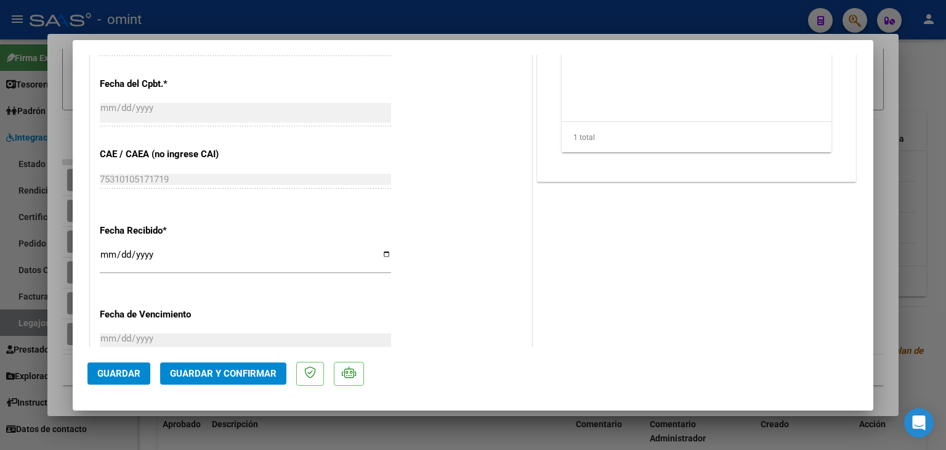
scroll to position [862, 0]
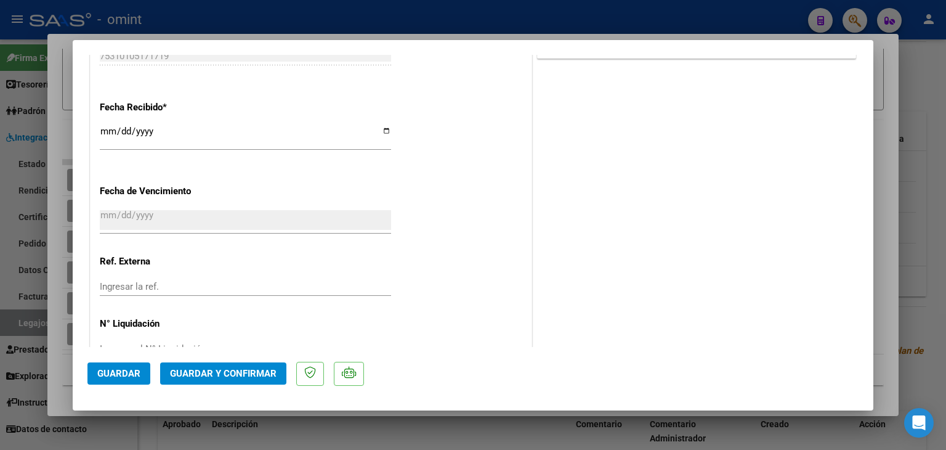
click at [225, 372] on span "Guardar y Confirmar" at bounding box center [223, 373] width 107 height 11
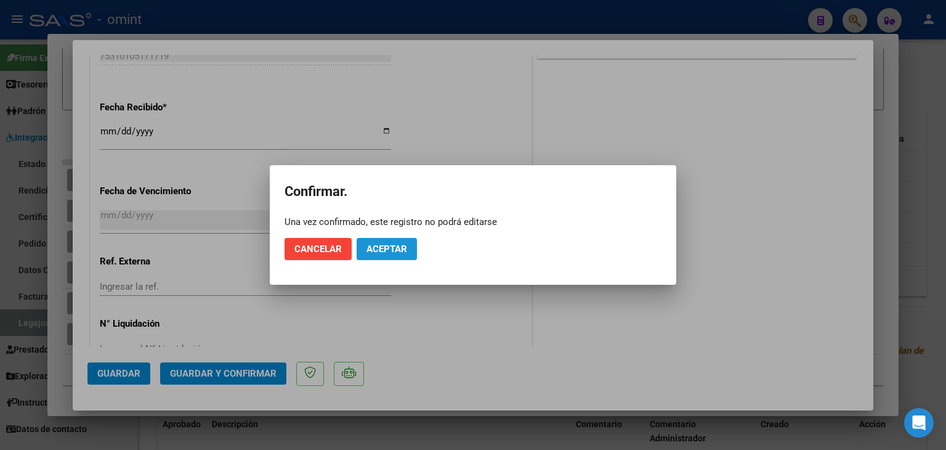
click at [386, 257] on button "Aceptar" at bounding box center [387, 249] width 60 height 22
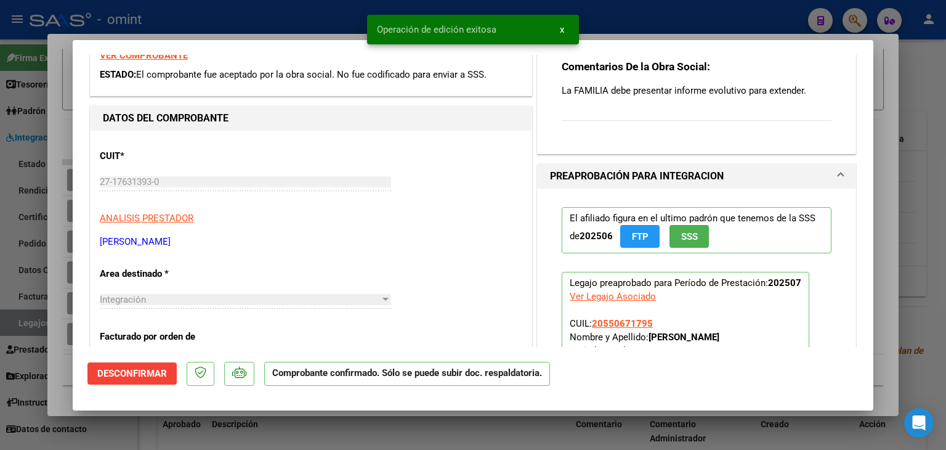
scroll to position [0, 0]
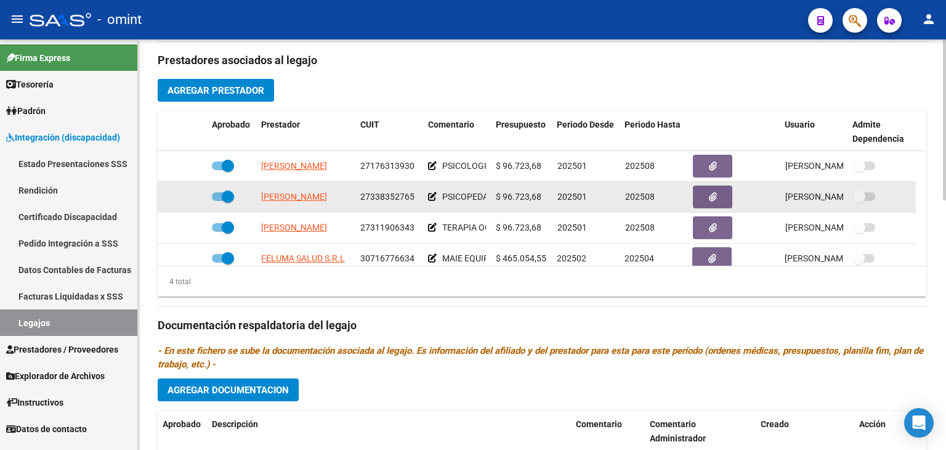
click at [297, 198] on span "[PERSON_NAME]" at bounding box center [294, 197] width 66 height 10
type textarea "27338352765"
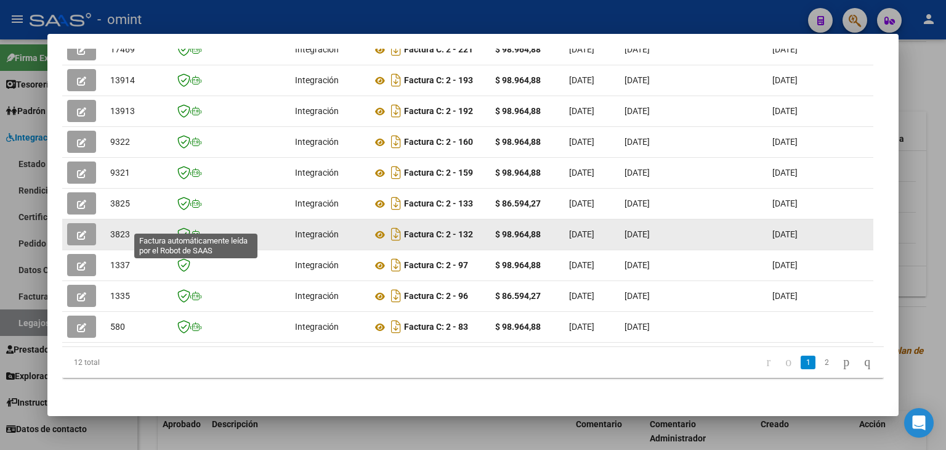
scroll to position [177, 0]
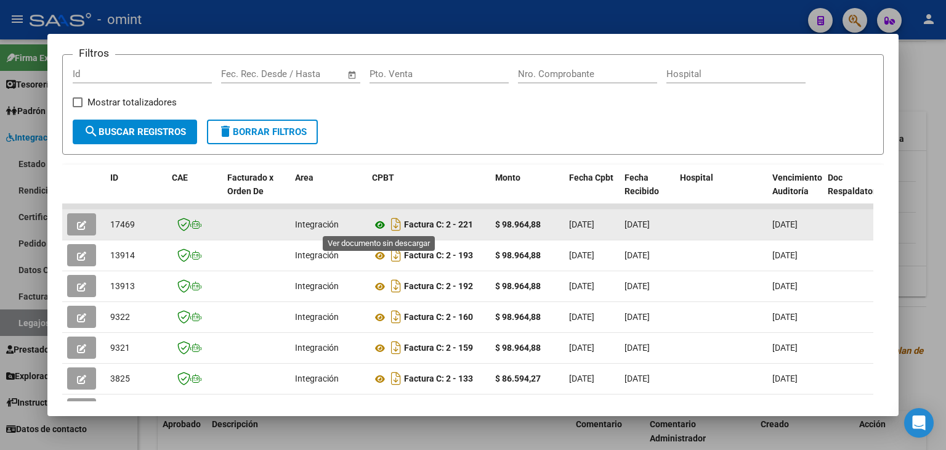
click at [376, 228] on icon at bounding box center [380, 224] width 16 height 15
click at [84, 222] on icon "button" at bounding box center [81, 224] width 9 height 9
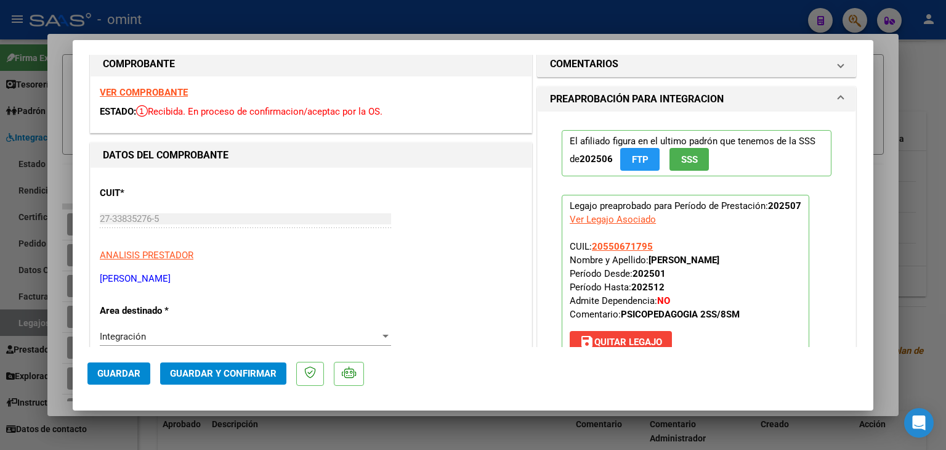
scroll to position [308, 0]
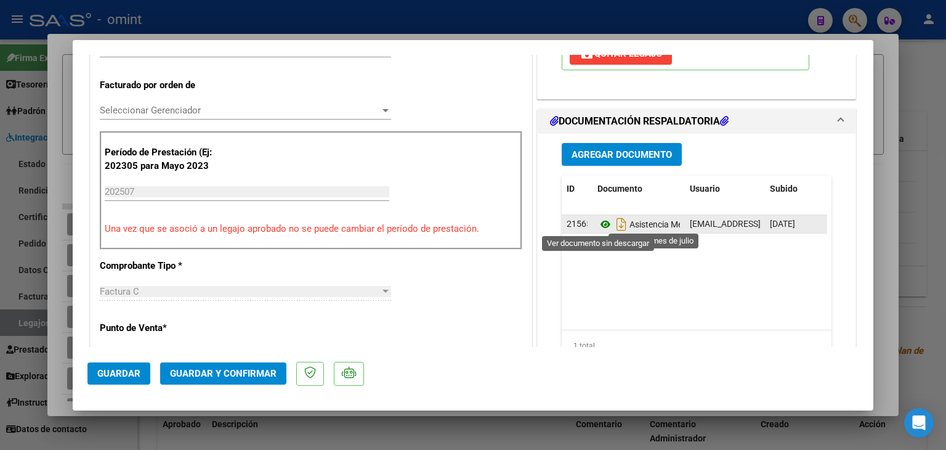
click at [597, 222] on icon at bounding box center [605, 224] width 16 height 15
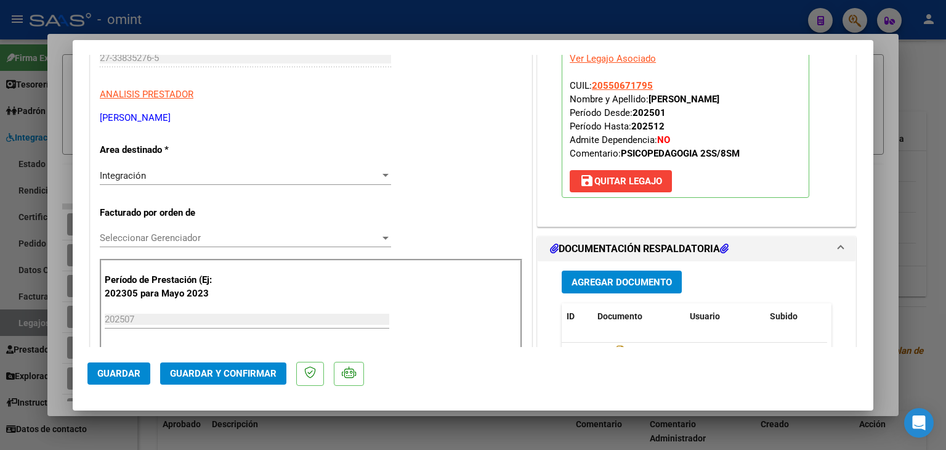
scroll to position [246, 0]
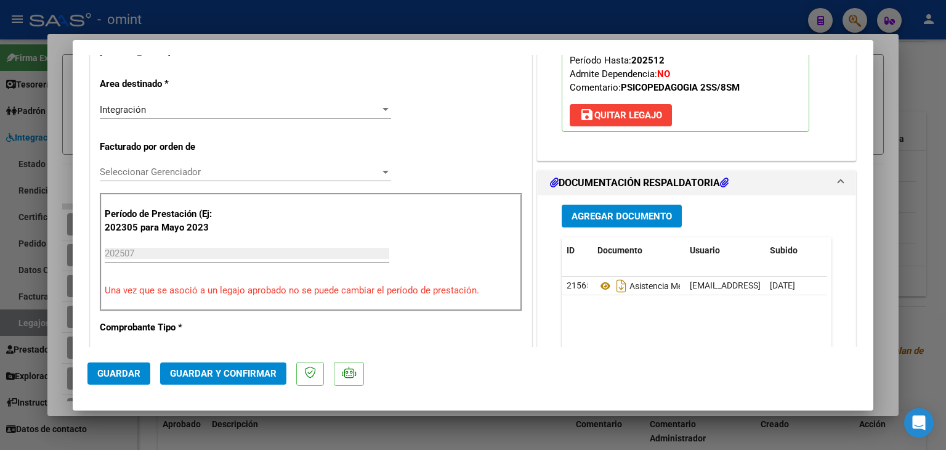
click at [153, 168] on span "Seleccionar Gerenciador" at bounding box center [240, 171] width 280 height 11
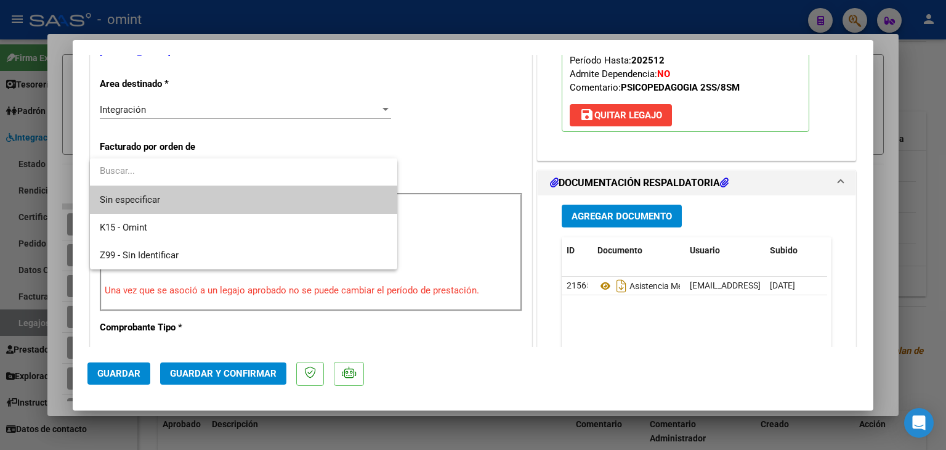
click at [140, 203] on span "Sin especificar" at bounding box center [244, 200] width 288 height 28
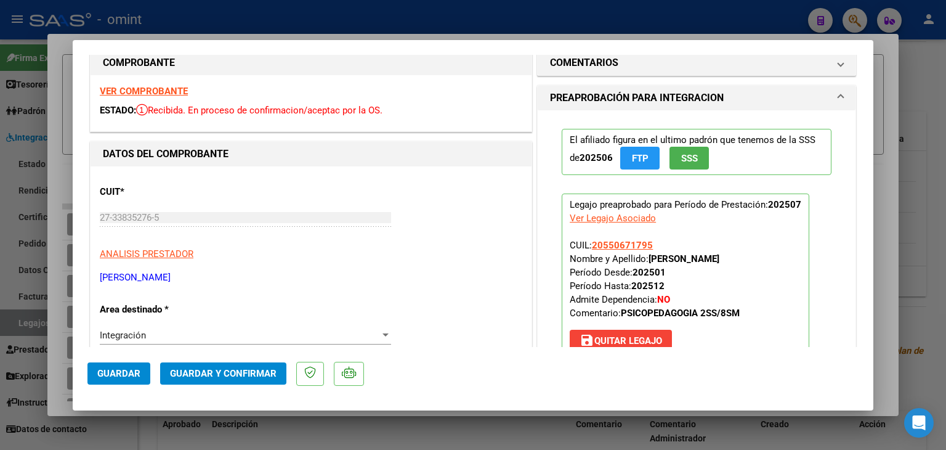
scroll to position [0, 0]
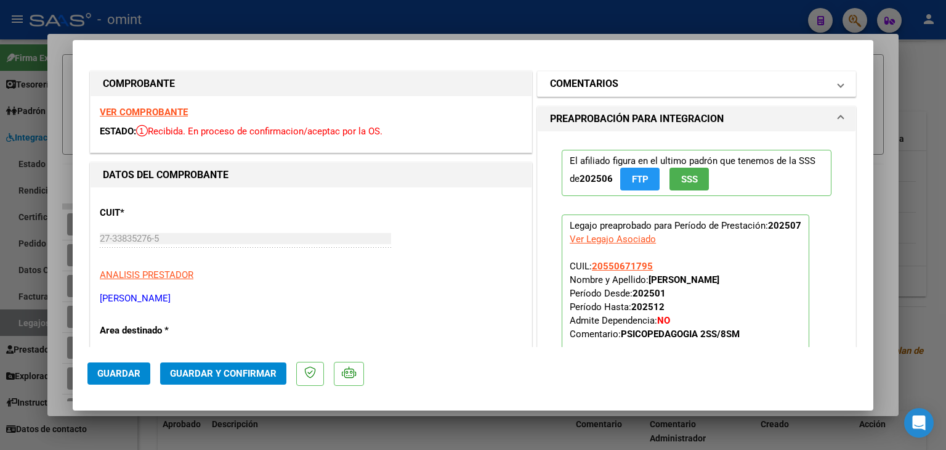
click at [586, 82] on h1 "COMENTARIOS" at bounding box center [584, 83] width 68 height 15
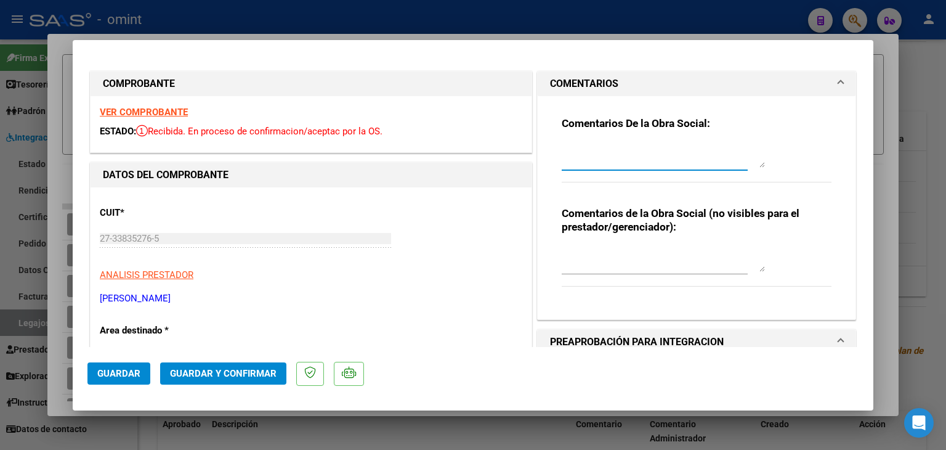
click at [581, 163] on textarea at bounding box center [663, 155] width 203 height 25
type textarea "I"
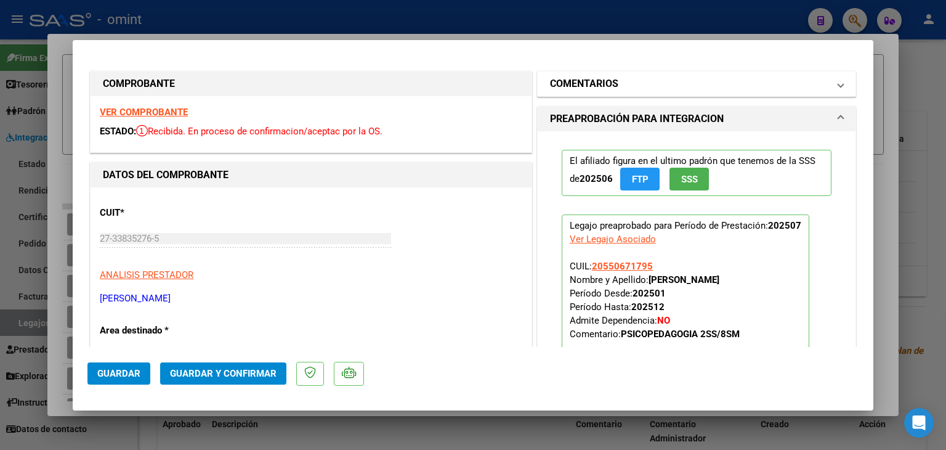
click at [588, 76] on h1 "COMENTARIOS" at bounding box center [584, 83] width 68 height 15
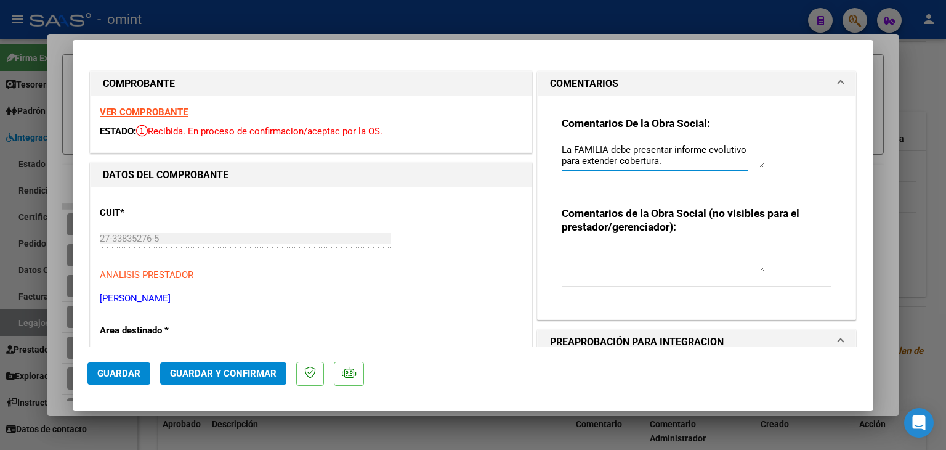
drag, startPoint x: 597, startPoint y: 158, endPoint x: 363, endPoint y: 387, distance: 327.5
click at [589, 164] on textarea "La FAMILIA debe presentar informe evolutivo para extender cobertura." at bounding box center [663, 155] width 203 height 25
type textarea "La FAMILIA debe presentar informe evolutivo para extender cobertura."
click at [261, 370] on span "Guardar y Confirmar" at bounding box center [223, 373] width 107 height 11
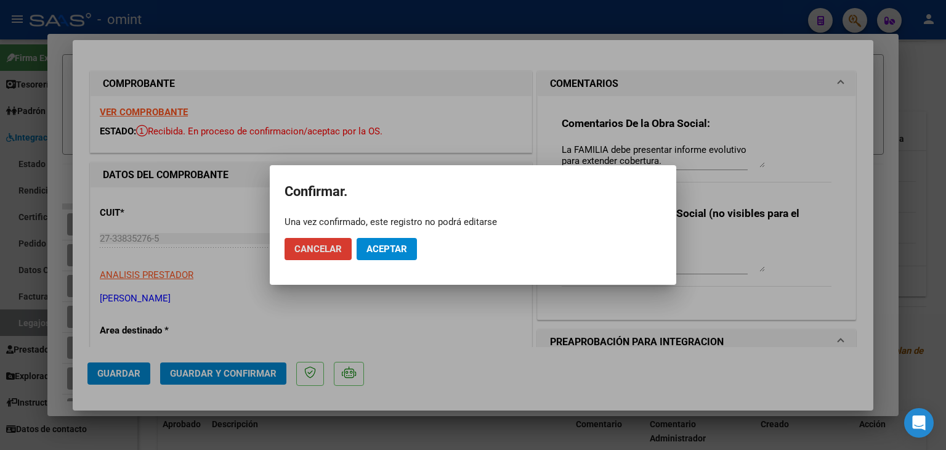
click at [384, 253] on span "Aceptar" at bounding box center [386, 248] width 41 height 11
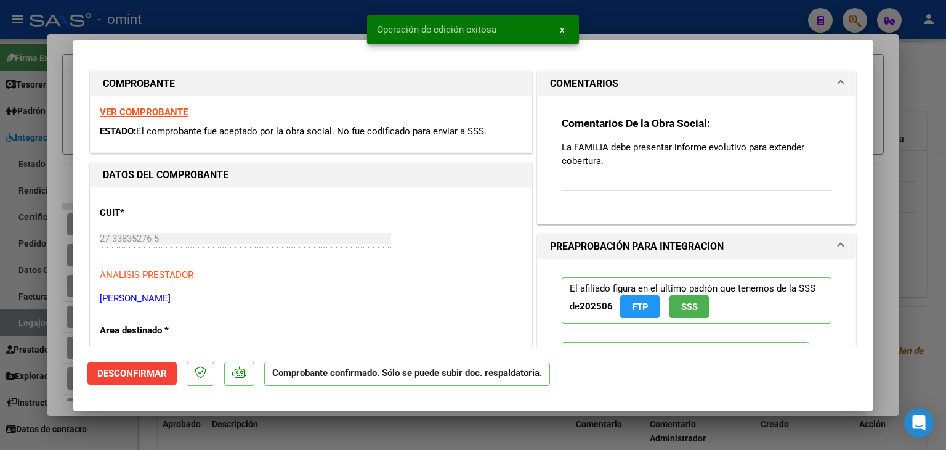
type input "$ 0,00"
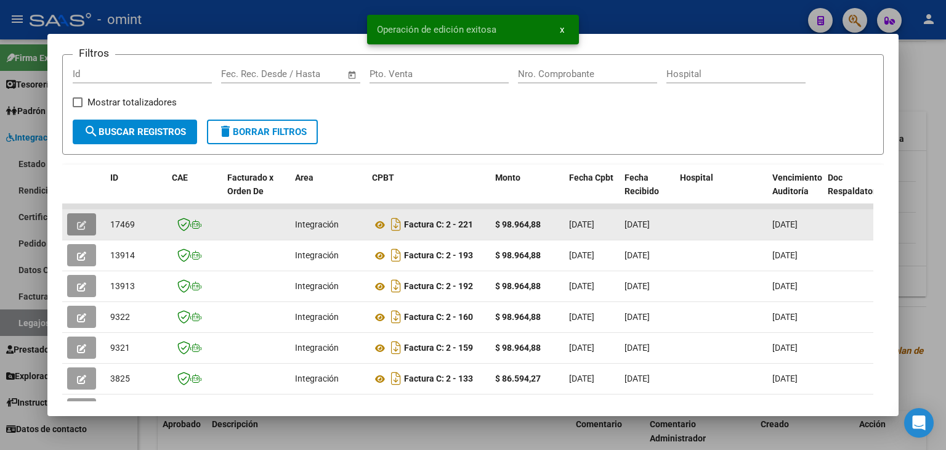
click at [124, 222] on span "17469" at bounding box center [122, 224] width 25 height 10
copy span "17469"
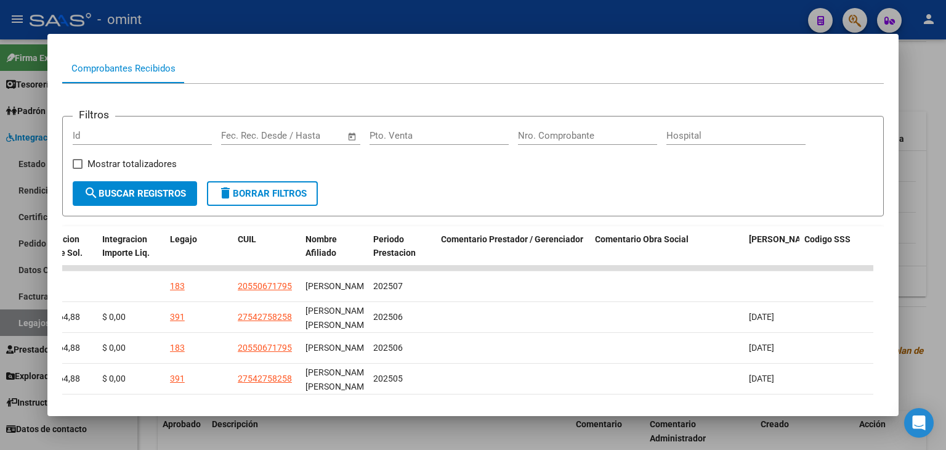
scroll to position [54, 0]
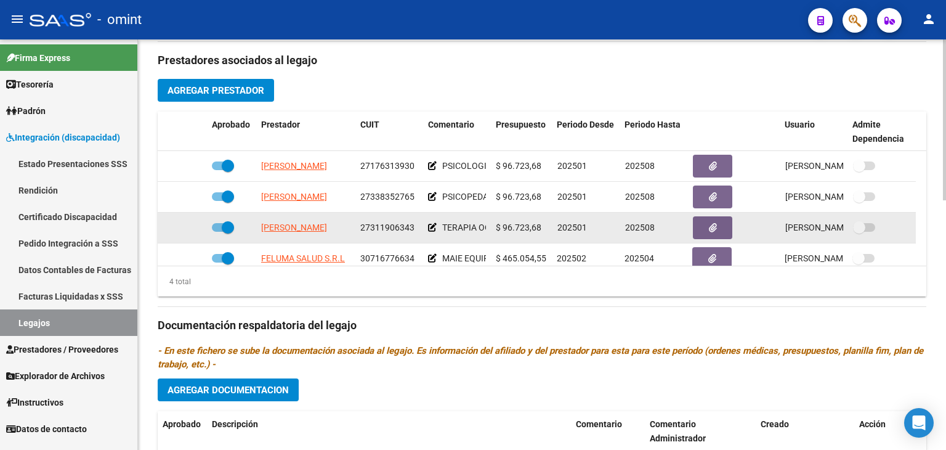
click at [302, 227] on span "[PERSON_NAME]" at bounding box center [294, 227] width 66 height 10
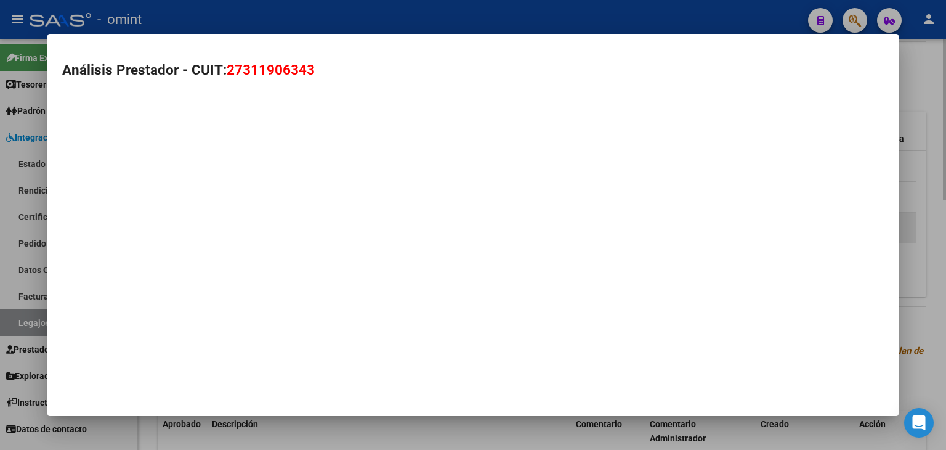
type textarea "27311906343"
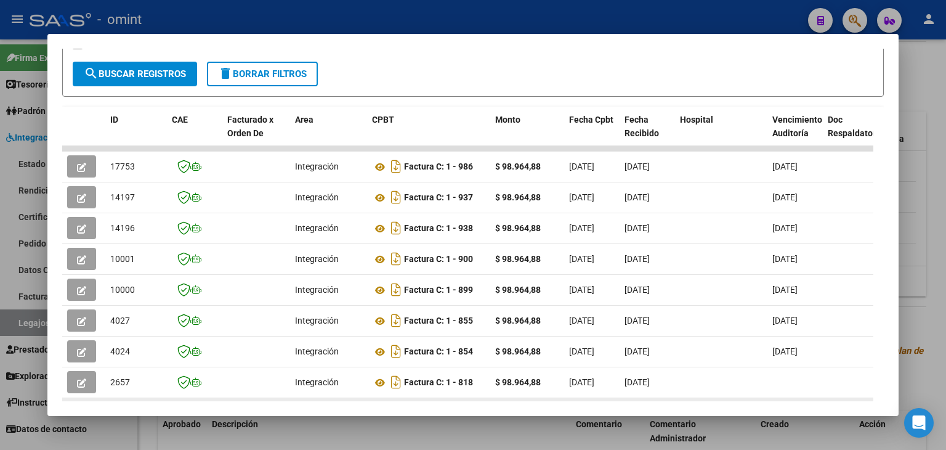
scroll to position [308, 0]
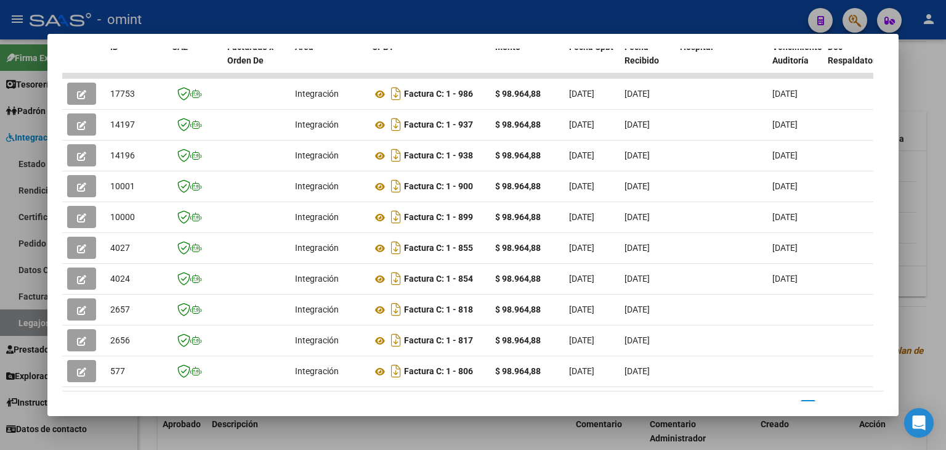
drag, startPoint x: 269, startPoint y: 389, endPoint x: 305, endPoint y: 392, distance: 36.5
click at [305, 391] on datatable-body "17753 Integración Factura C: 1 - 986 $ 98.964,88 03/08/2025 13/08/2025 03/08/20…" at bounding box center [467, 232] width 811 height 318
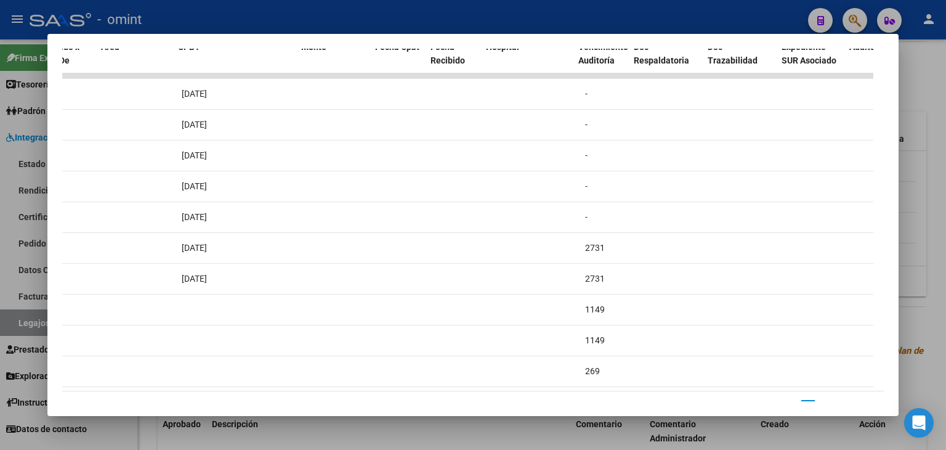
scroll to position [0, 0]
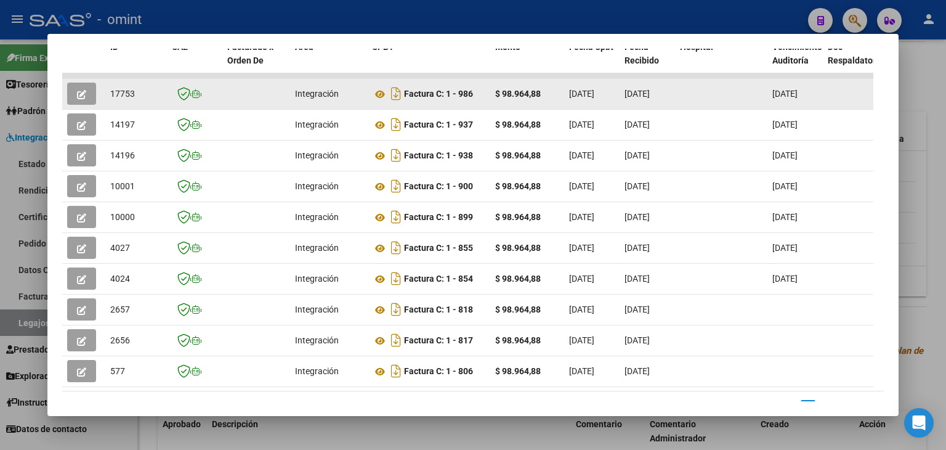
click at [121, 94] on span "17753" at bounding box center [122, 94] width 25 height 10
copy span "17753"
click at [378, 97] on icon at bounding box center [380, 94] width 16 height 15
click at [84, 91] on icon "button" at bounding box center [81, 94] width 9 height 9
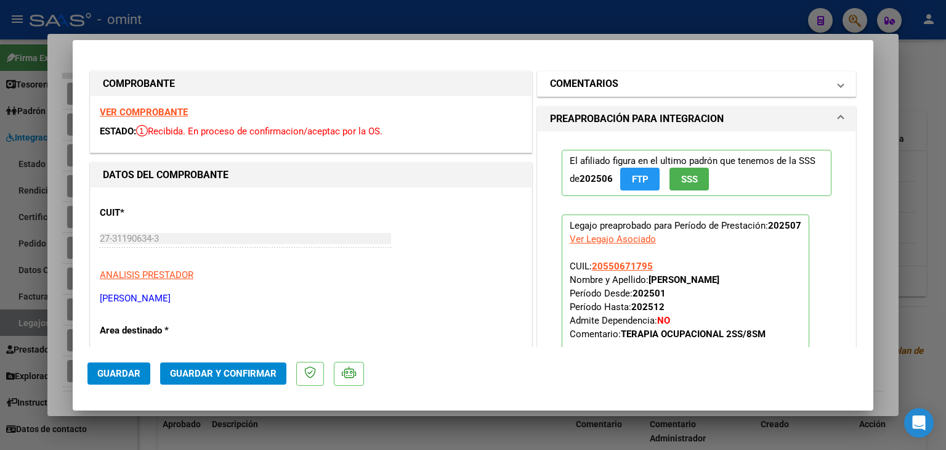
click at [623, 90] on mat-panel-title "COMENTARIOS" at bounding box center [689, 83] width 278 height 15
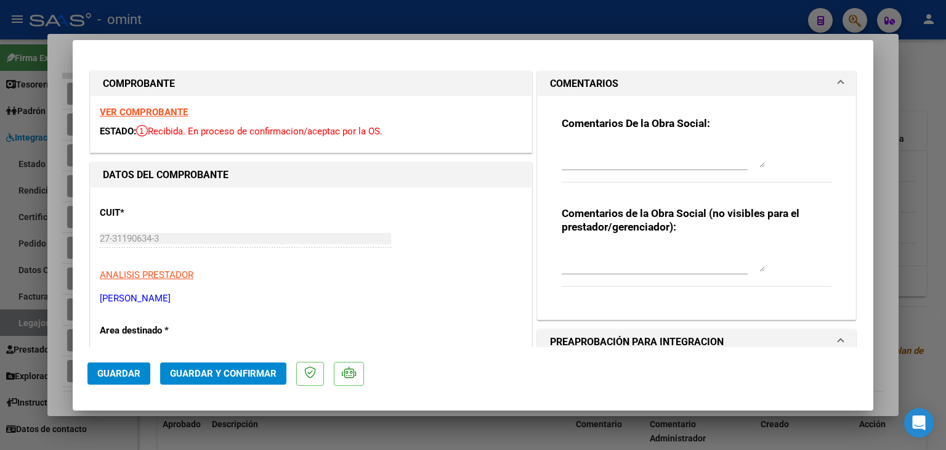
click at [572, 162] on textarea at bounding box center [663, 155] width 203 height 25
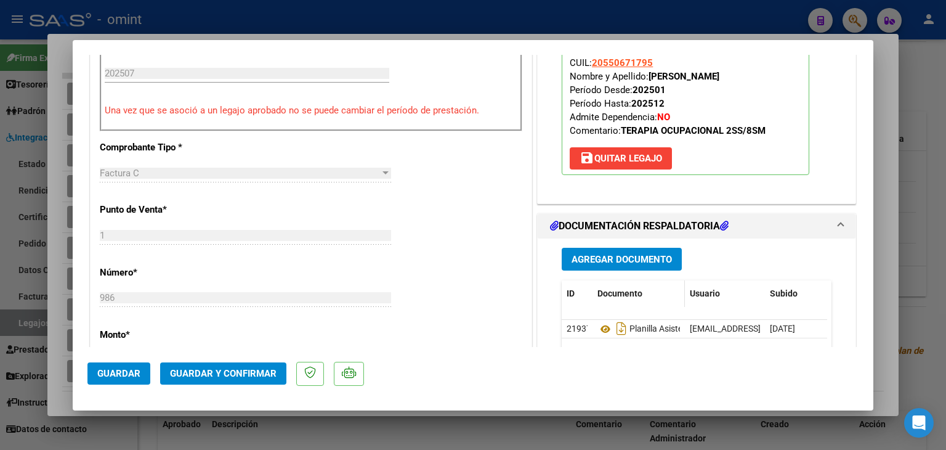
scroll to position [431, 0]
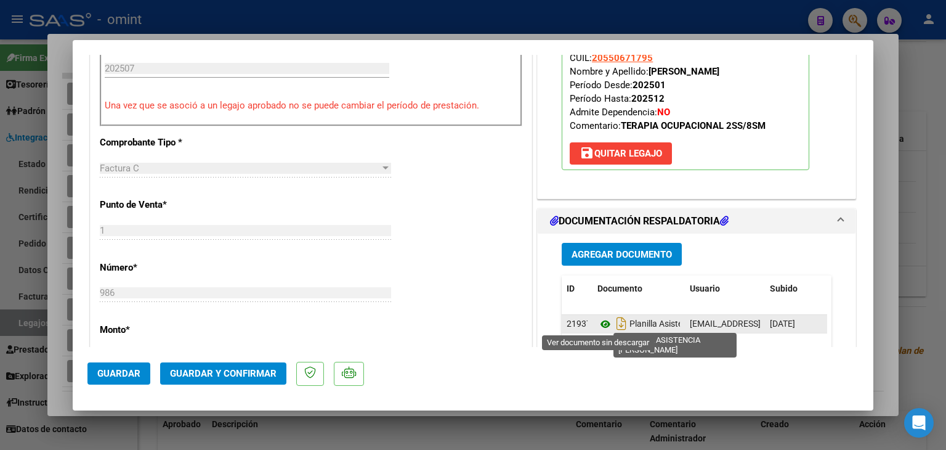
type textarea "La FAMILIA debe presentar informe evolutivo para extender cobertura."
click at [598, 322] on icon at bounding box center [605, 324] width 16 height 15
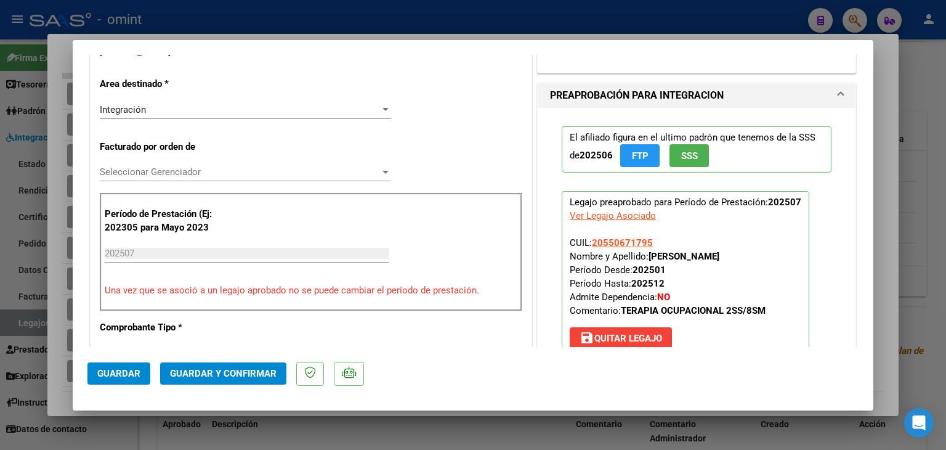
scroll to position [308, 0]
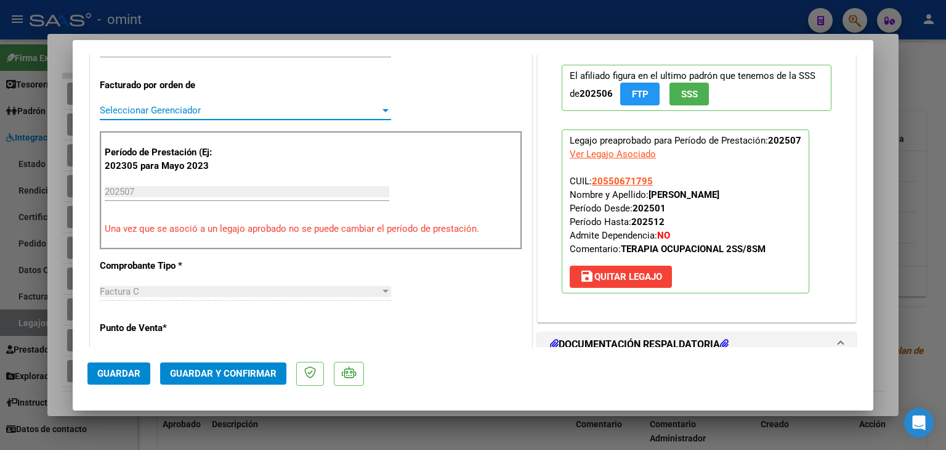
click at [148, 111] on span "Seleccionar Gerenciador" at bounding box center [240, 110] width 280 height 11
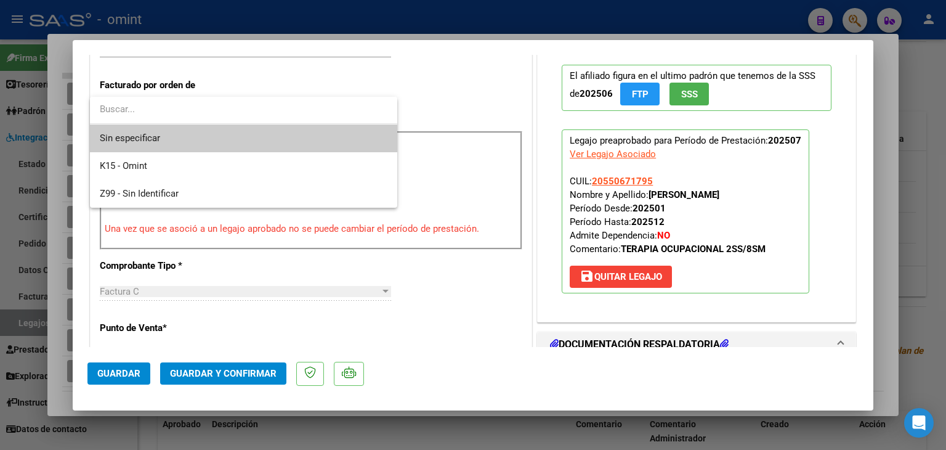
click at [147, 135] on span "Sin especificar" at bounding box center [244, 138] width 288 height 28
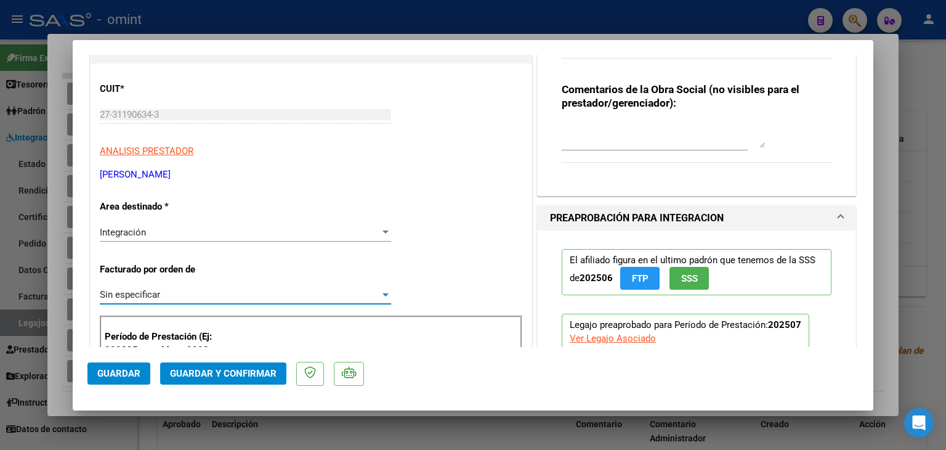
scroll to position [123, 0]
click at [224, 375] on span "Guardar y Confirmar" at bounding box center [223, 373] width 107 height 11
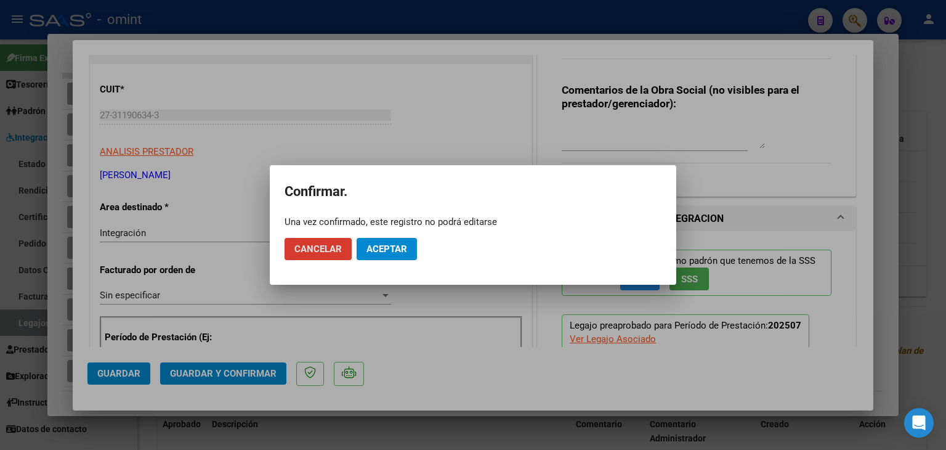
click at [395, 243] on button "Aceptar" at bounding box center [387, 249] width 60 height 22
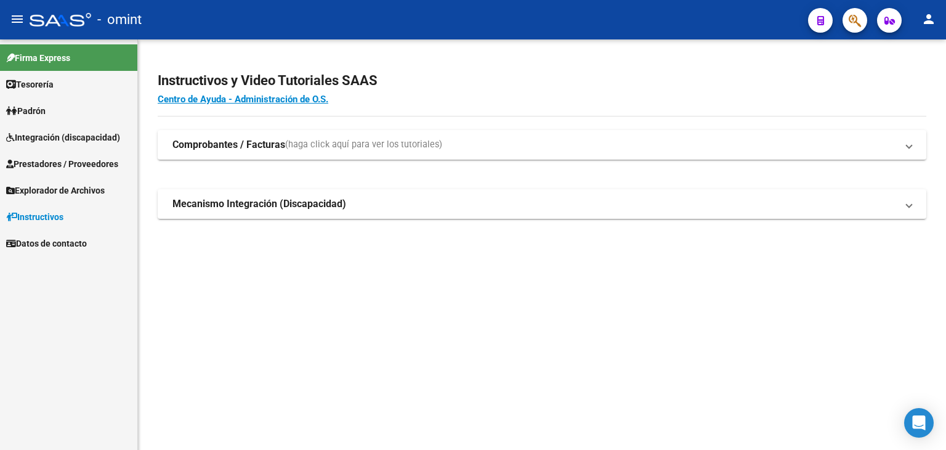
click at [39, 166] on span "Prestadores / Proveedores" at bounding box center [62, 164] width 112 height 14
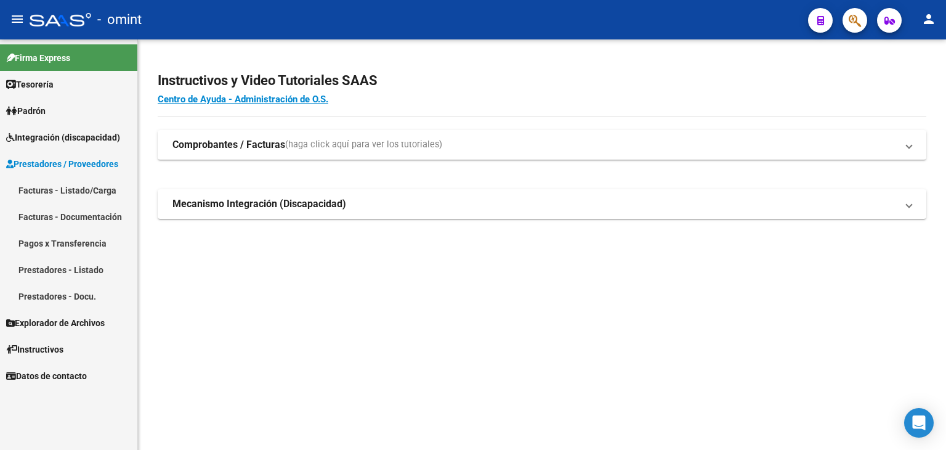
click at [47, 193] on link "Facturas - Listado/Carga" at bounding box center [68, 190] width 137 height 26
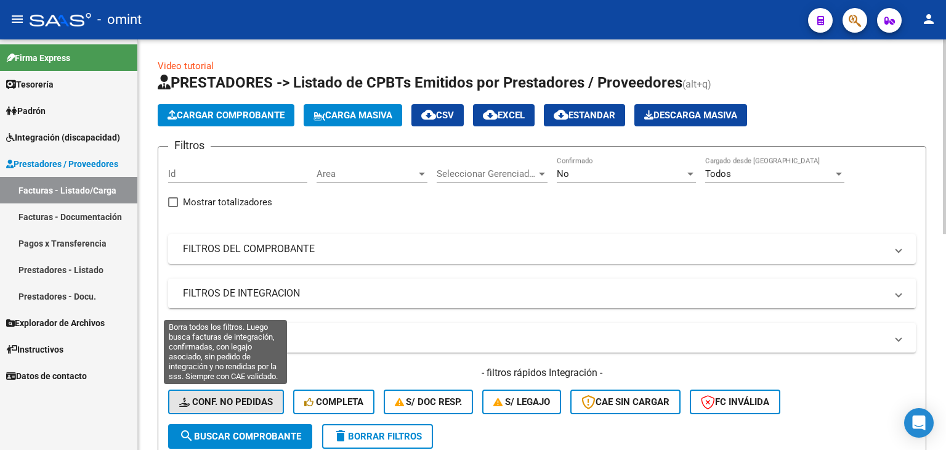
click at [249, 402] on span "Conf. no pedidas" at bounding box center [226, 401] width 94 height 11
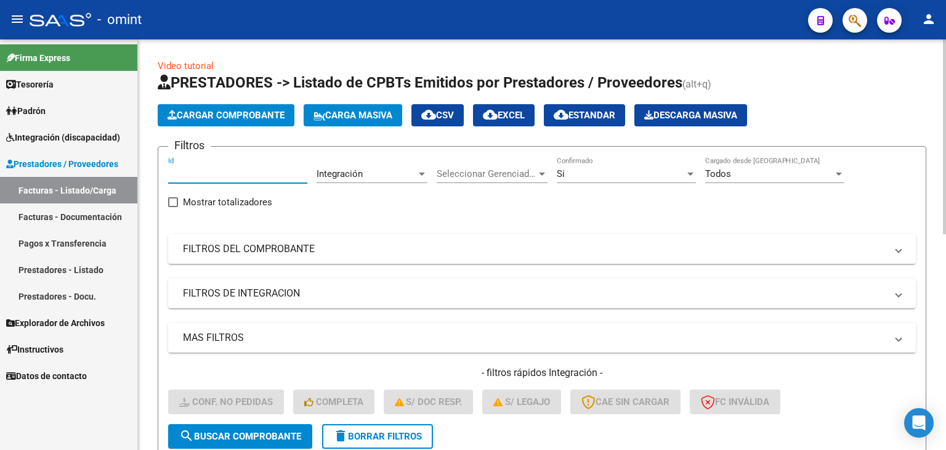
click at [208, 170] on input "Id" at bounding box center [237, 173] width 139 height 11
paste input "15013"
type input "15013"
click at [256, 432] on span "search Buscar Comprobante" at bounding box center [240, 435] width 122 height 11
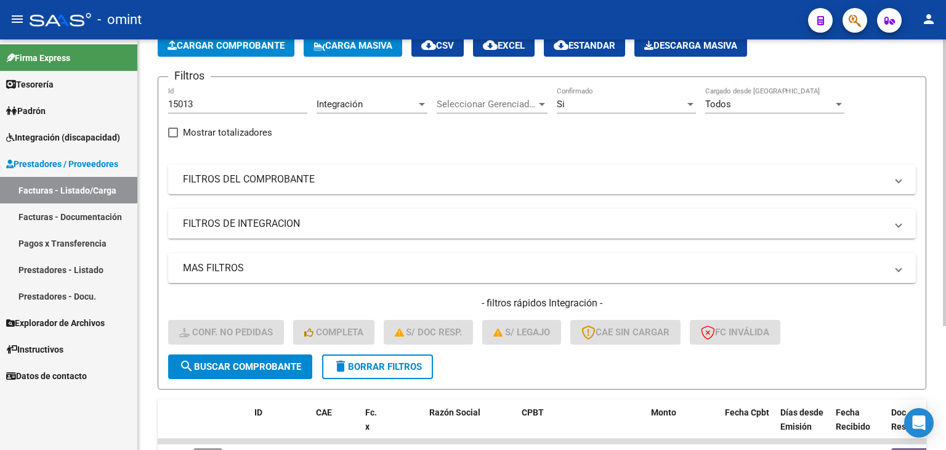
scroll to position [177, 0]
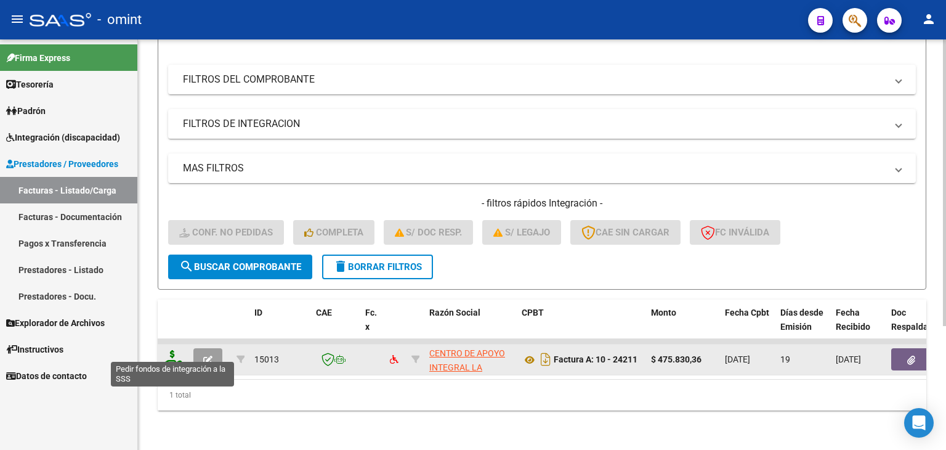
click at [175, 353] on icon at bounding box center [173, 358] width 20 height 17
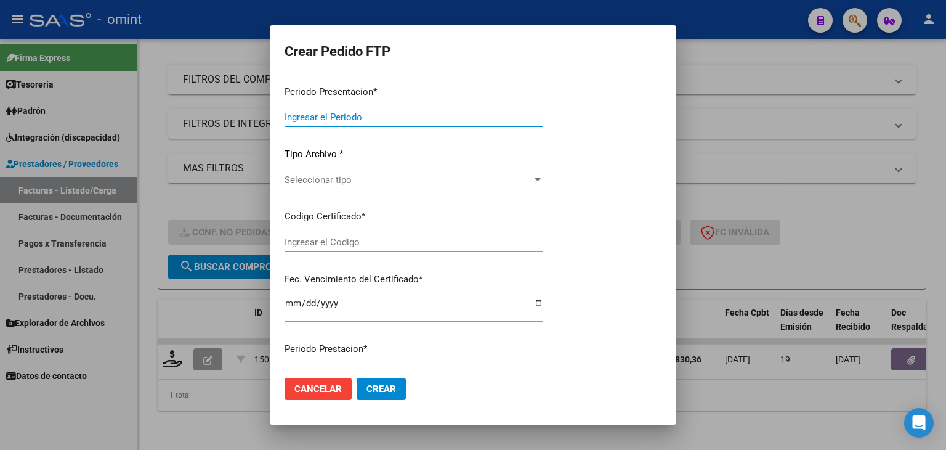
type input "202507"
type input "$ 475.830,36"
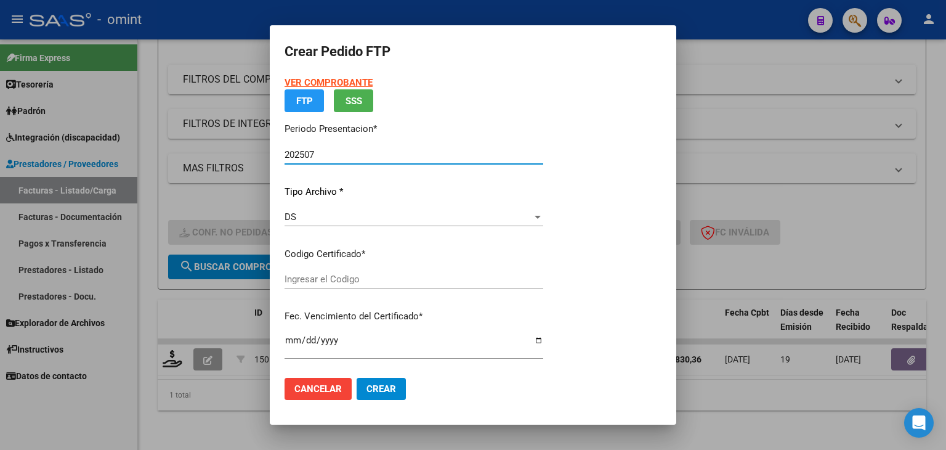
type input "3827912511"
type input "2029-04-30"
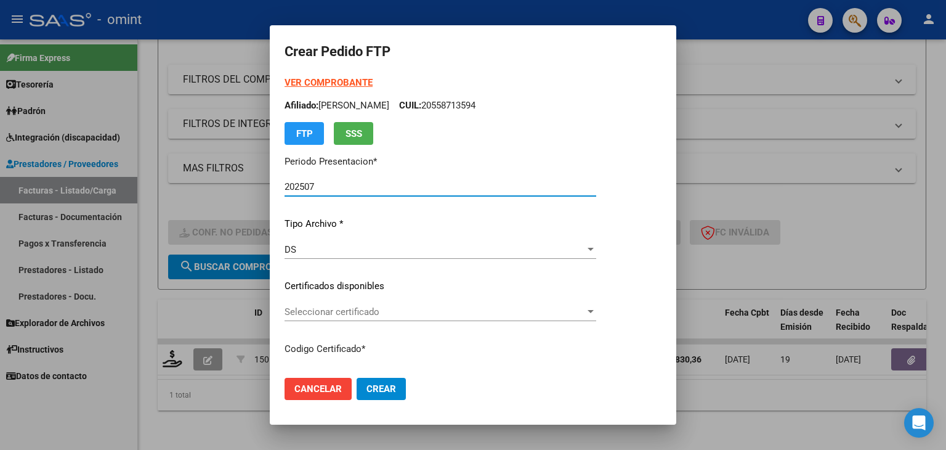
click at [329, 309] on span "Seleccionar certificado" at bounding box center [435, 311] width 301 height 11
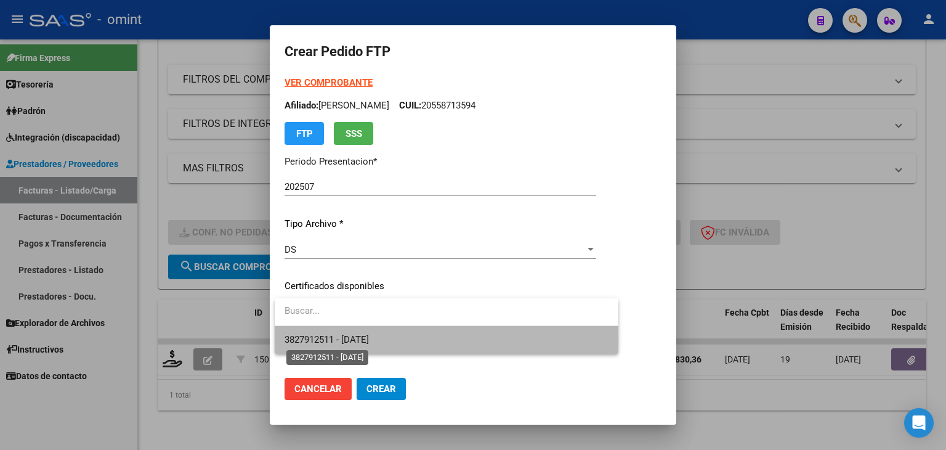
click at [330, 341] on span "3827912511 - 2029-04-30" at bounding box center [327, 339] width 84 height 11
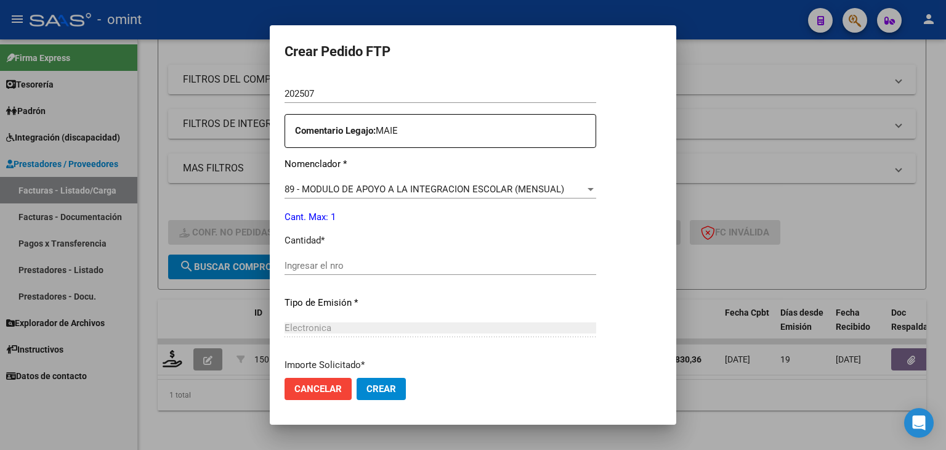
scroll to position [431, 0]
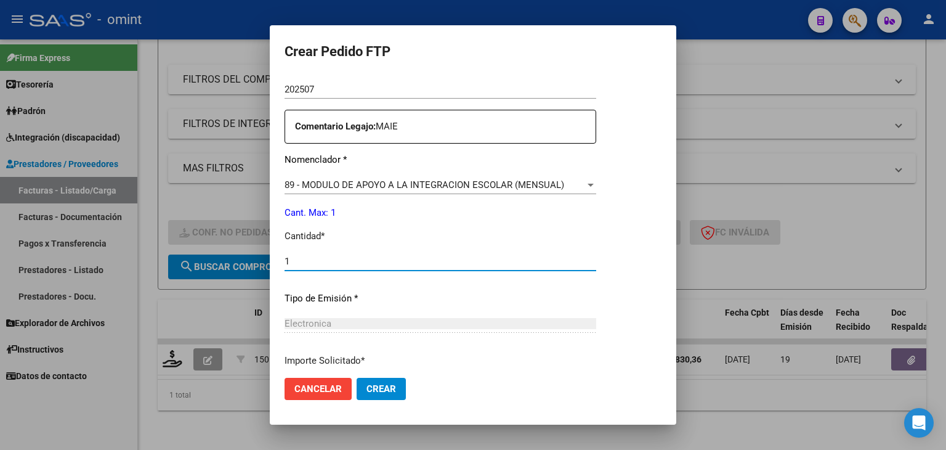
click at [358, 262] on input "1" at bounding box center [441, 261] width 312 height 11
type input "1"
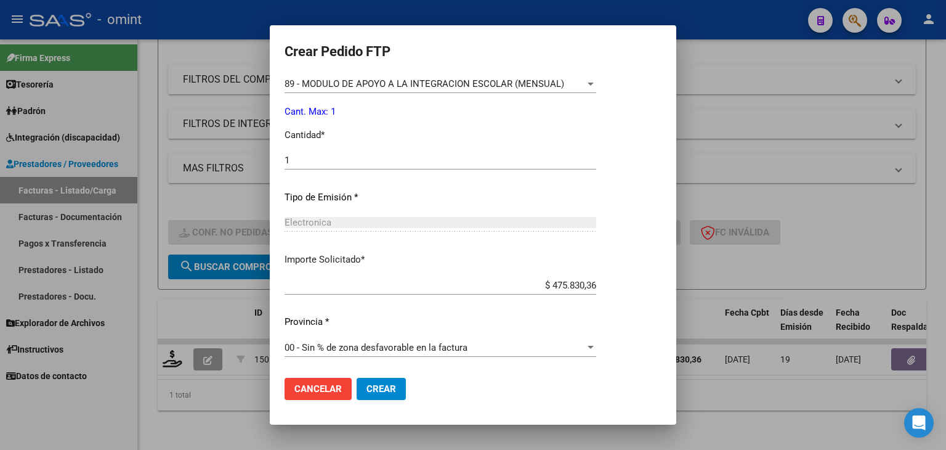
click at [395, 392] on span "Crear" at bounding box center [381, 388] width 30 height 11
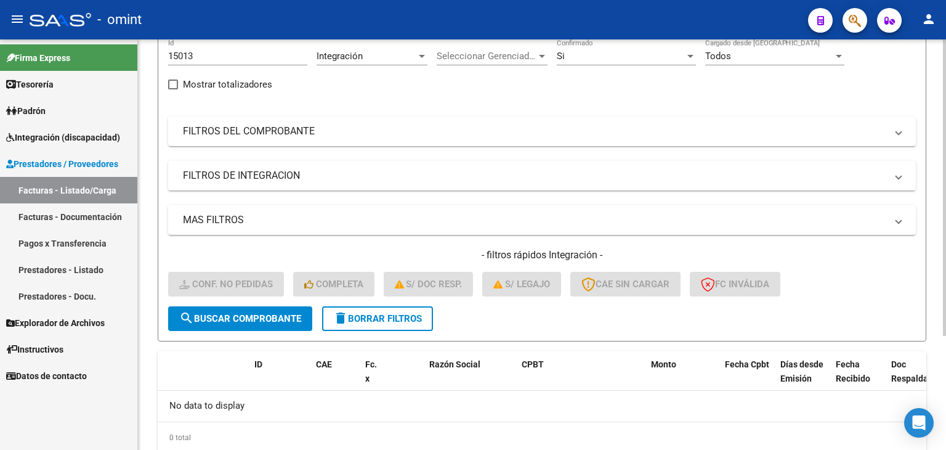
scroll to position [96, 0]
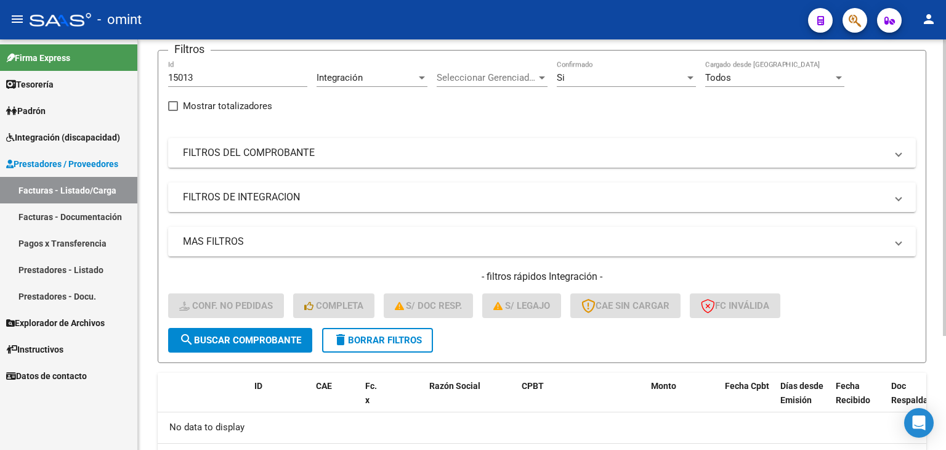
click at [209, 75] on input "15013" at bounding box center [237, 77] width 139 height 11
drag, startPoint x: 209, startPoint y: 75, endPoint x: 81, endPoint y: 47, distance: 131.7
click at [88, 47] on mat-sidenav-container "Firma Express Tesorería Extractos Procesados (csv) Extractos Originales (pdf) P…" at bounding box center [473, 244] width 946 height 410
paste input "6502"
type input "16502"
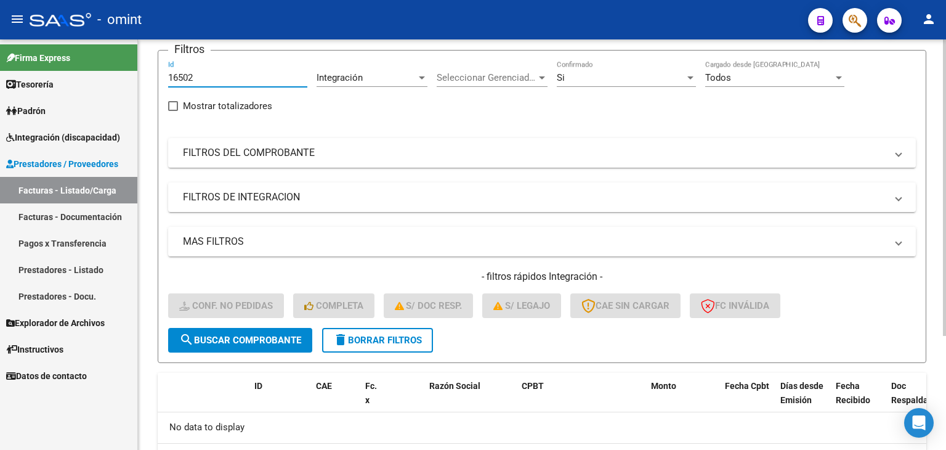
click at [229, 338] on span "search Buscar Comprobante" at bounding box center [240, 339] width 122 height 11
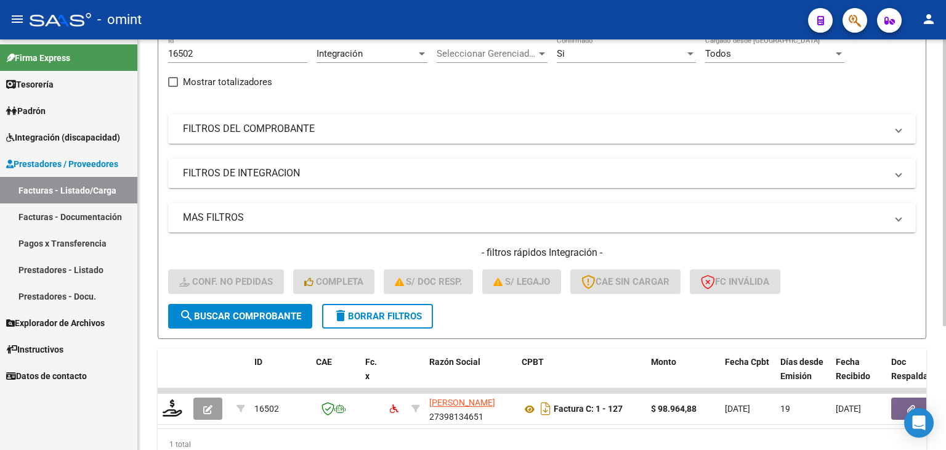
scroll to position [123, 0]
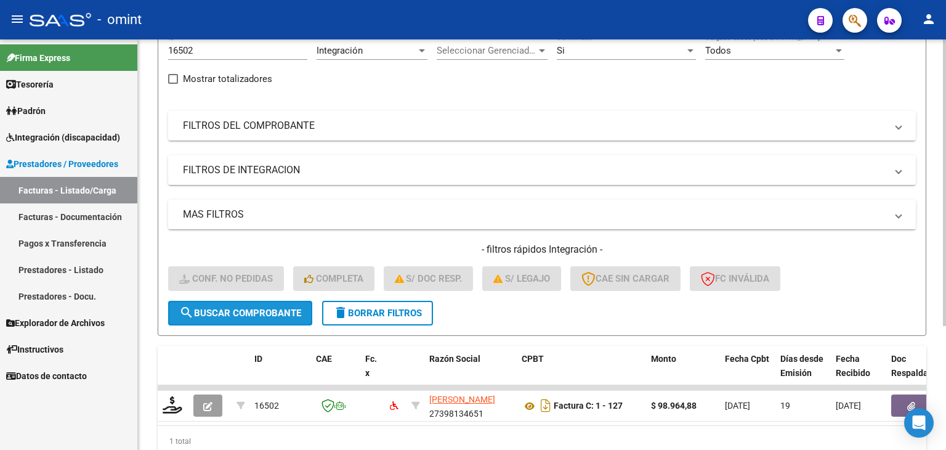
drag, startPoint x: 277, startPoint y: 309, endPoint x: 361, endPoint y: 345, distance: 92.4
click at [277, 310] on span "search Buscar Comprobante" at bounding box center [240, 312] width 122 height 11
click at [218, 310] on span "search Buscar Comprobante" at bounding box center [240, 312] width 122 height 11
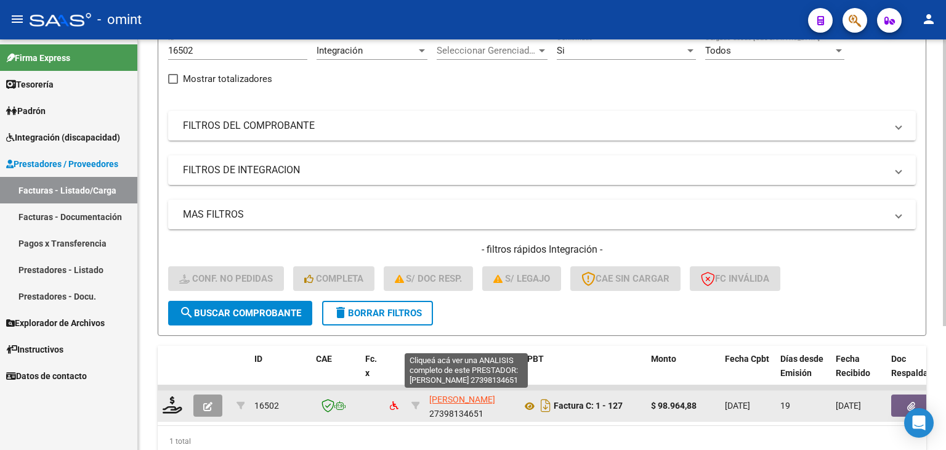
click at [439, 400] on span "GOMEZ MILAGROS BELEN" at bounding box center [462, 399] width 66 height 10
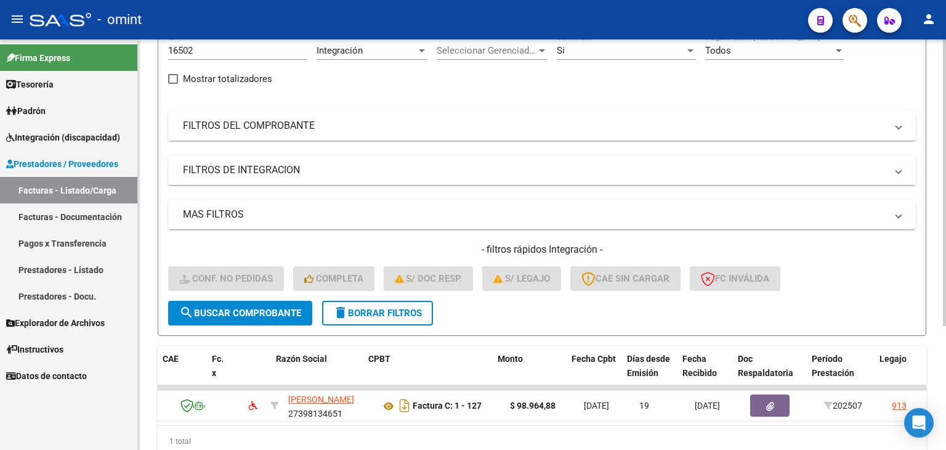
scroll to position [0, 12]
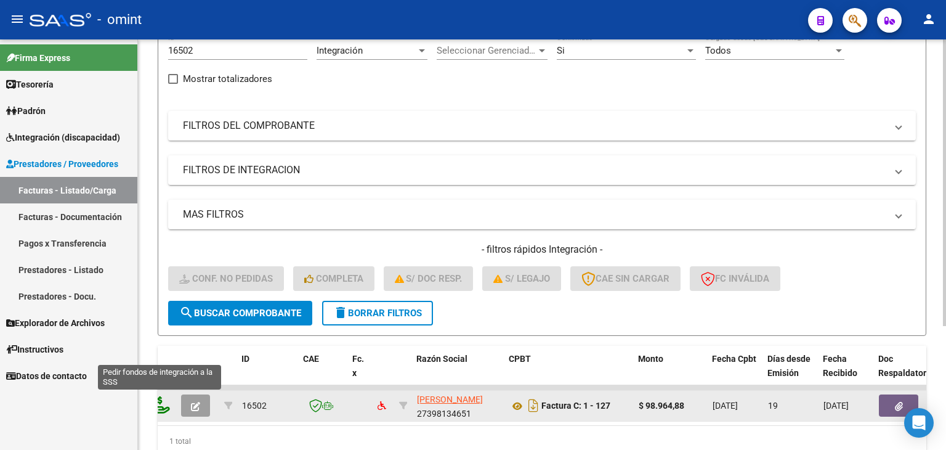
click at [165, 402] on icon at bounding box center [160, 404] width 20 height 17
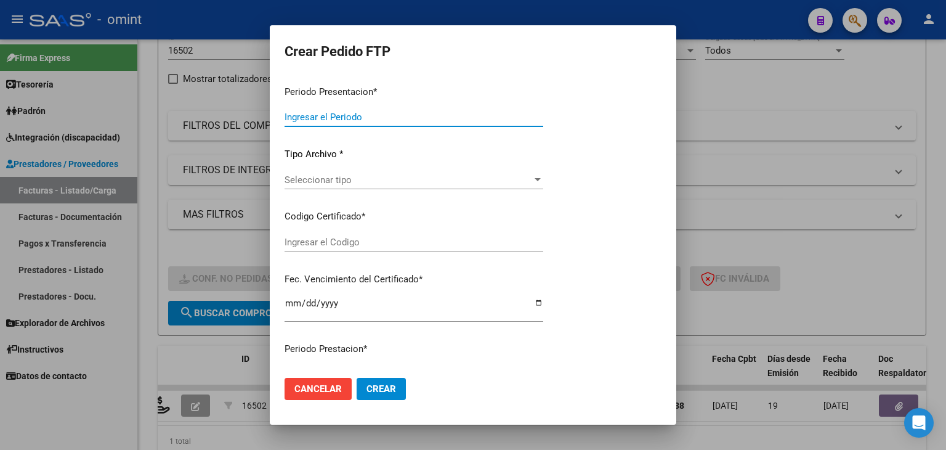
type input "202507"
type input "$ 98.964,88"
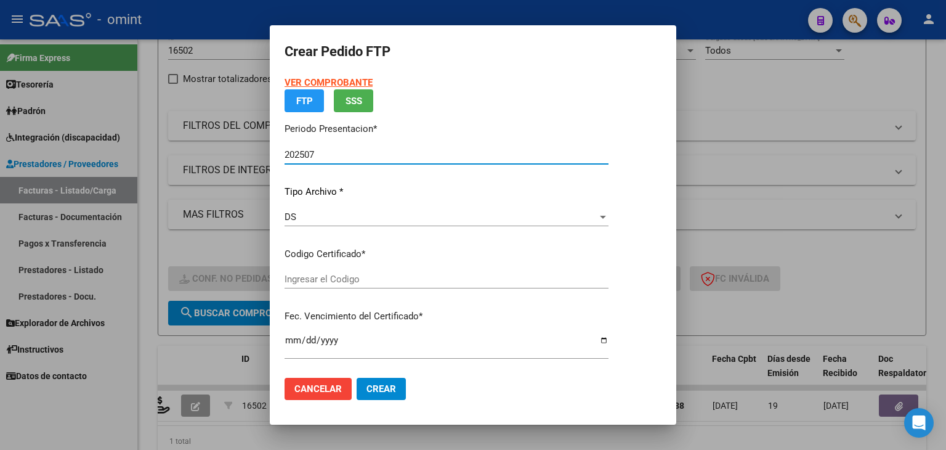
type input "3827912511"
type input "2029-04-30"
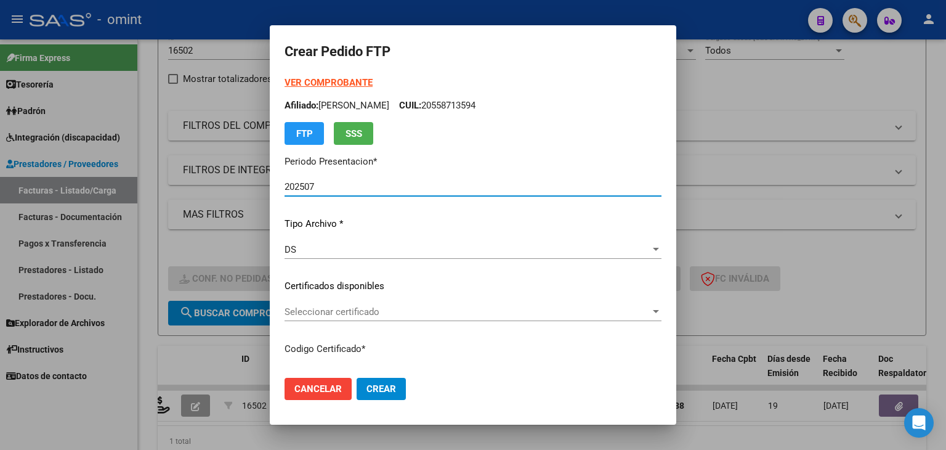
click at [299, 304] on div "Seleccionar certificado Seleccionar certificado" at bounding box center [473, 311] width 377 height 18
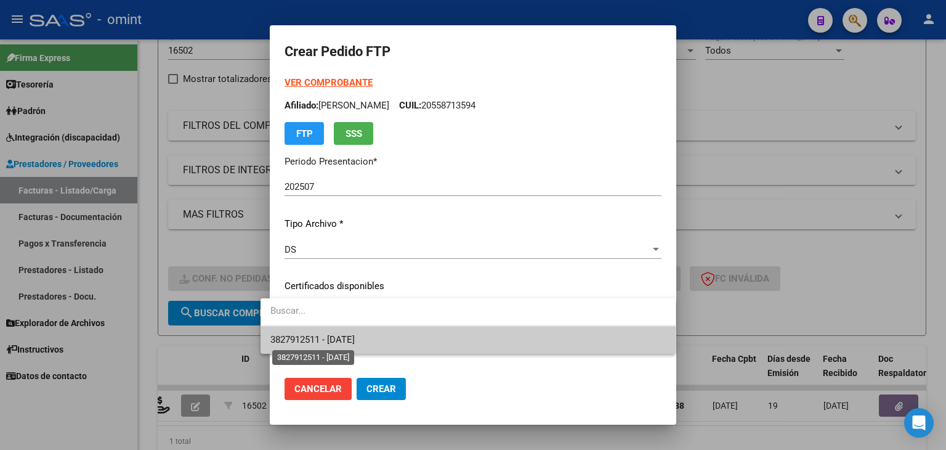
click at [310, 341] on span "3827912511 - 2029-04-30" at bounding box center [312, 339] width 84 height 11
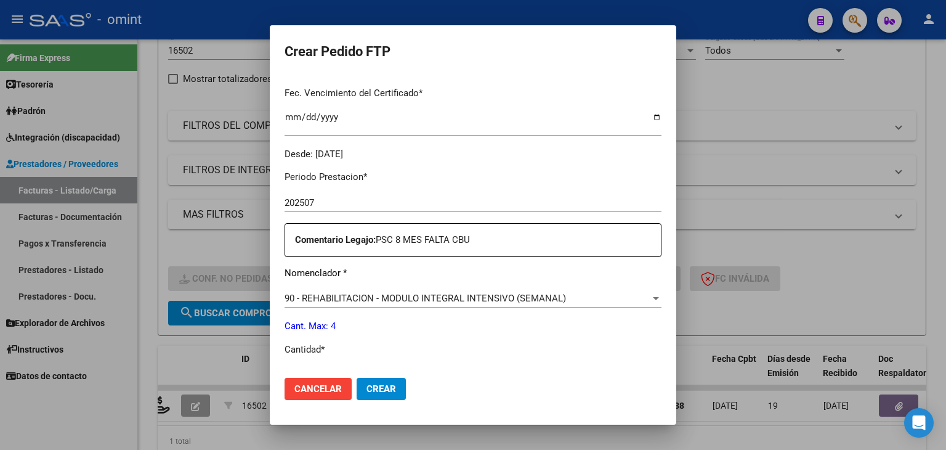
scroll to position [431, 0]
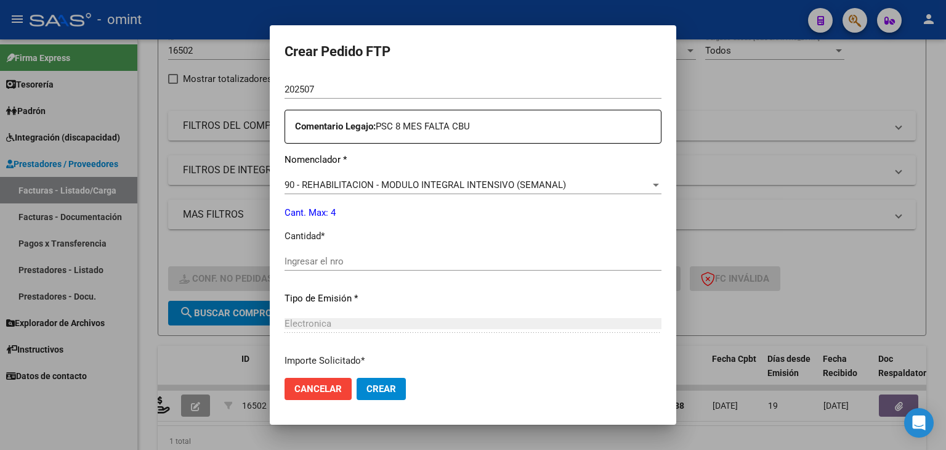
click at [315, 268] on div "Ingresar el nro" at bounding box center [473, 261] width 377 height 18
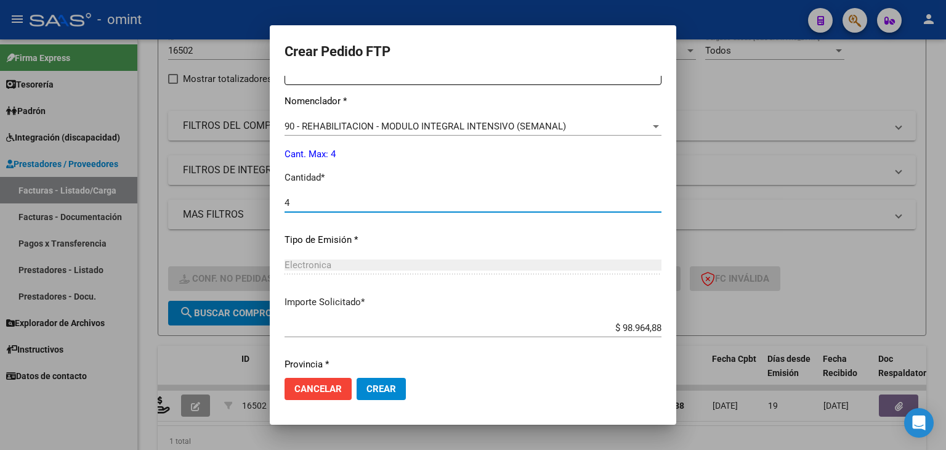
scroll to position [532, 0]
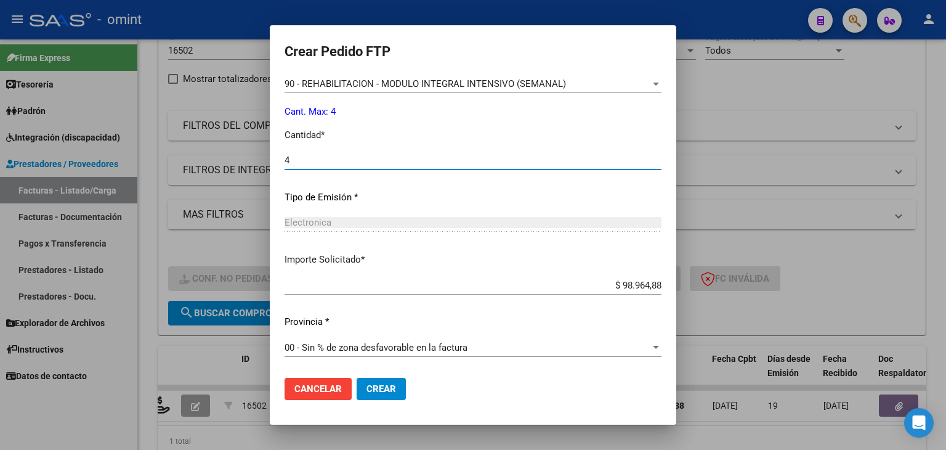
type input "4"
click at [353, 368] on mat-dialog-actions "Cancelar Crear" at bounding box center [473, 389] width 377 height 42
click at [366, 389] on span "Crear" at bounding box center [381, 388] width 30 height 11
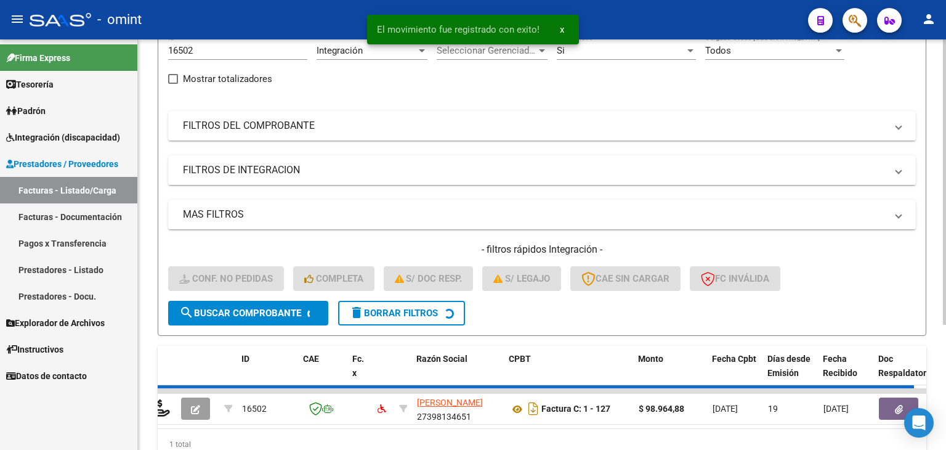
scroll to position [0, 0]
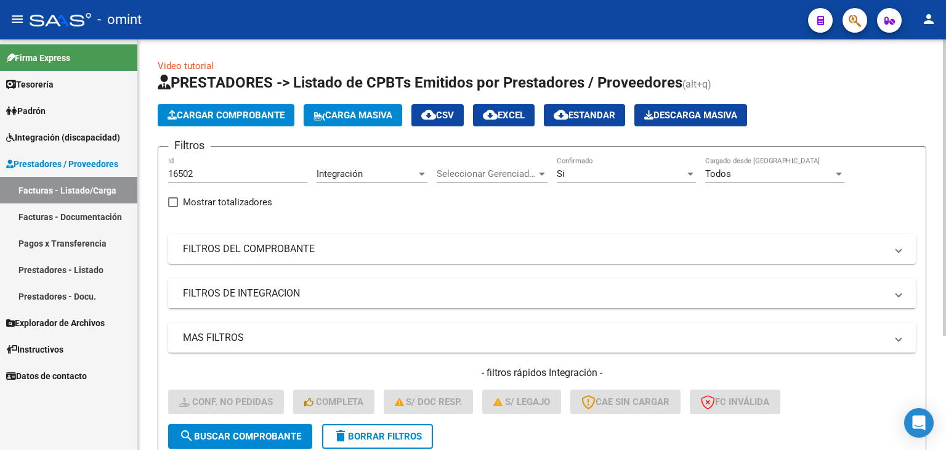
click at [192, 173] on input "16502" at bounding box center [237, 173] width 139 height 11
drag, startPoint x: 208, startPoint y: 172, endPoint x: 116, endPoint y: 161, distance: 93.0
click at [116, 161] on mat-sidenav-container "Firma Express Tesorería Extractos Procesados (csv) Extractos Originales (pdf) P…" at bounding box center [473, 244] width 946 height 410
paste input "7720"
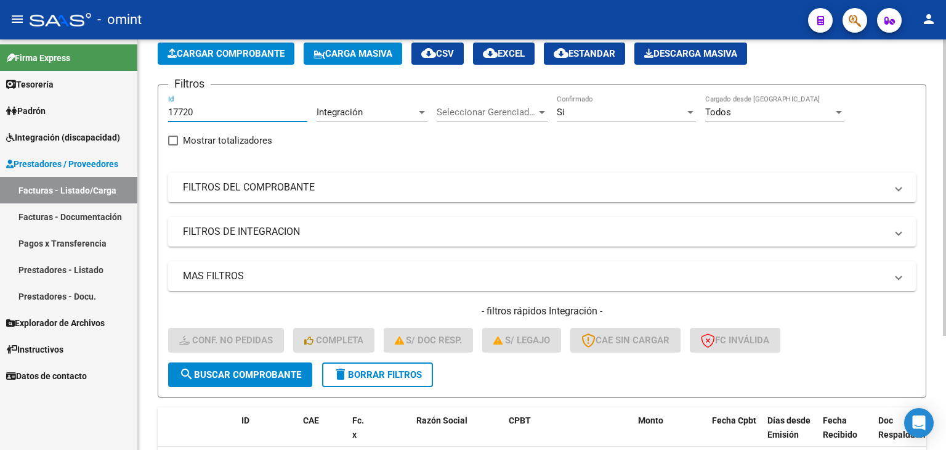
type input "17720"
click at [235, 369] on span "search Buscar Comprobante" at bounding box center [240, 374] width 122 height 11
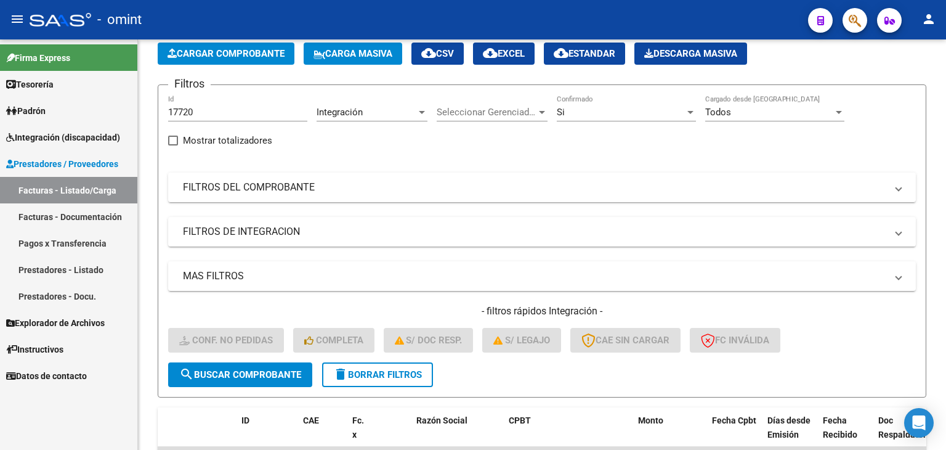
click at [41, 188] on link "Facturas - Listado/Carga" at bounding box center [68, 190] width 137 height 26
click at [217, 369] on span "search Buscar Comprobante" at bounding box center [240, 374] width 122 height 11
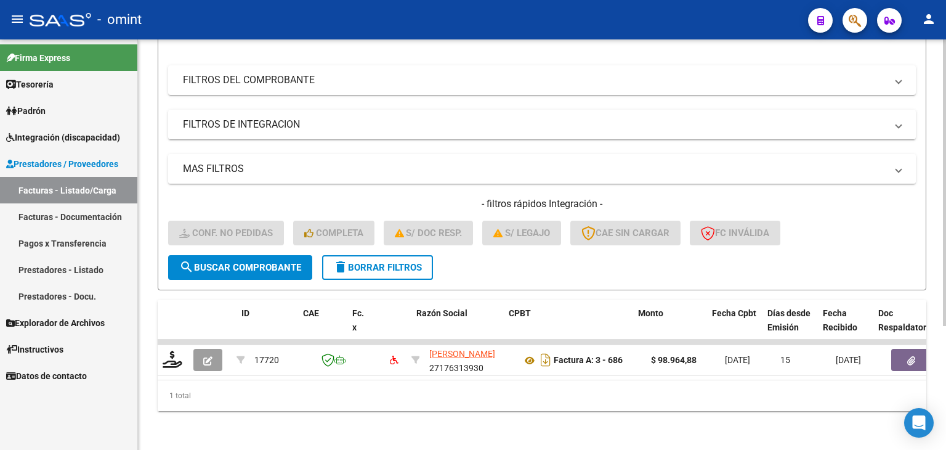
scroll to position [177, 0]
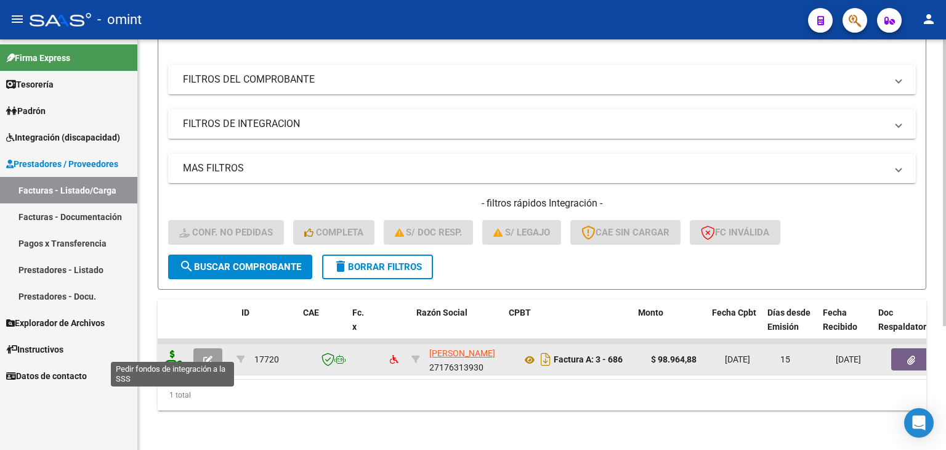
click at [177, 350] on icon at bounding box center [173, 358] width 20 height 17
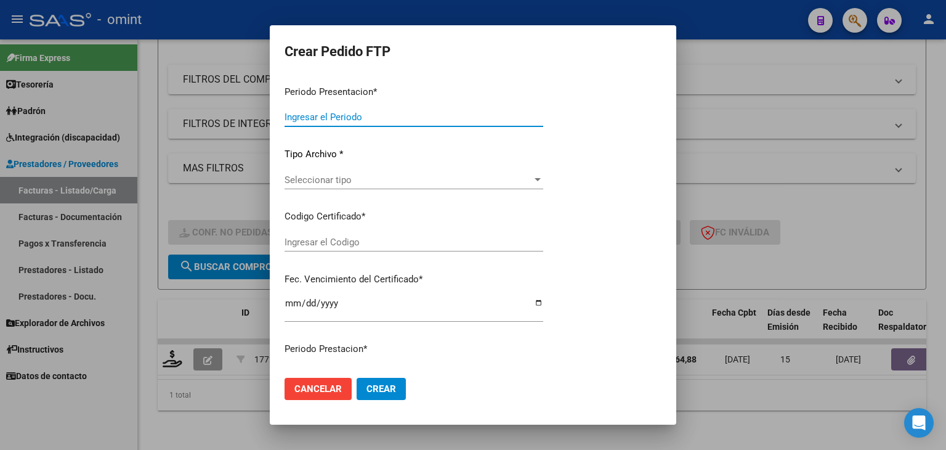
type input "202507"
type input "$ 98.964,88"
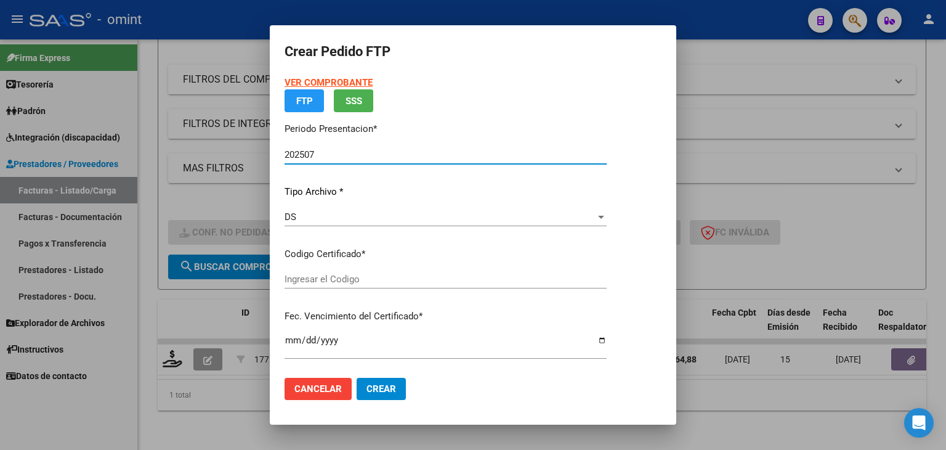
type input "8563283105"
type input "[DATE]"
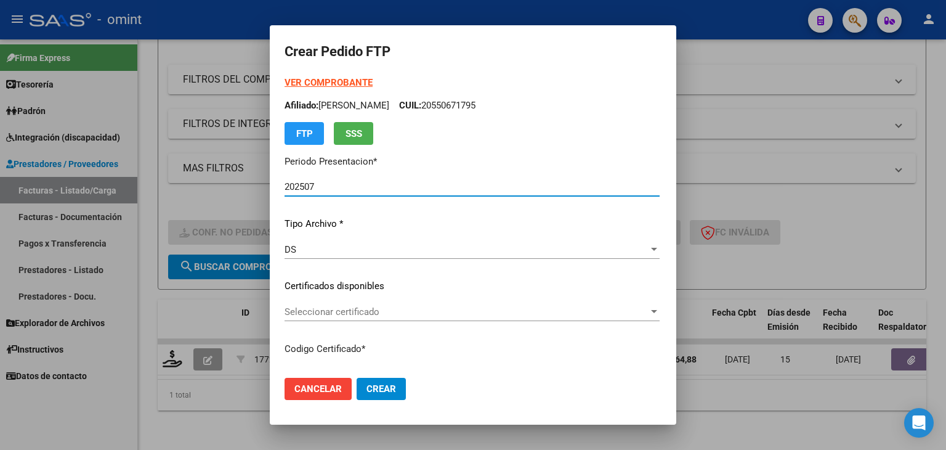
click at [332, 303] on div "Seleccionar certificado Seleccionar certificado" at bounding box center [472, 311] width 375 height 18
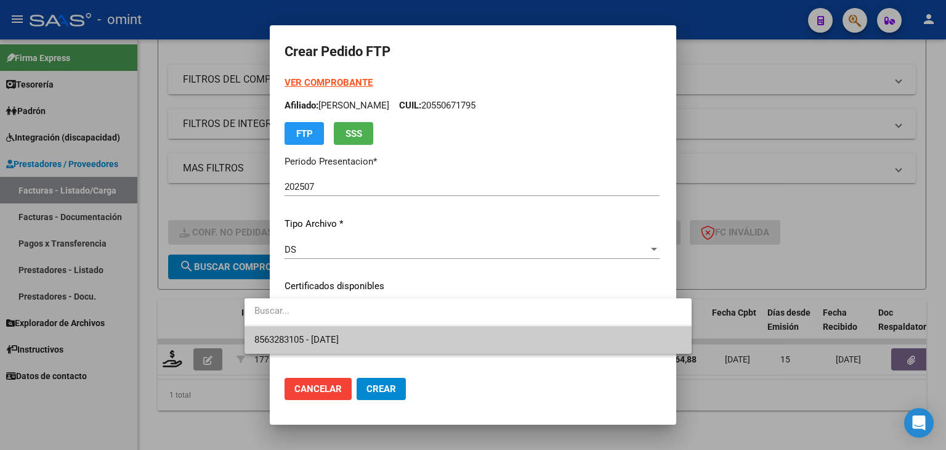
click at [326, 334] on span "8563283105 - [DATE]" at bounding box center [467, 340] width 427 height 28
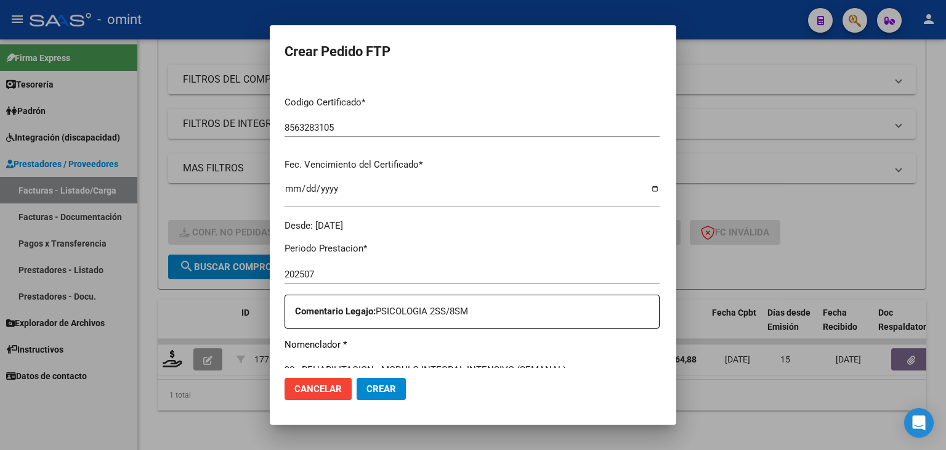
scroll to position [431, 0]
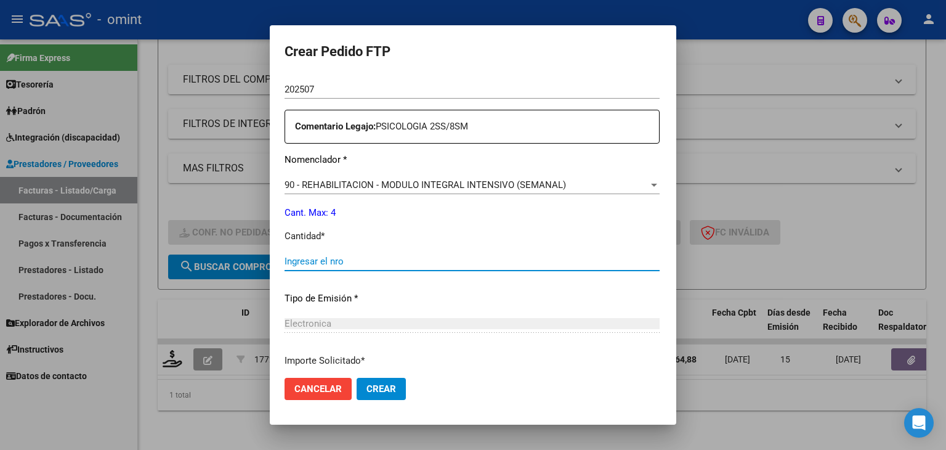
click at [307, 264] on input "Ingresar el nro" at bounding box center [472, 261] width 375 height 11
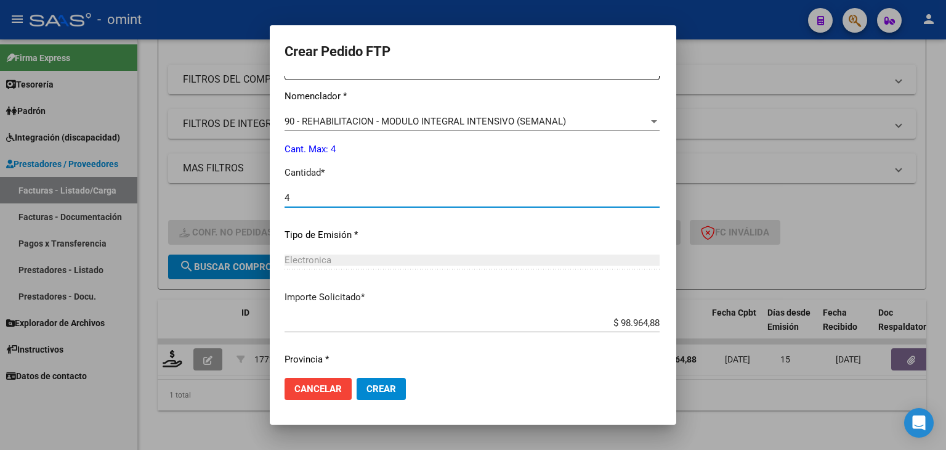
scroll to position [532, 0]
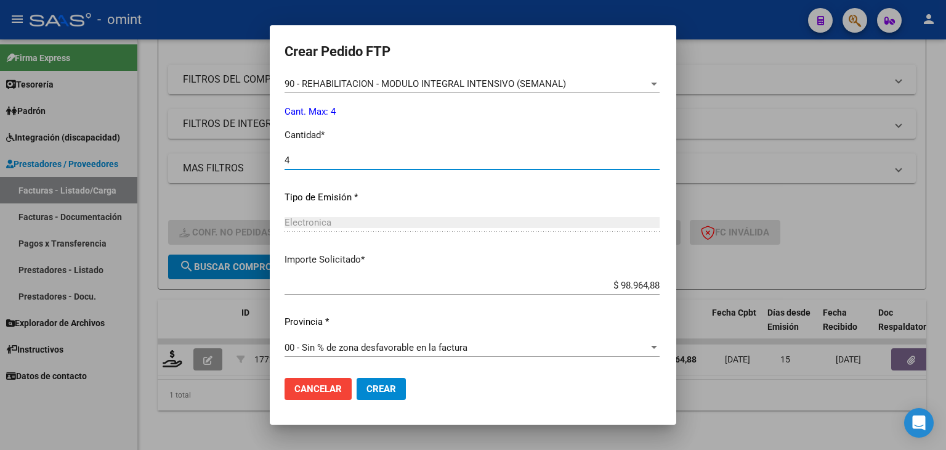
type input "4"
click at [366, 392] on span "Crear" at bounding box center [381, 388] width 30 height 11
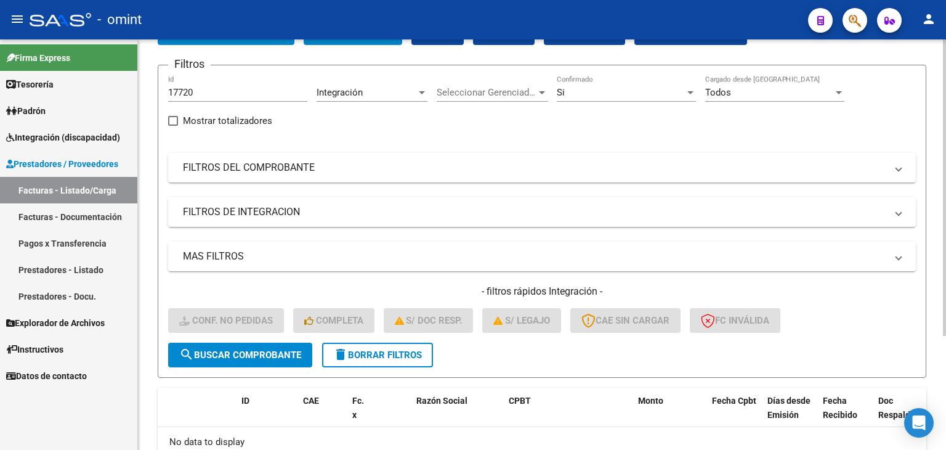
scroll to position [0, 0]
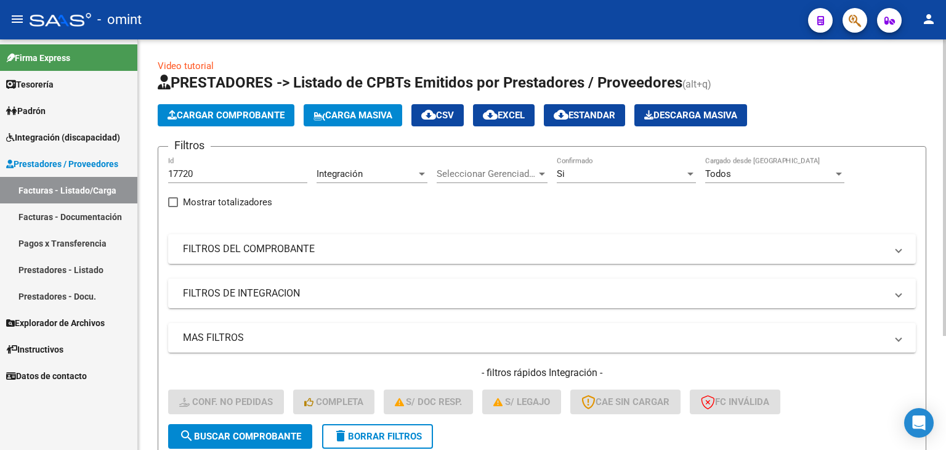
click at [208, 174] on input "17720" at bounding box center [237, 173] width 139 height 11
drag, startPoint x: 209, startPoint y: 173, endPoint x: 52, endPoint y: 146, distance: 160.0
click at [52, 146] on mat-sidenav-container "Firma Express Tesorería Extractos Procesados (csv) Extractos Originales (pdf) P…" at bounding box center [473, 244] width 946 height 410
paste input "469"
type input "17469"
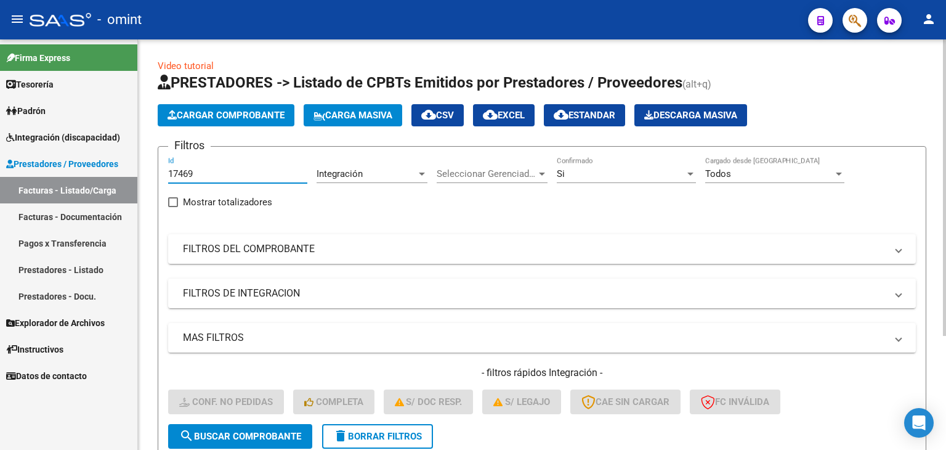
click at [248, 437] on span "search Buscar Comprobante" at bounding box center [240, 435] width 122 height 11
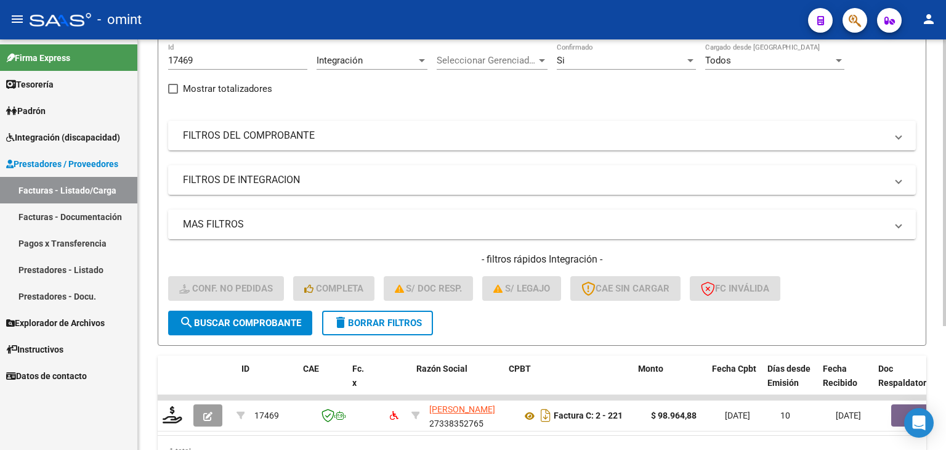
scroll to position [177, 0]
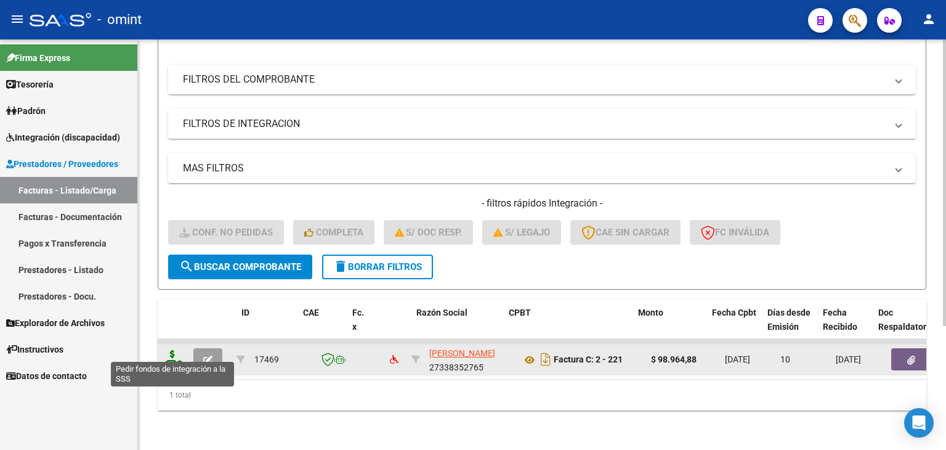
click at [166, 350] on icon at bounding box center [173, 358] width 20 height 17
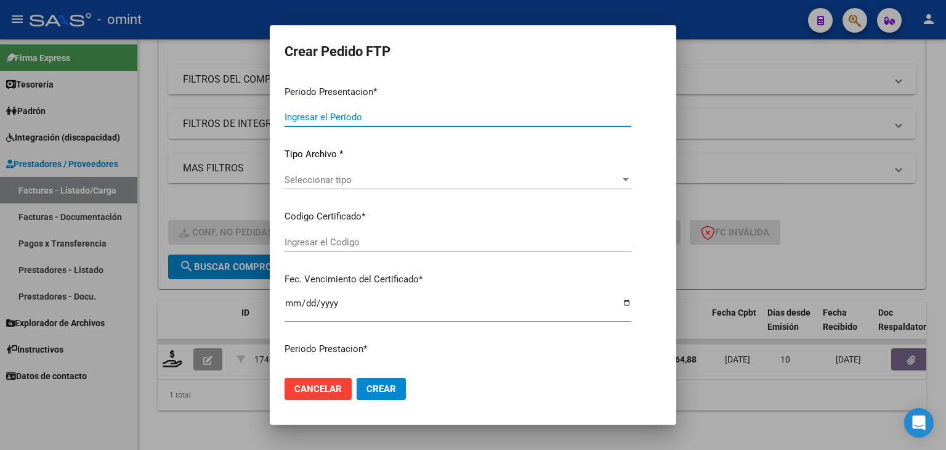
type input "202507"
type input "$ 98.964,88"
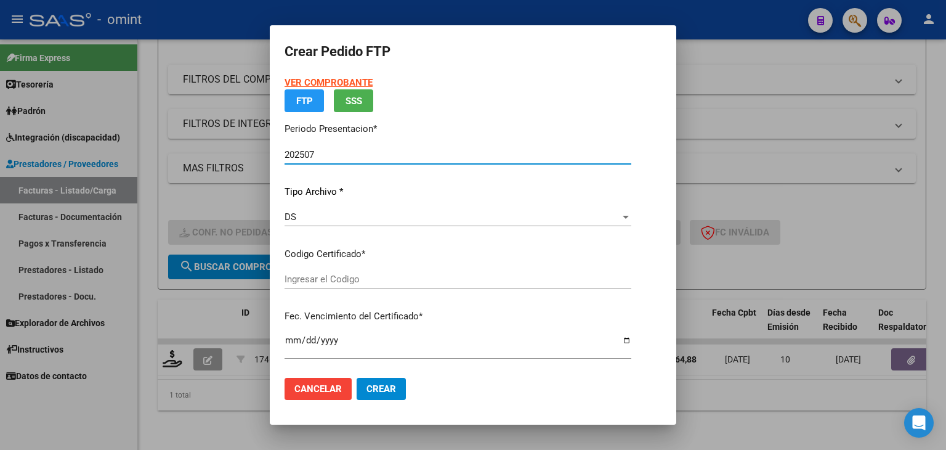
type input "8563283105"
type input "[DATE]"
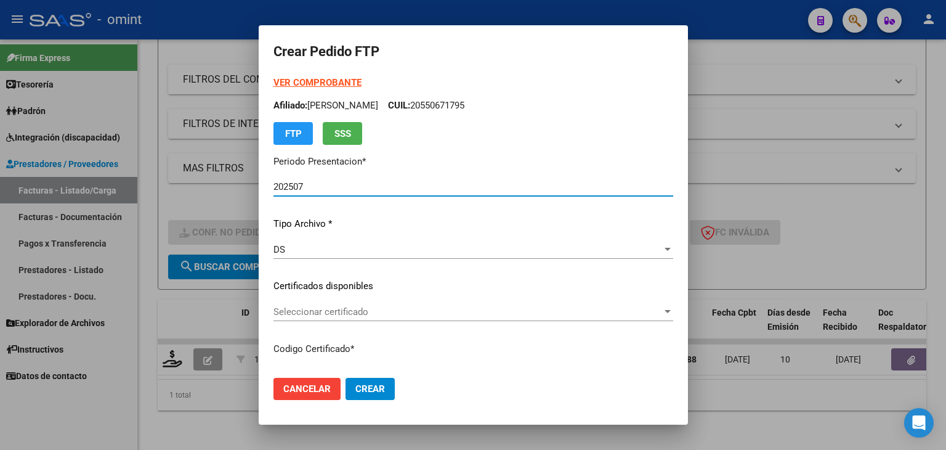
click at [309, 307] on span "Seleccionar certificado" at bounding box center [467, 311] width 389 height 11
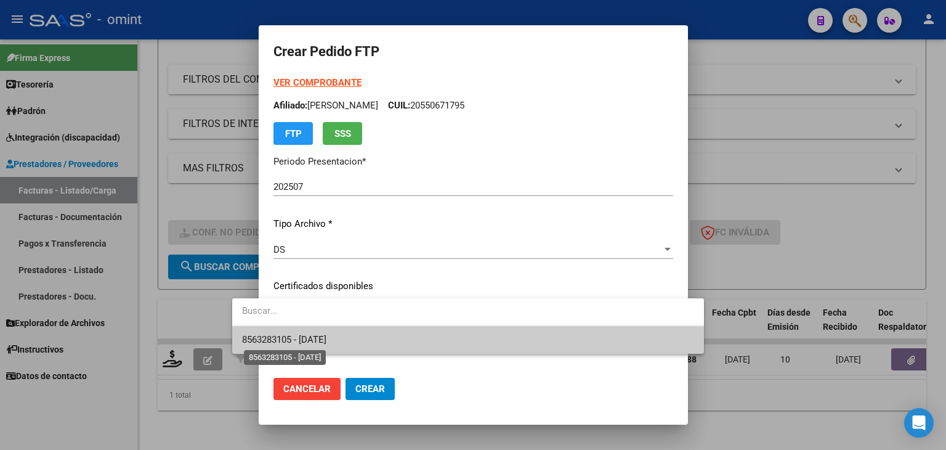
click at [280, 343] on span "8563283105 - [DATE]" at bounding box center [284, 339] width 84 height 11
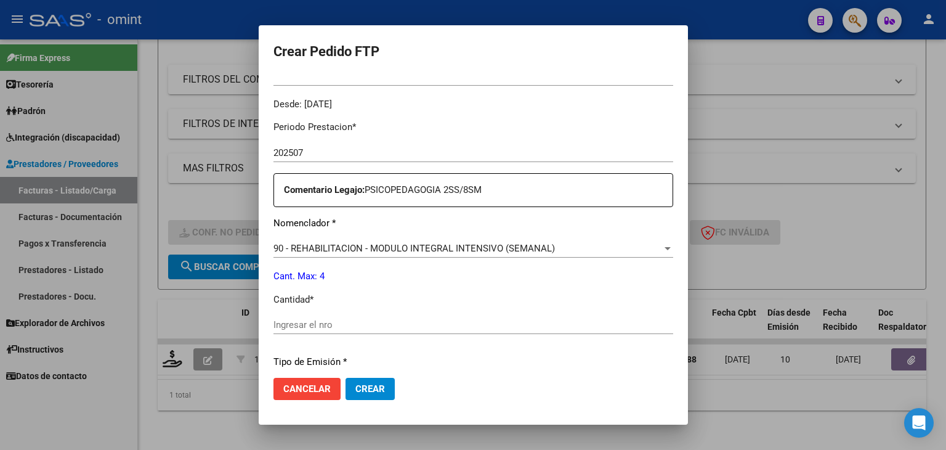
scroll to position [431, 0]
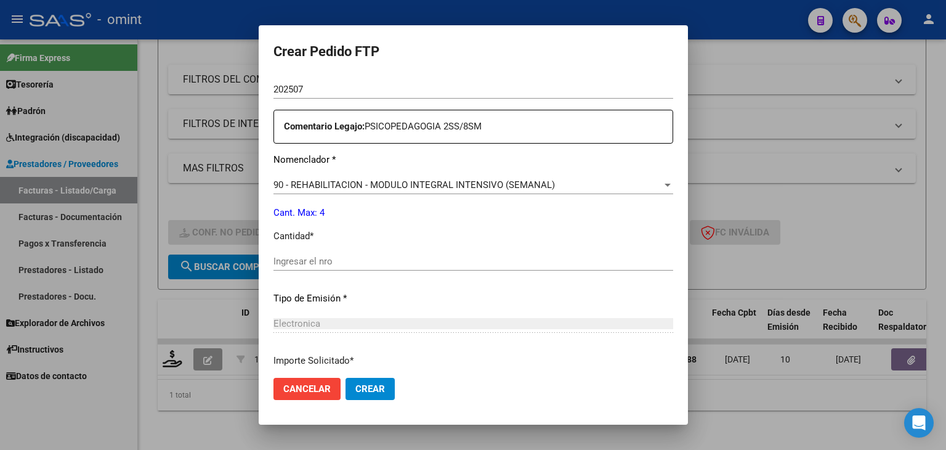
click at [306, 264] on input "Ingresar el nro" at bounding box center [473, 261] width 400 height 11
type input "4"
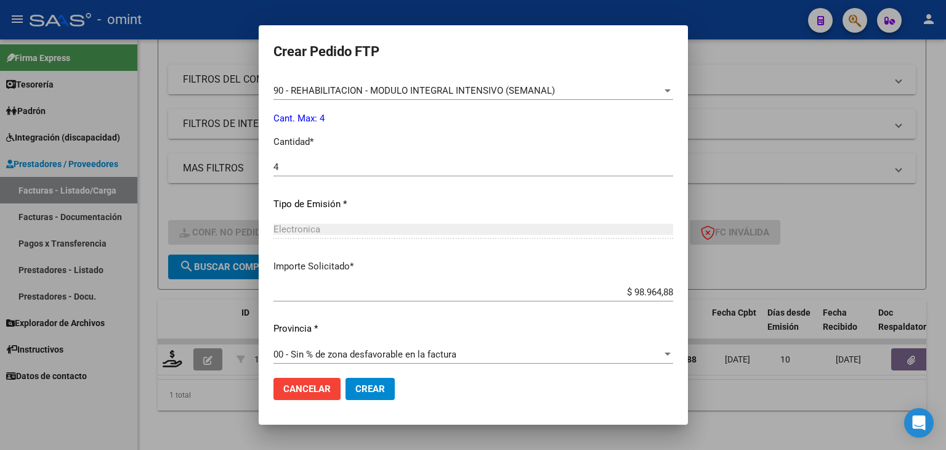
scroll to position [532, 0]
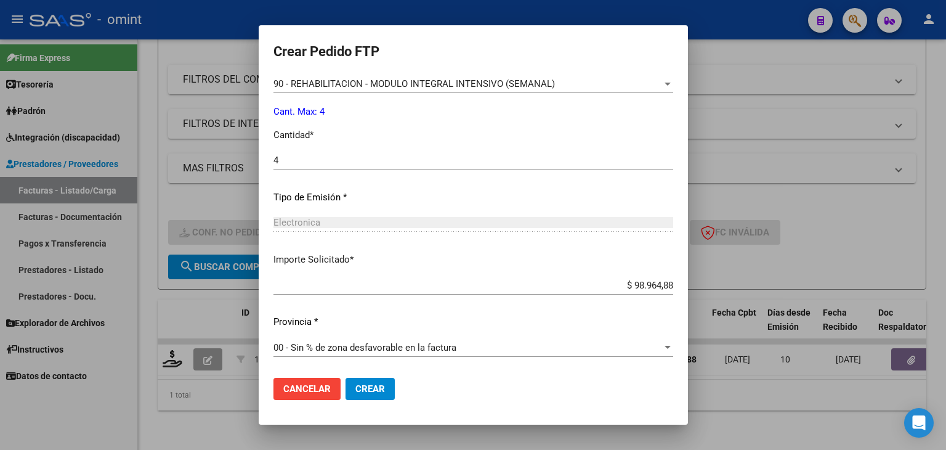
click at [355, 385] on span "Crear" at bounding box center [370, 388] width 30 height 11
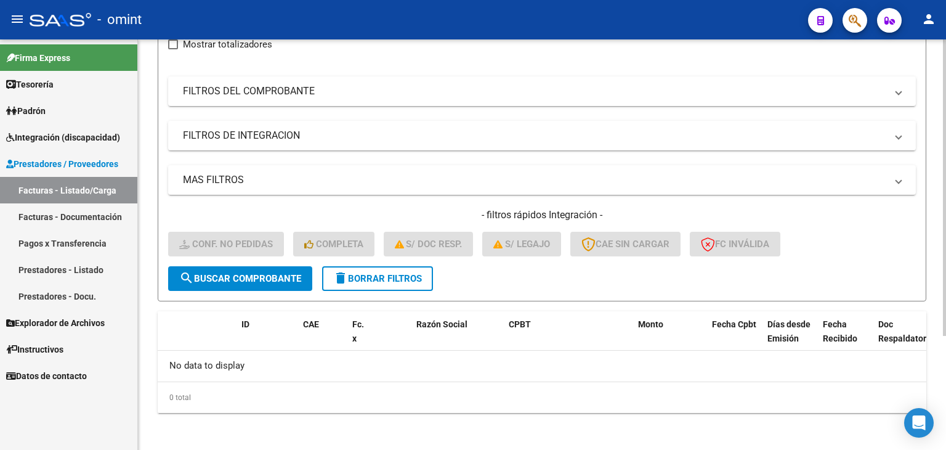
scroll to position [96, 0]
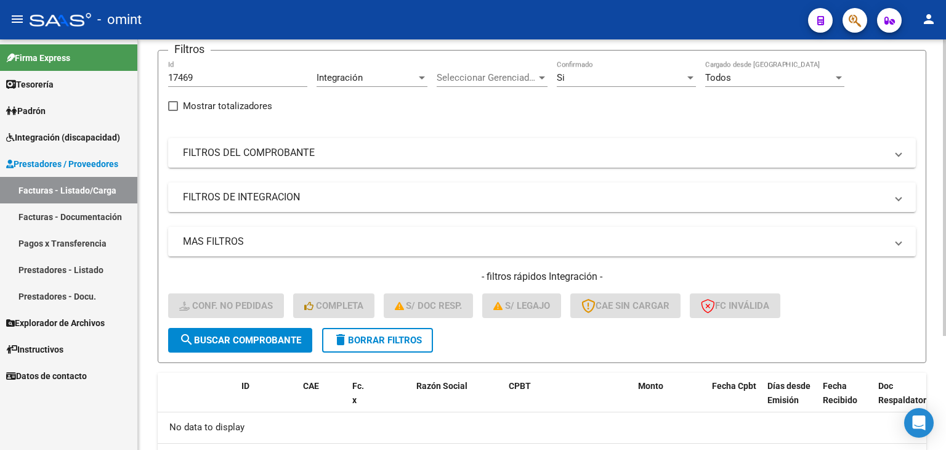
click at [207, 83] on div "17469 Id" at bounding box center [237, 73] width 139 height 26
drag, startPoint x: 206, startPoint y: 71, endPoint x: 84, endPoint y: 62, distance: 121.6
click at [91, 62] on mat-sidenav-container "Firma Express Tesorería Extractos Procesados (csv) Extractos Originales (pdf) P…" at bounding box center [473, 244] width 946 height 410
paste input "753"
type input "17753"
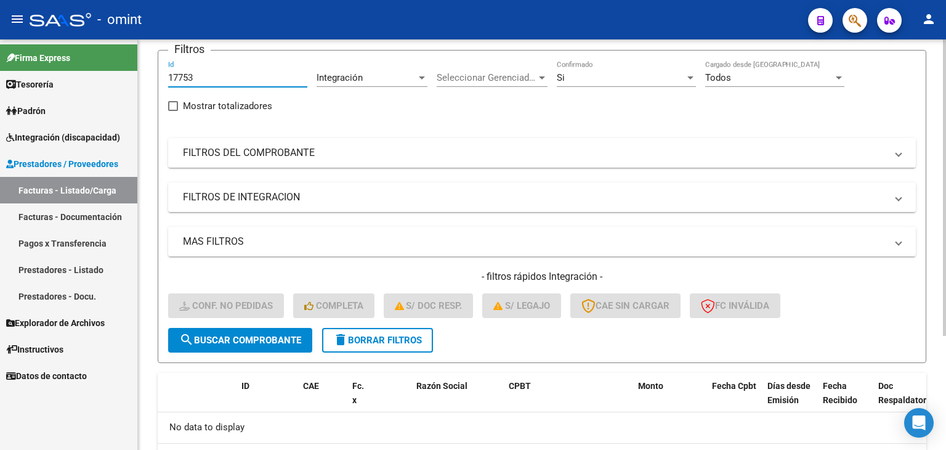
click at [232, 339] on span "search Buscar Comprobante" at bounding box center [240, 339] width 122 height 11
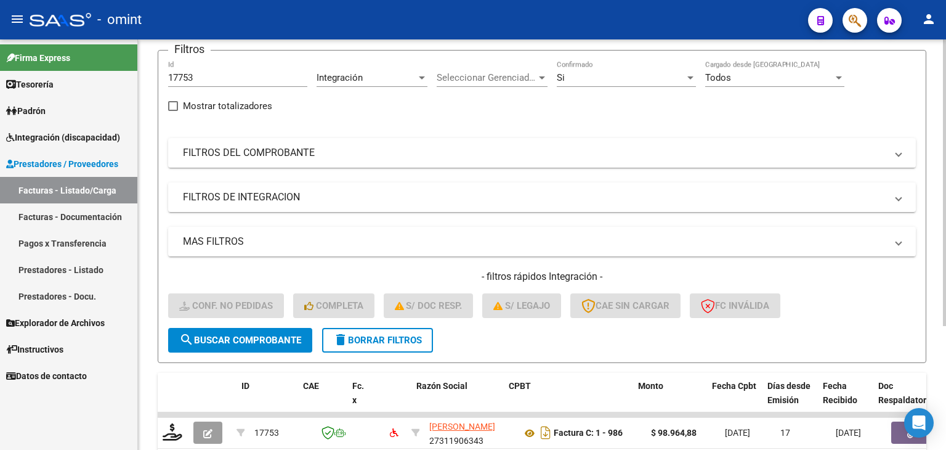
scroll to position [158, 0]
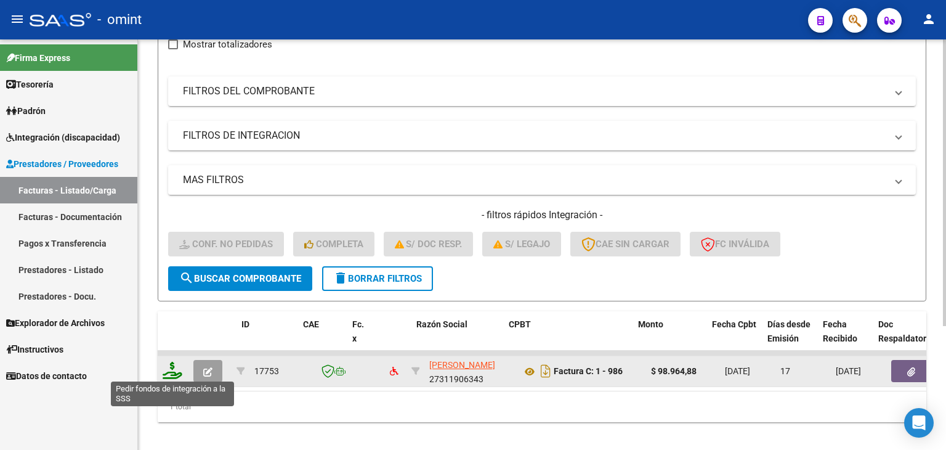
click at [175, 368] on icon at bounding box center [173, 369] width 20 height 17
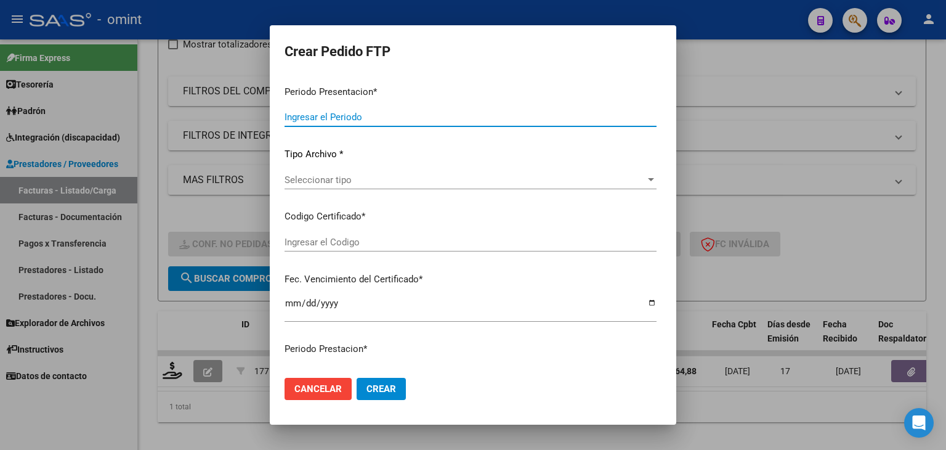
type input "202507"
type input "$ 98.964,88"
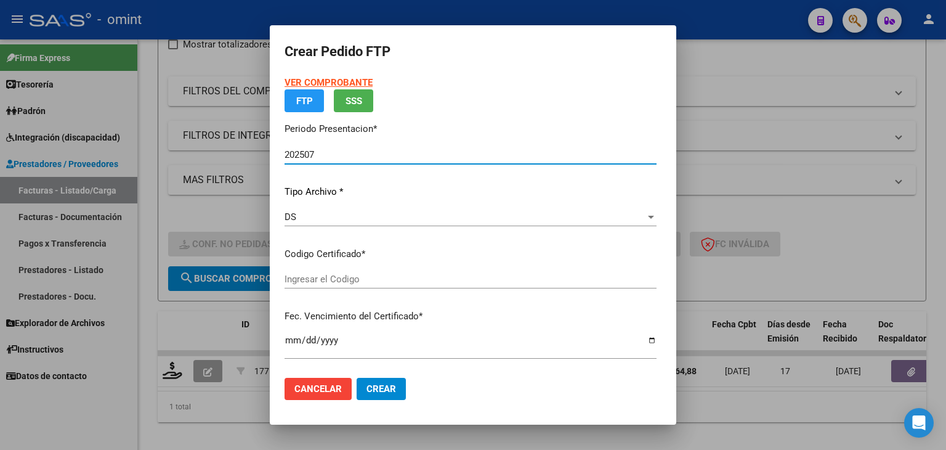
type input "8563283105"
type input "[DATE]"
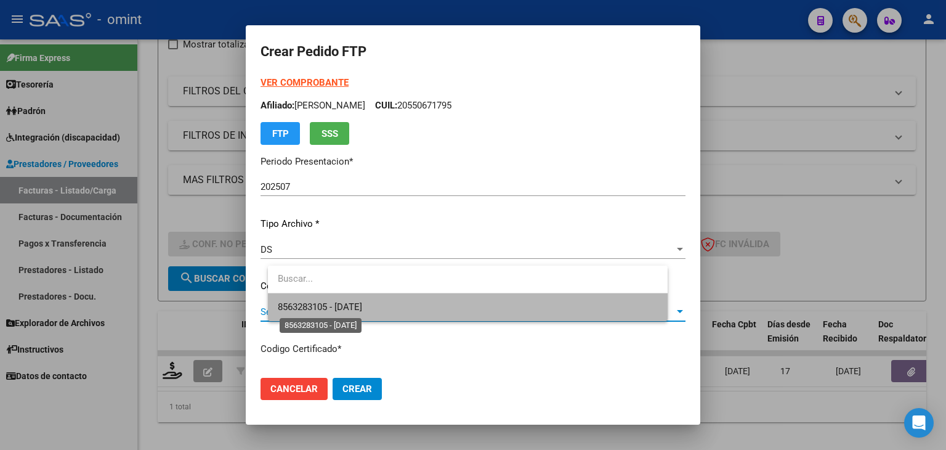
click at [329, 304] on span "8563283105 - [DATE]" at bounding box center [320, 306] width 84 height 11
